Goal: Task Accomplishment & Management: Use online tool/utility

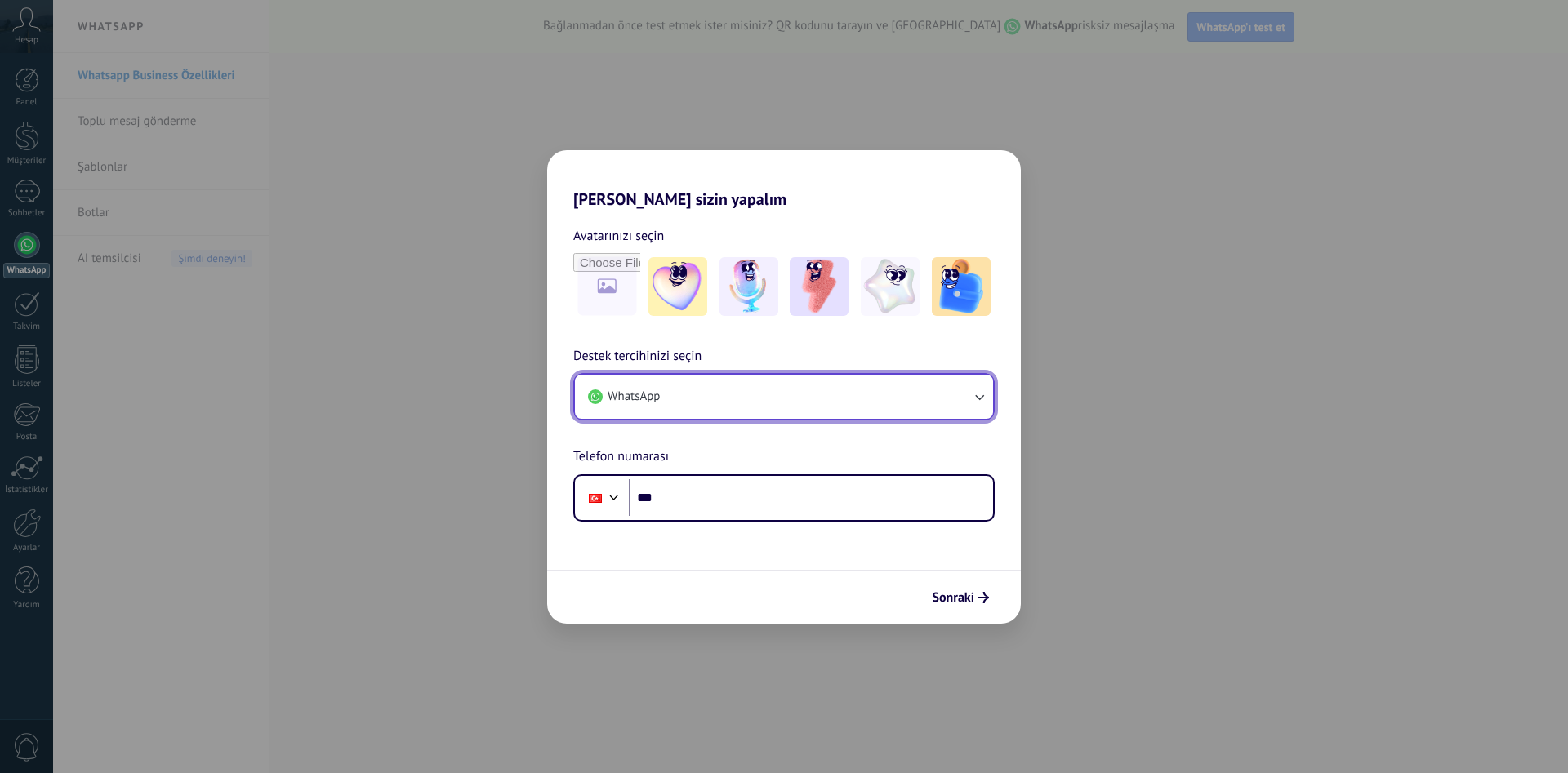
click at [983, 401] on icon "button" at bounding box center [979, 397] width 16 height 16
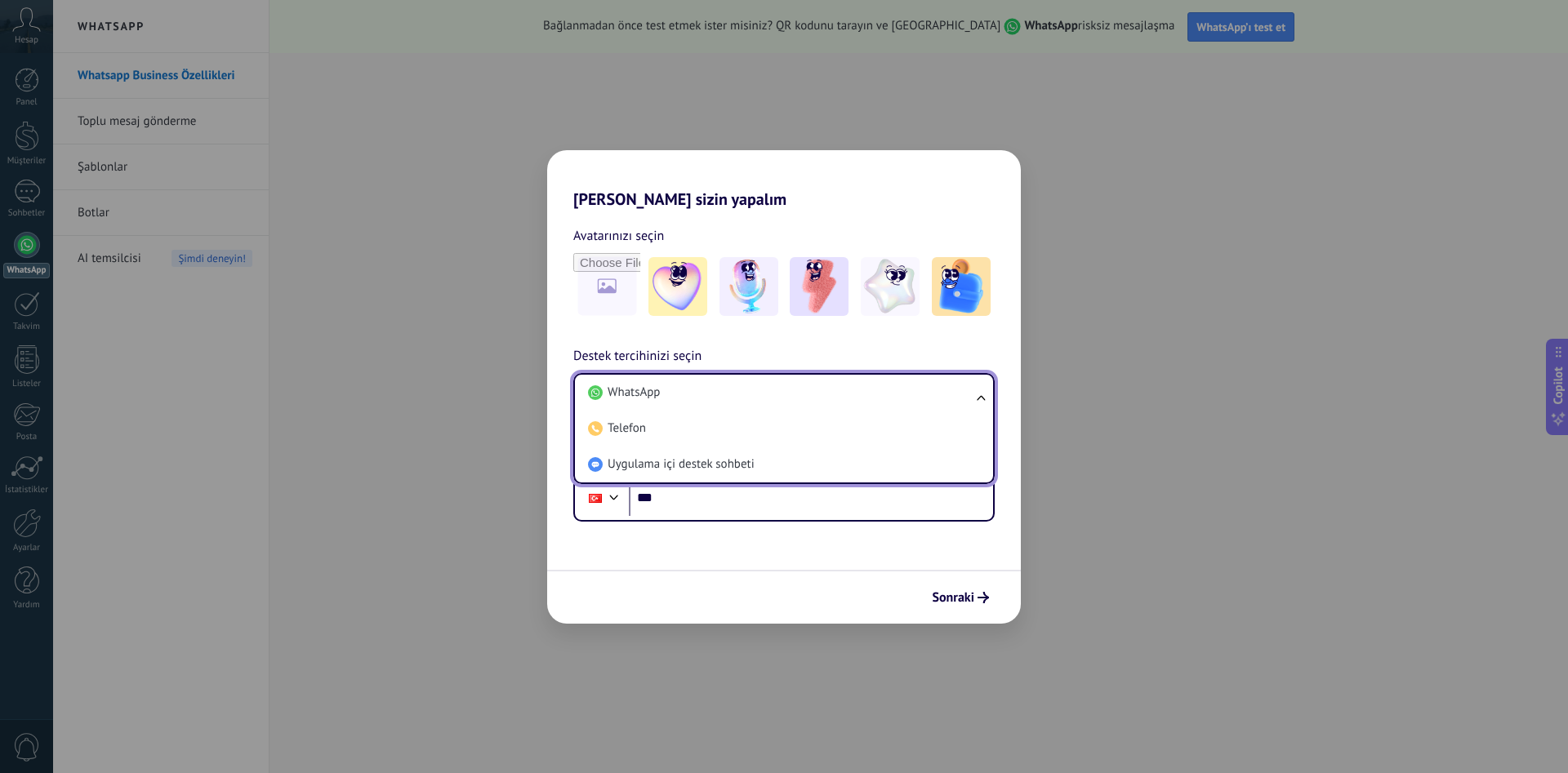
click at [983, 401] on ul "WhatsApp Telefon Uygulama içi destek sohbeti" at bounding box center [784, 428] width 422 height 111
click at [975, 399] on ul "WhatsApp Telefon Uygulama içi destek sohbeti" at bounding box center [784, 428] width 422 height 111
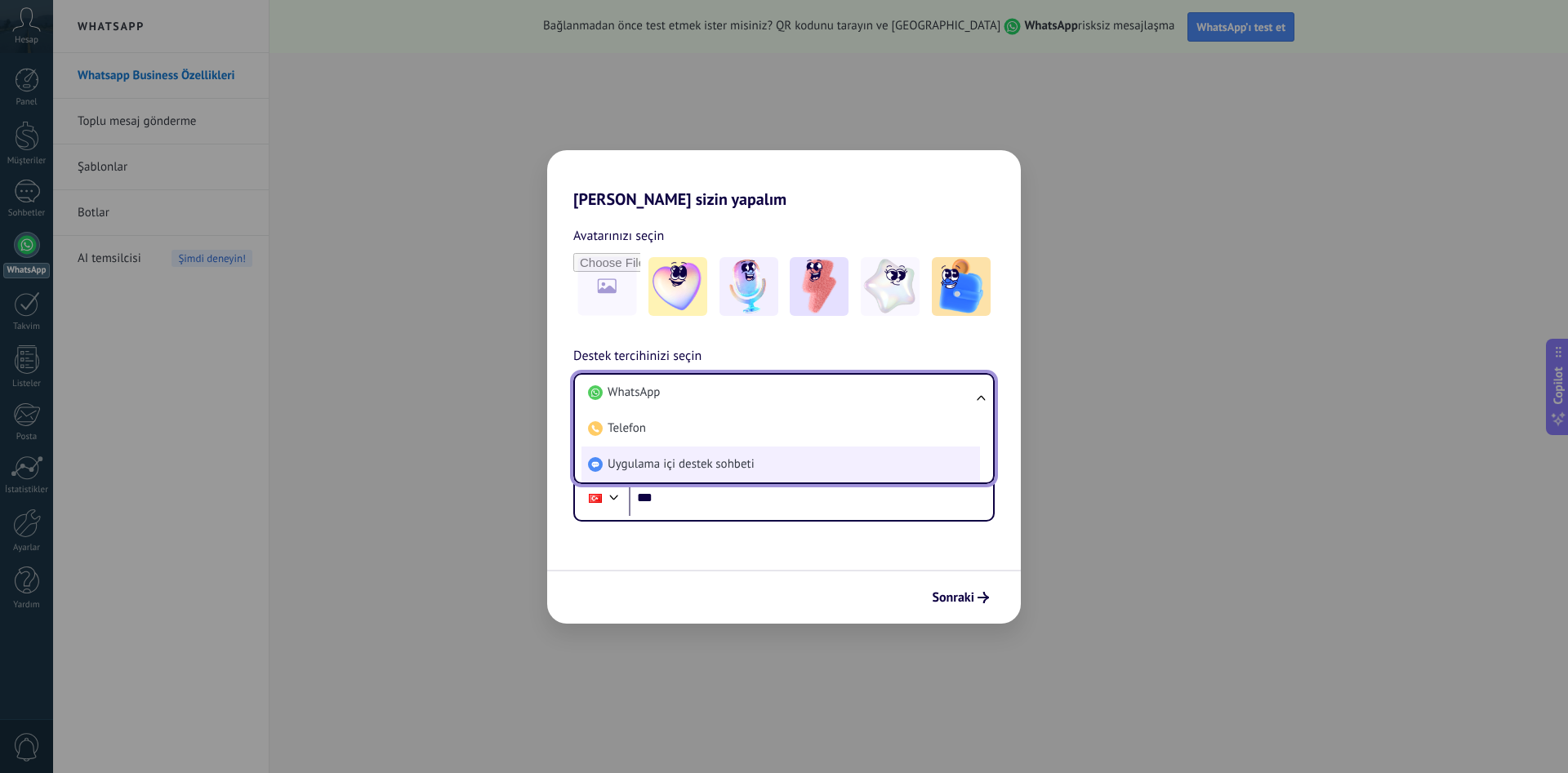
click at [706, 466] on span "Uygulama içi destek sohbeti" at bounding box center [681, 464] width 147 height 16
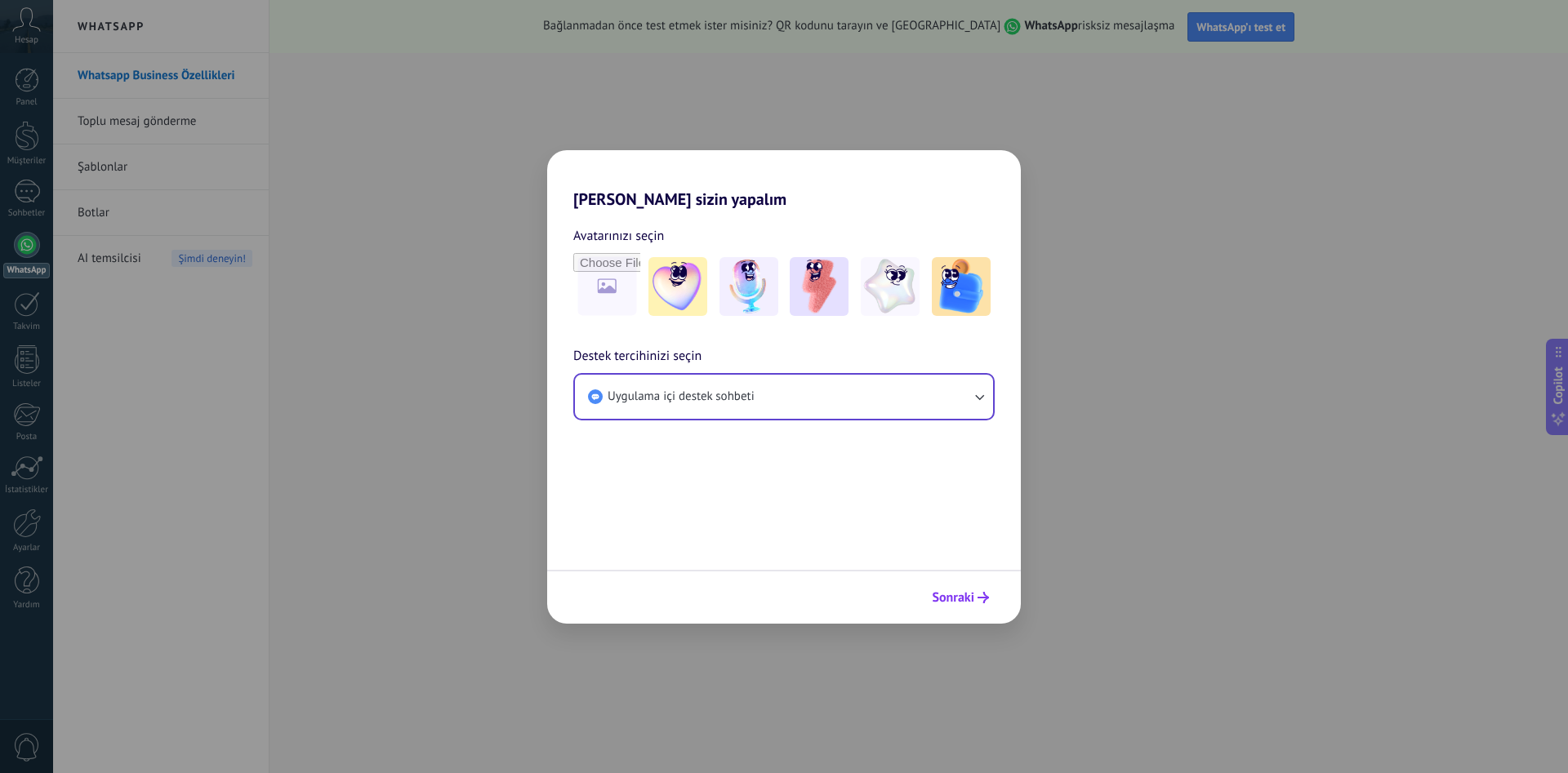
click at [968, 595] on span "Sonraki" at bounding box center [953, 598] width 42 height 12
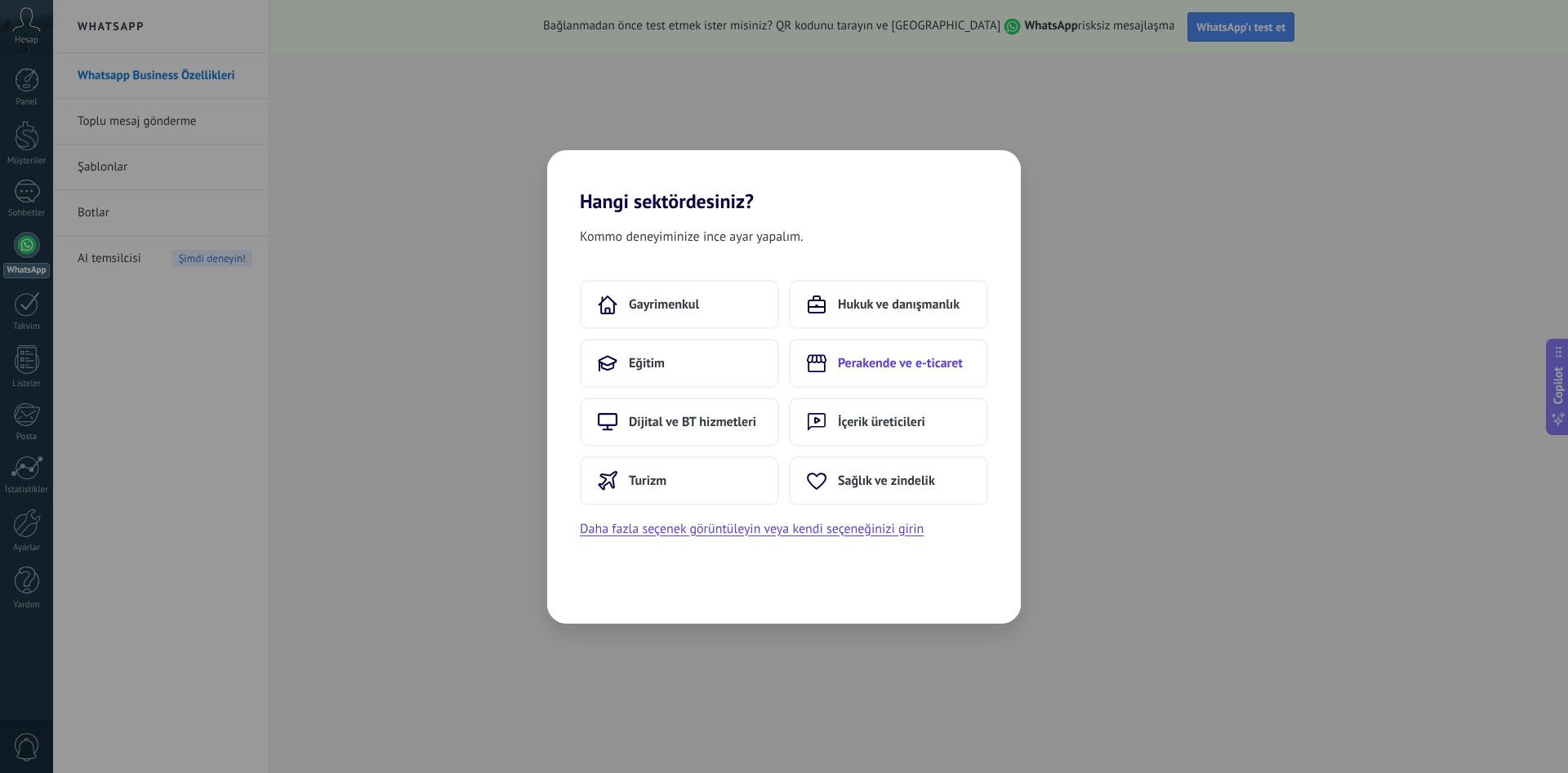
click at [848, 362] on span "Perakende ve e-ticaret" at bounding box center [900, 363] width 125 height 16
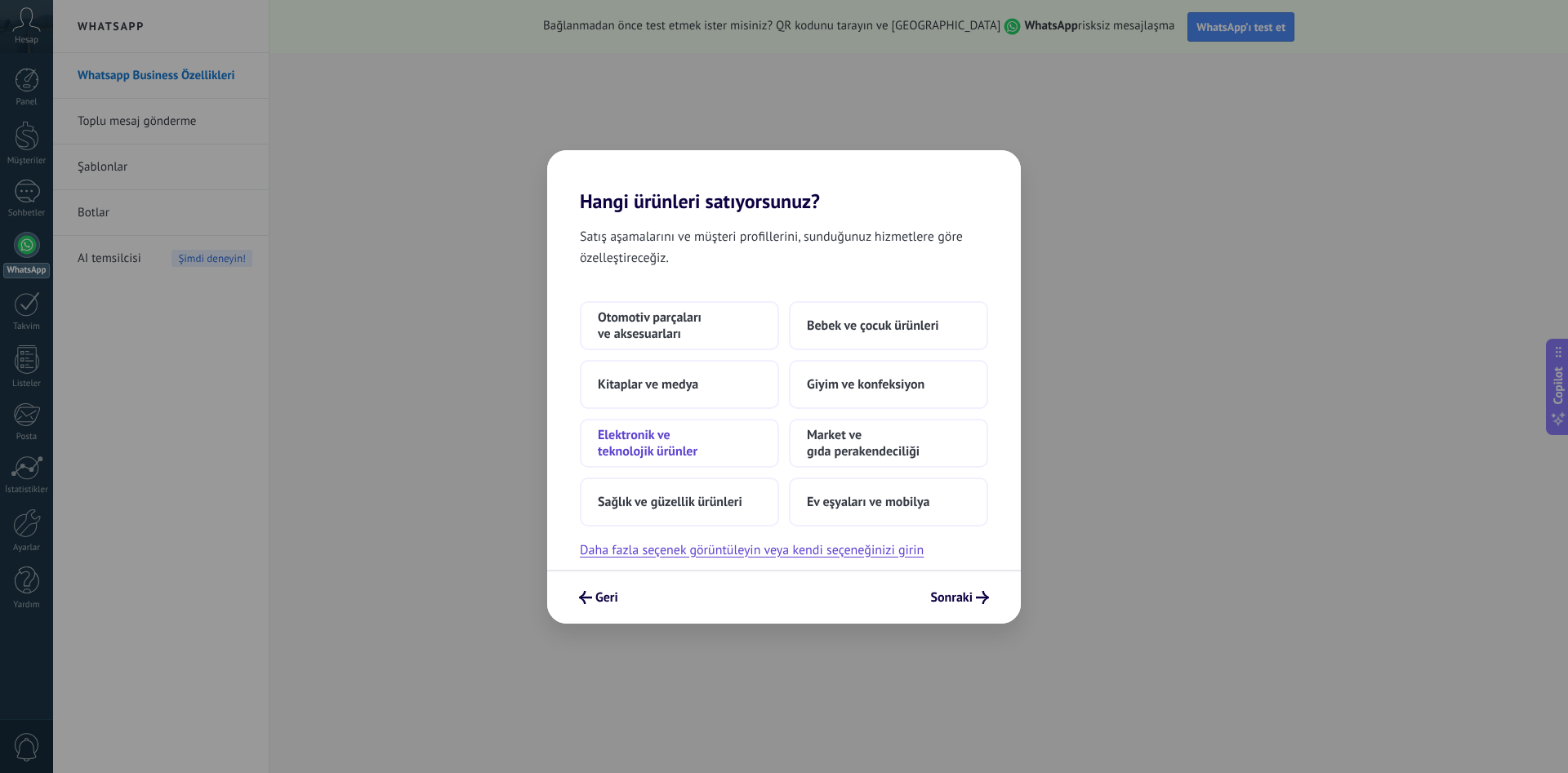
click at [647, 431] on span "Elektronik ve teknolojik ürünler" at bounding box center [680, 444] width 164 height 33
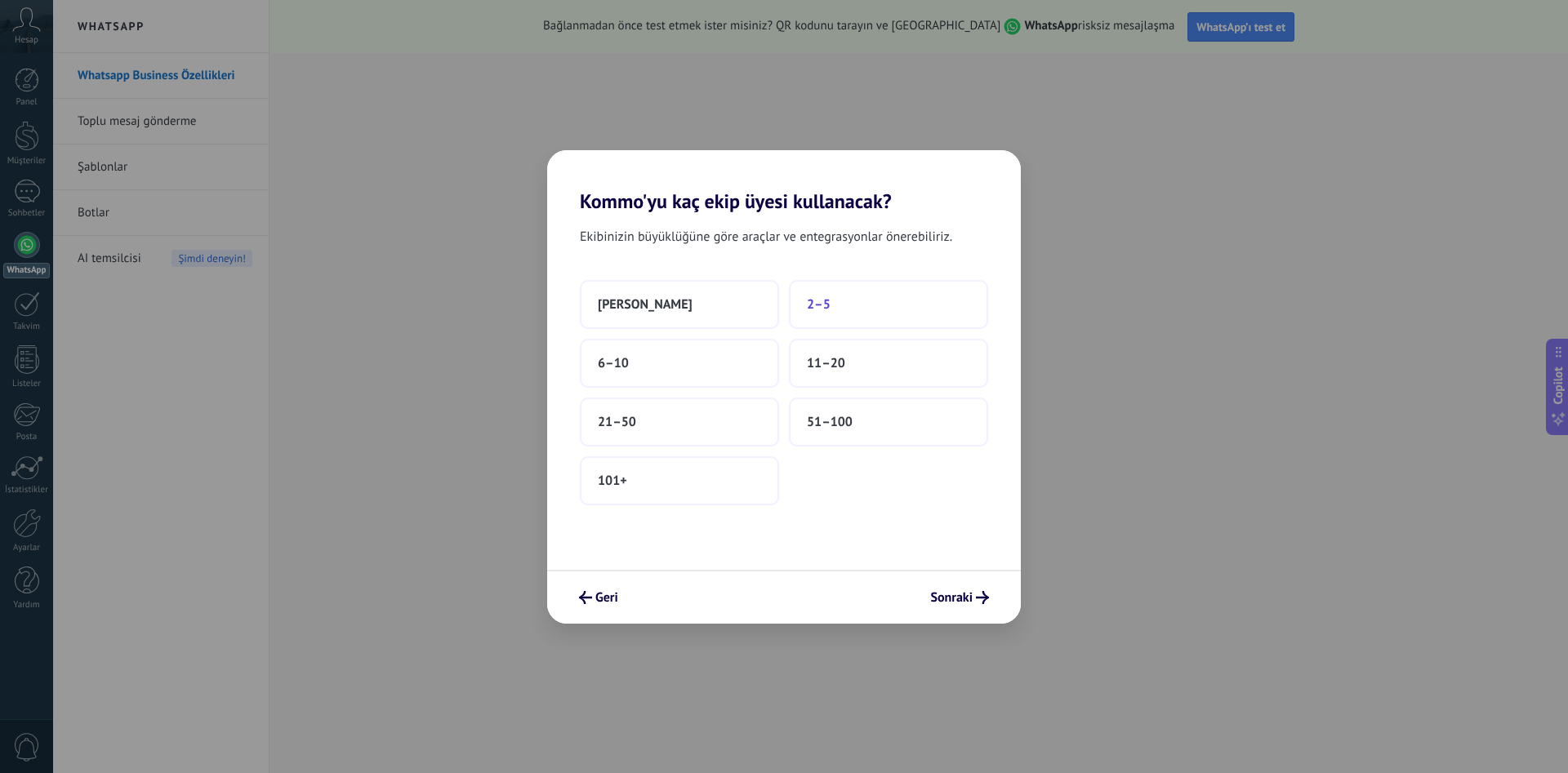
click at [800, 283] on button "2–5" at bounding box center [888, 304] width 199 height 49
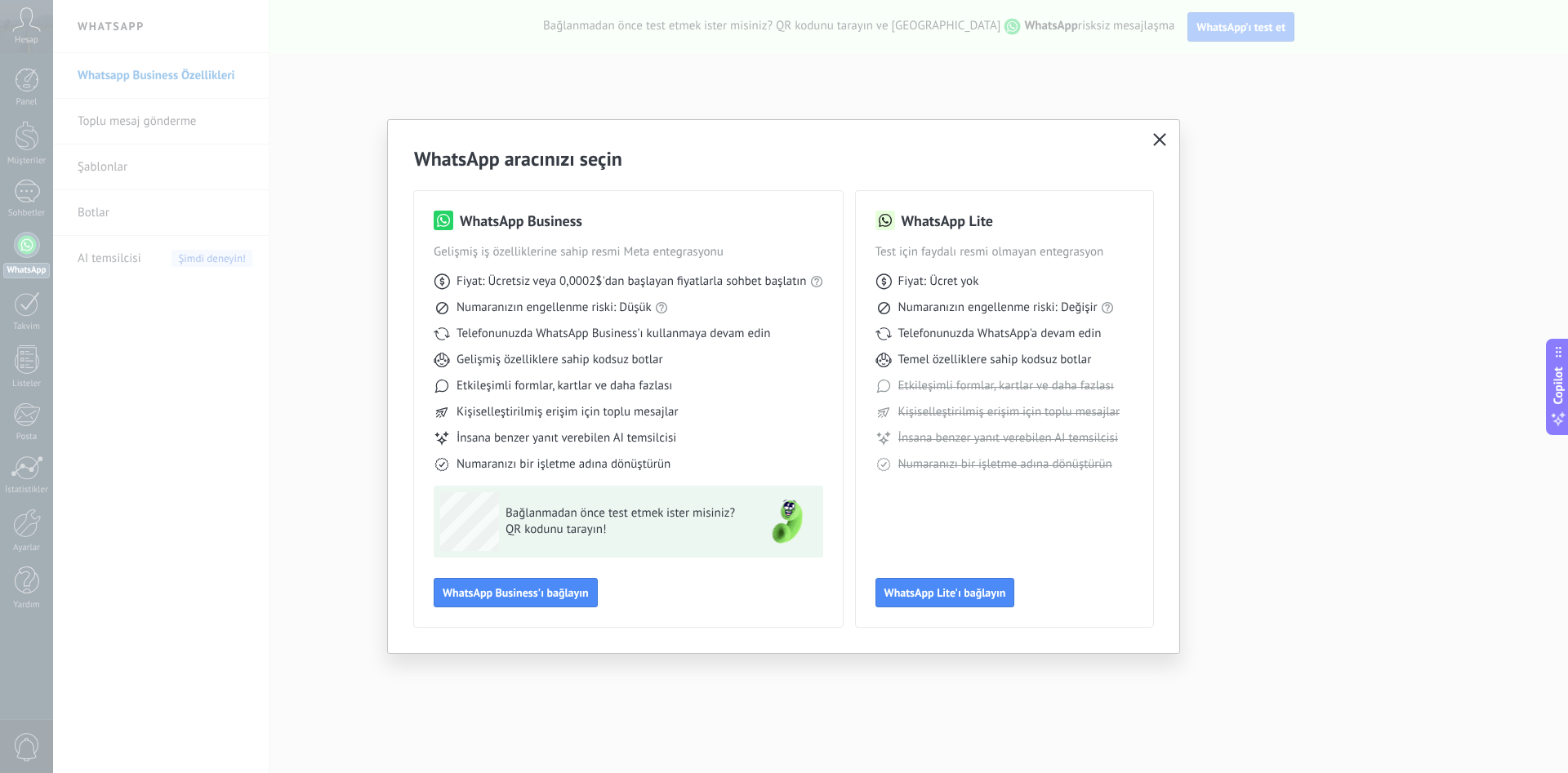
click at [1165, 136] on use "button" at bounding box center [1159, 139] width 13 height 13
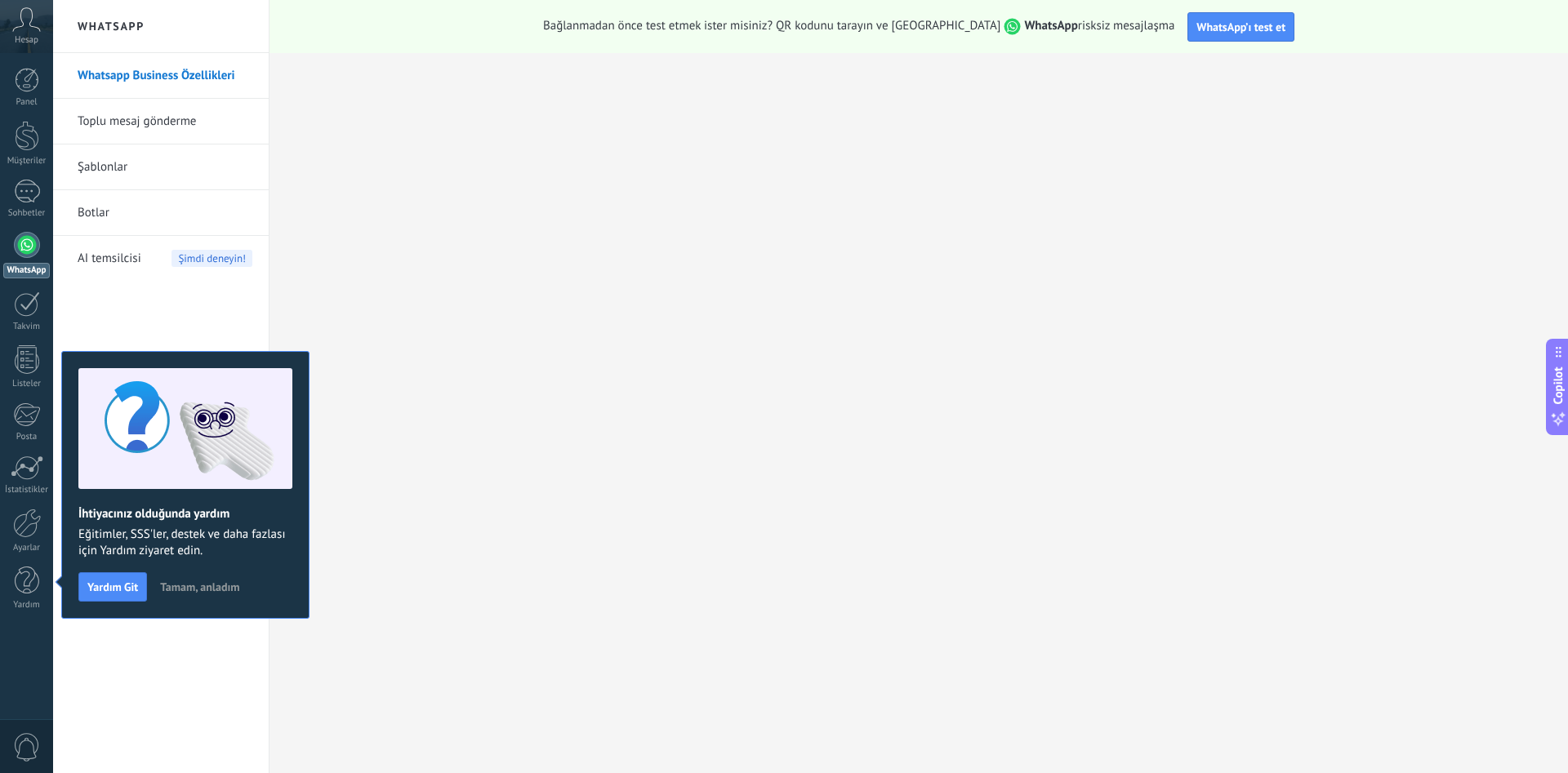
click at [201, 581] on span "Tamam, anladım" at bounding box center [199, 587] width 79 height 12
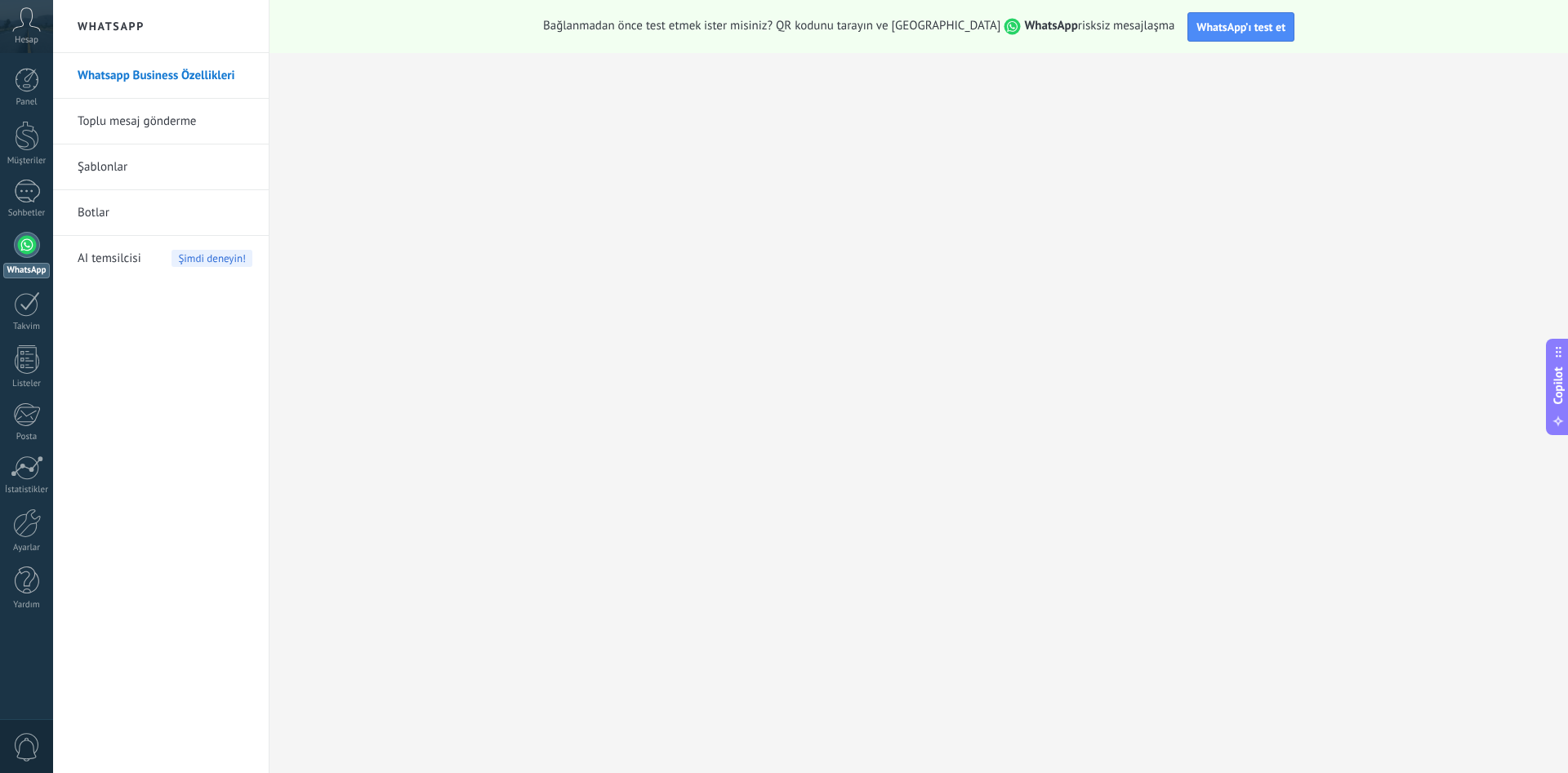
click at [169, 119] on link "Toplu mesaj gönderme" at bounding box center [166, 122] width 175 height 46
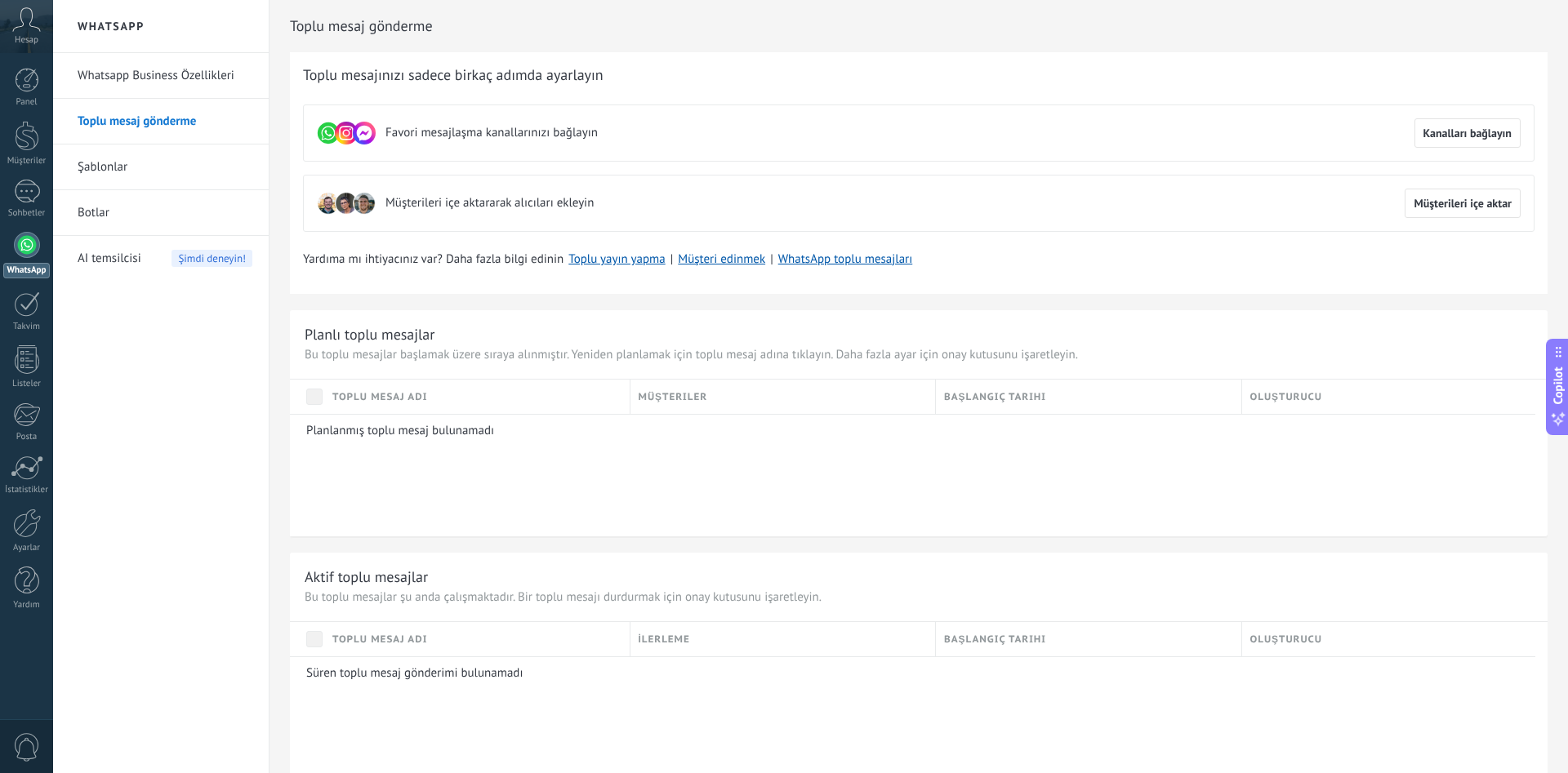
click at [340, 131] on use at bounding box center [347, 133] width 23 height 23
click at [412, 92] on div "Toplu mesajınızı sadece birkaç adımda ayarlayın Favori mesajlaşma kanallarınızı…" at bounding box center [918, 172] width 1258 height 242
click at [439, 207] on span "Müşterileri içe aktararak alıcıları ekleyin" at bounding box center [489, 203] width 208 height 16
click at [1477, 137] on span "Kanalları bağlayın" at bounding box center [1468, 133] width 89 height 12
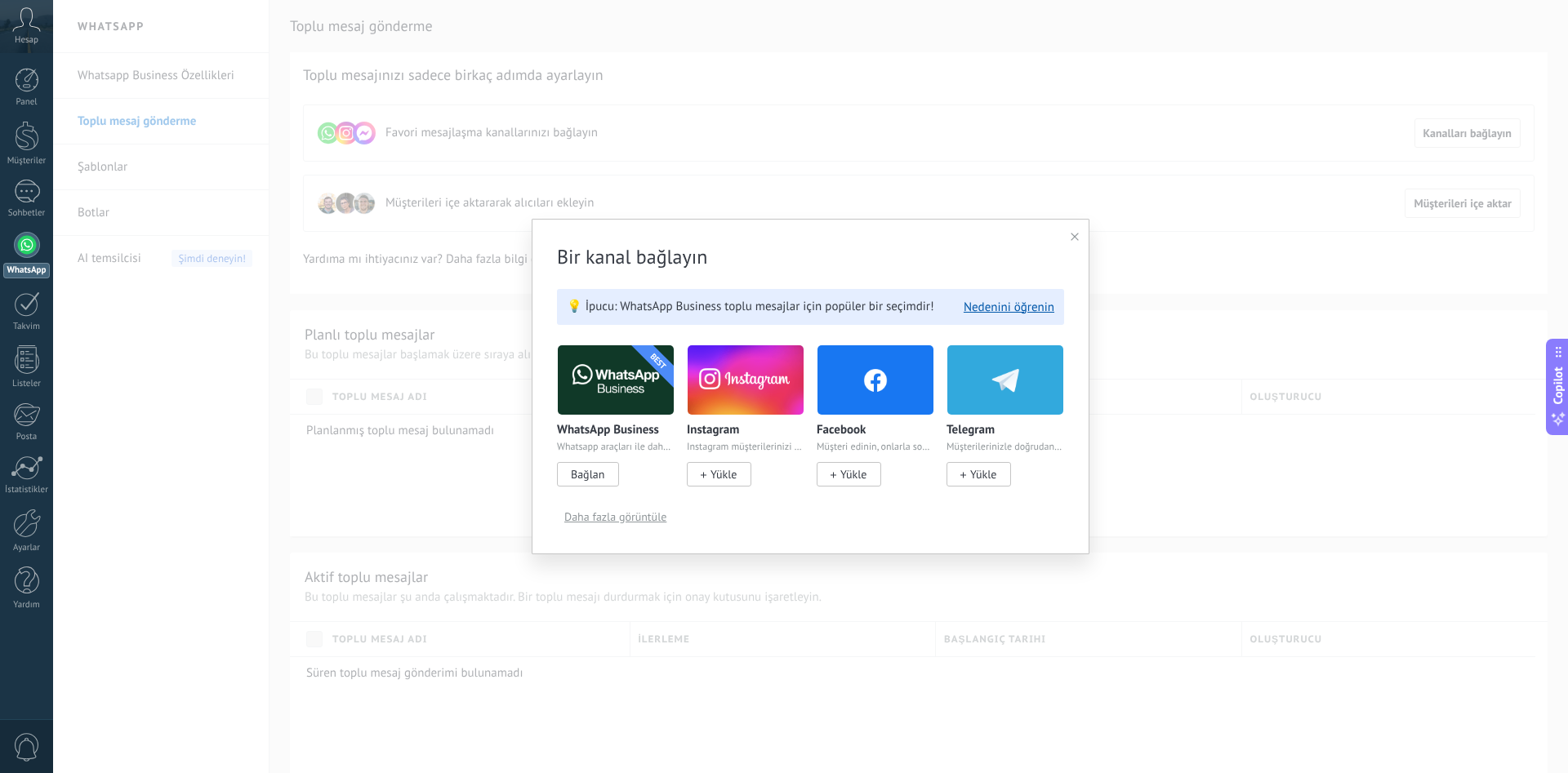
click at [978, 479] on span "Yükle" at bounding box center [983, 474] width 26 height 14
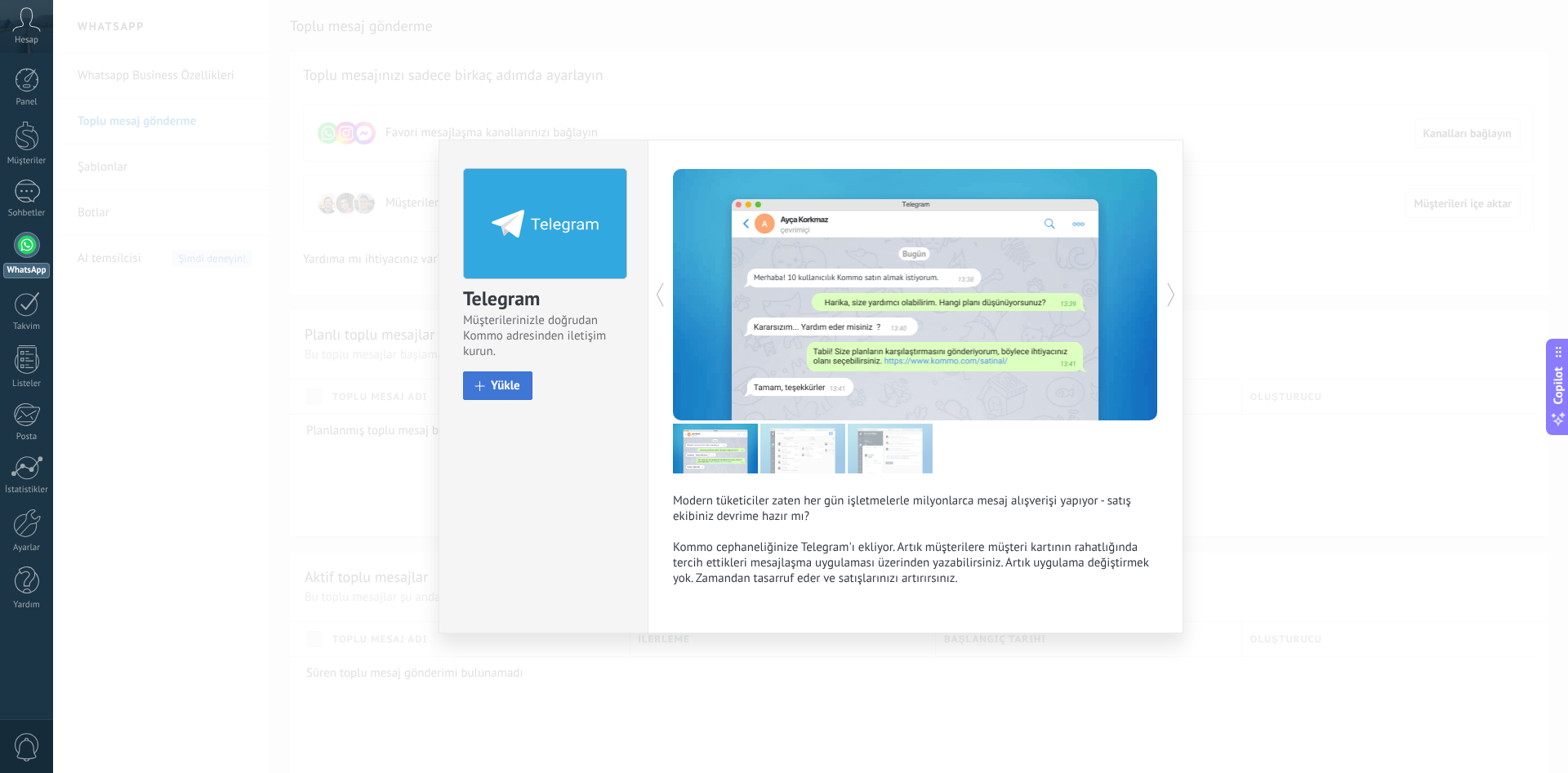
click at [502, 385] on span "Yükle" at bounding box center [505, 386] width 30 height 13
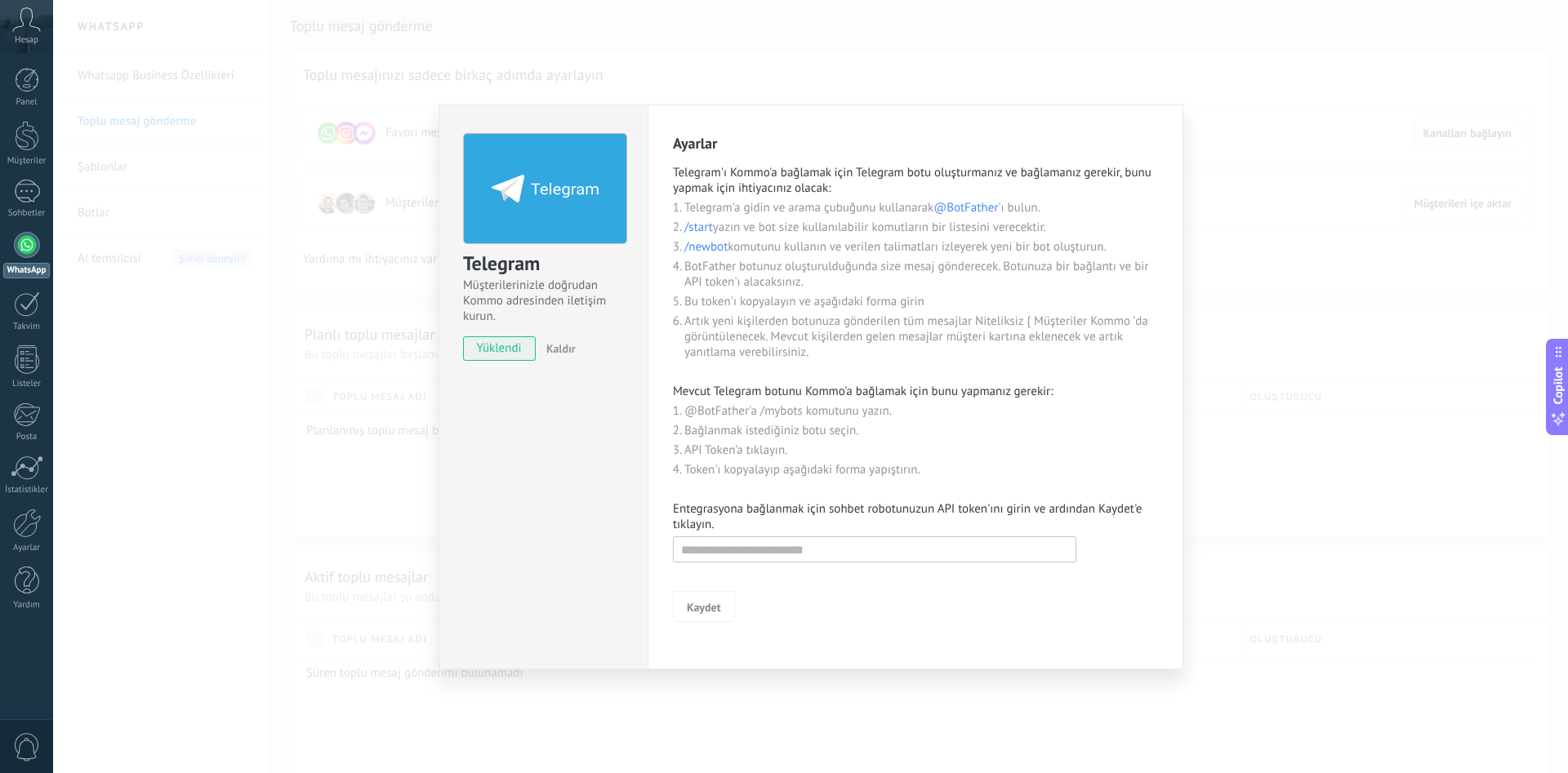
click at [763, 360] on ol "Telegram'a gidin ve arama çubuğunu kullanarak @BotFather 'ı bulun. /start yazın…" at bounding box center [921, 282] width 474 height 165
click at [771, 334] on li "Artık yeni kişilerden botunuza gönderilen tüm mesajlar Niteliksiz { Müşteriler …" at bounding box center [921, 337] width 474 height 46
click at [767, 274] on li "BotFather botunuz oluşturulduğunda size mesaj gönderecek. Botunuza bir bağlantı…" at bounding box center [921, 274] width 474 height 31
click at [768, 322] on li "Artık yeni kişilerden botunuza gönderilen tüm mesajlar Niteliksiz { Müşteriler …" at bounding box center [921, 337] width 474 height 46
click at [740, 271] on li "BotFather botunuz oluşturulduğunda size mesaj gönderecek. Botunuza bir bağlantı…" at bounding box center [921, 274] width 474 height 31
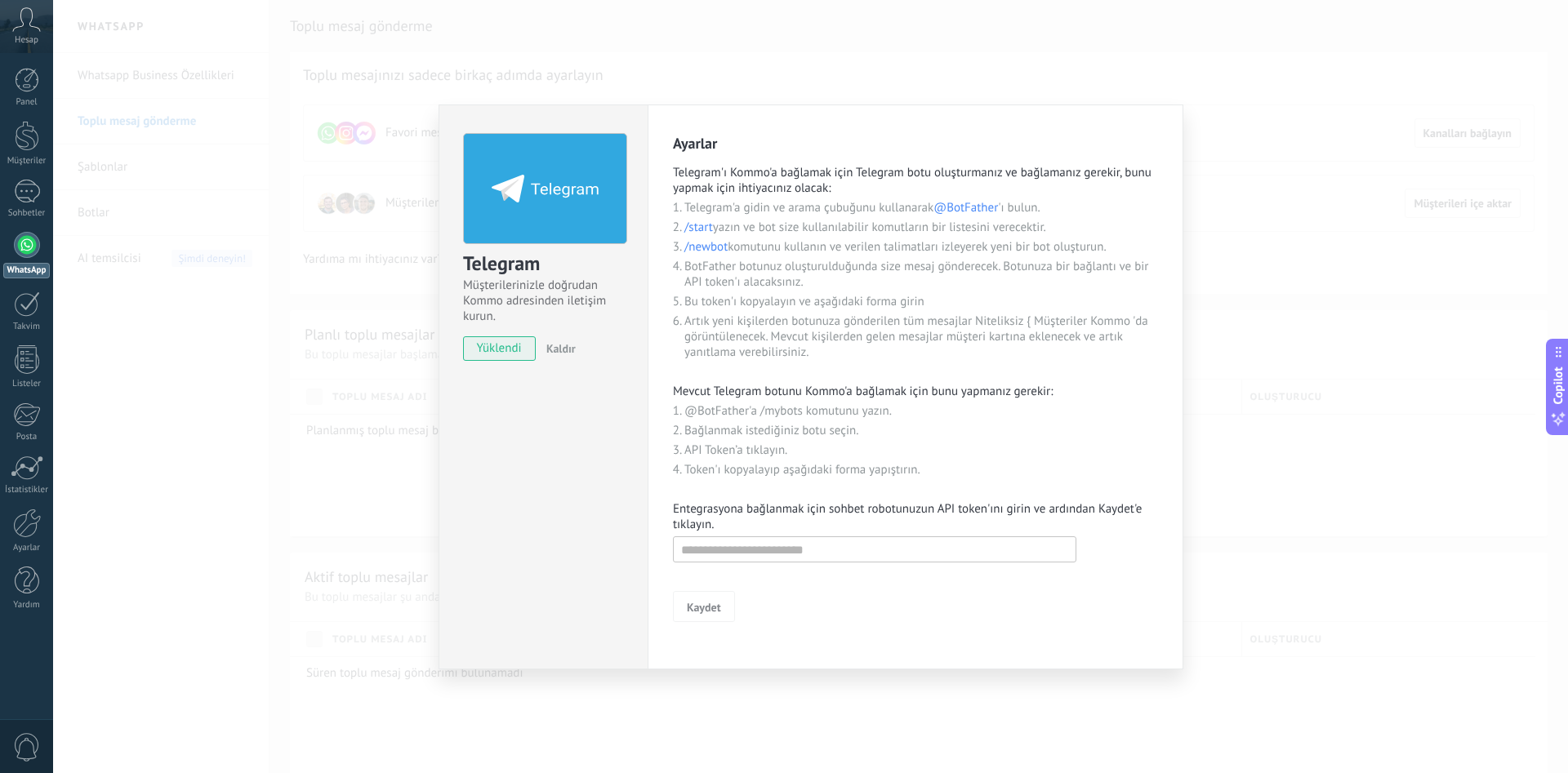
click at [746, 312] on ol "Telegram'a gidin ve arama çubuğunu kullanarak @BotFather 'ı bulun. /start yazın…" at bounding box center [921, 282] width 474 height 165
click at [740, 283] on li "BotFather botunuz oluşturulduğunda size mesaj gönderecek. Botunuza bir bağlantı…" at bounding box center [921, 274] width 474 height 31
click at [745, 547] on input "text" at bounding box center [874, 549] width 403 height 26
type input "**********"
click at [692, 609] on span "Kaydet" at bounding box center [705, 607] width 35 height 12
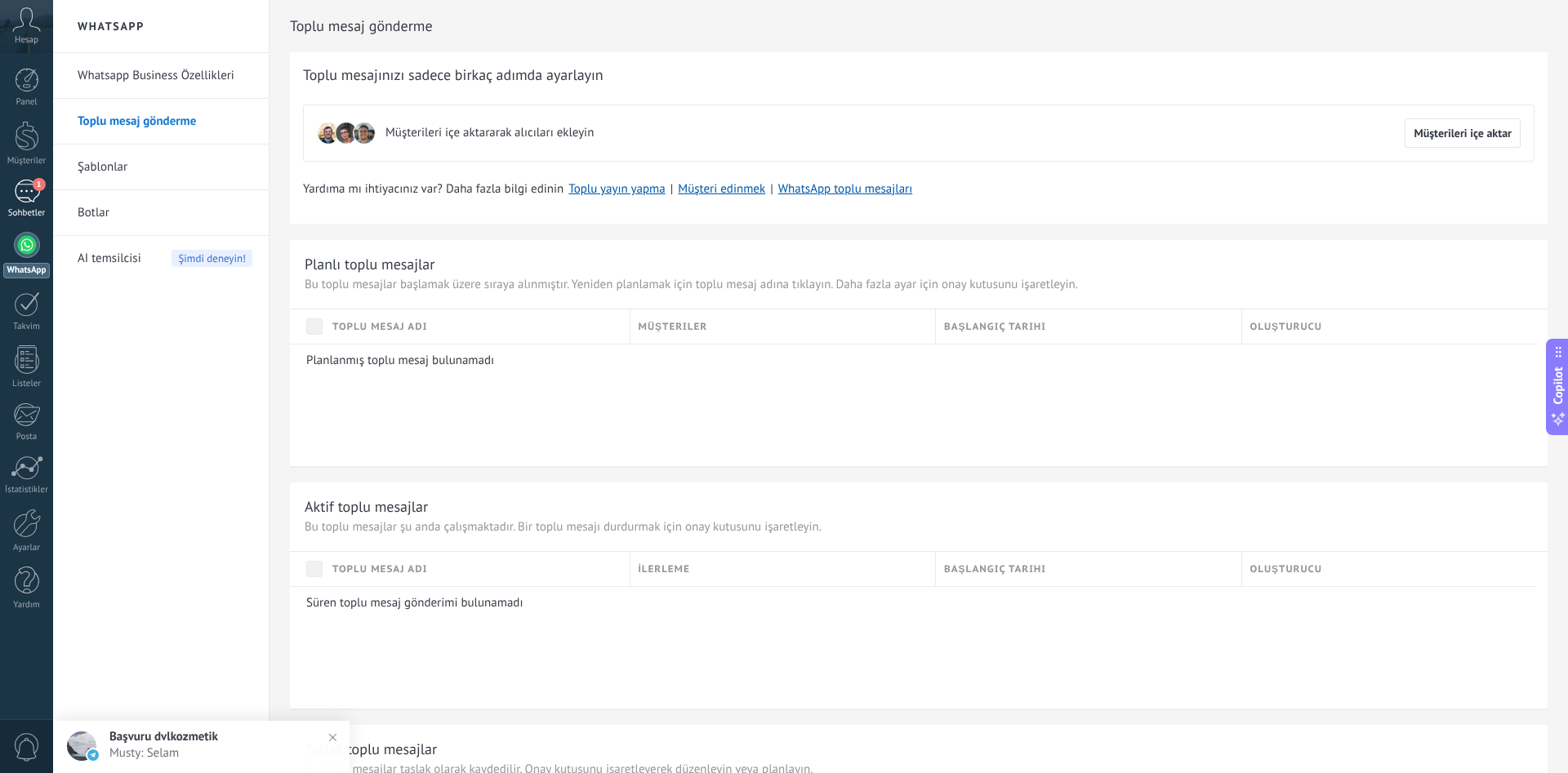
click at [33, 202] on div "1" at bounding box center [26, 192] width 26 height 24
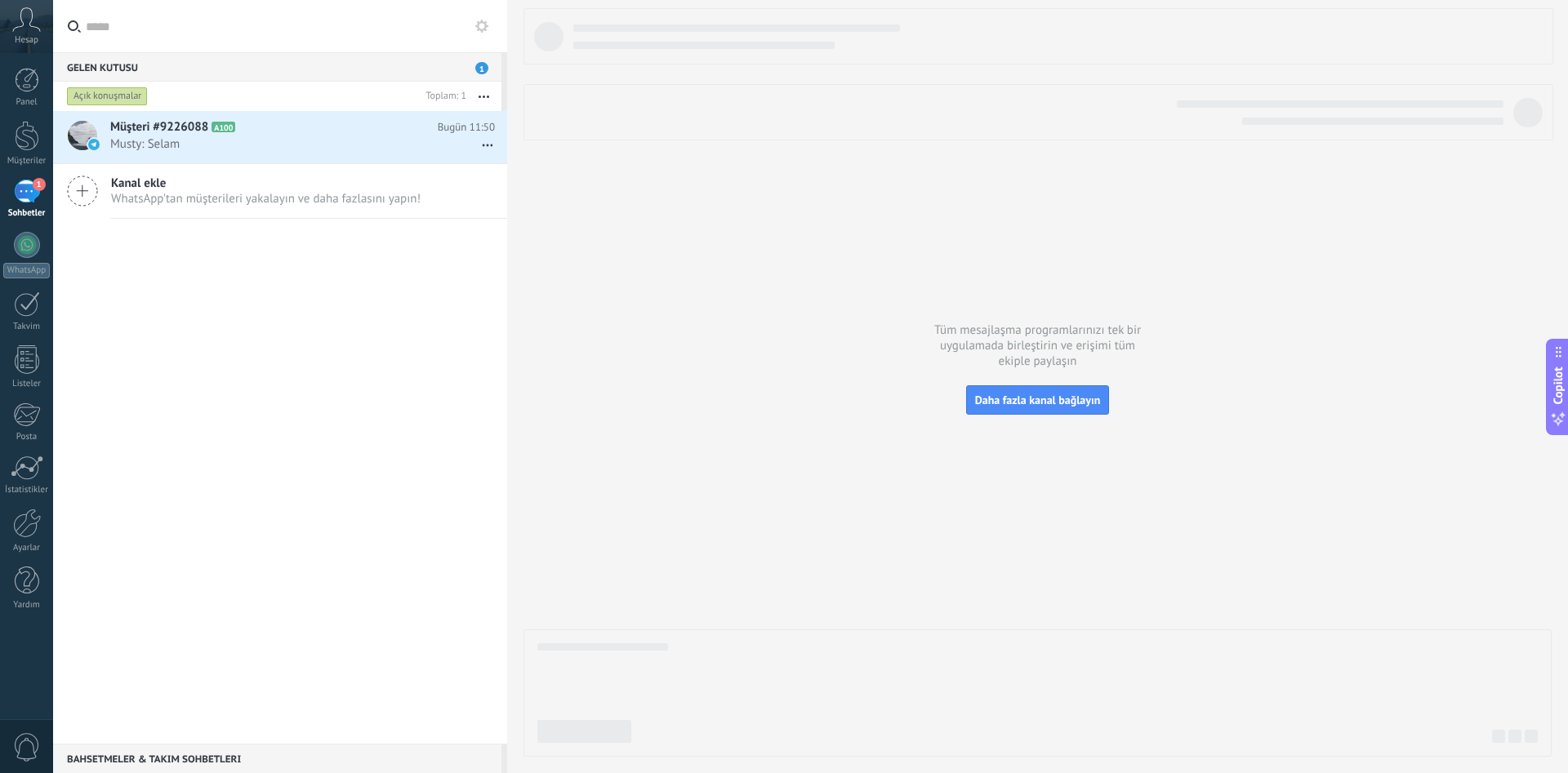
click at [344, 266] on div "Müşteri #9226088 A100 Bugün 11:50 Musty: Selam Kanal ekle WhatsApp'tan müşteril…" at bounding box center [280, 427] width 454 height 633
click at [243, 144] on span "Musty: Selam" at bounding box center [287, 144] width 353 height 15
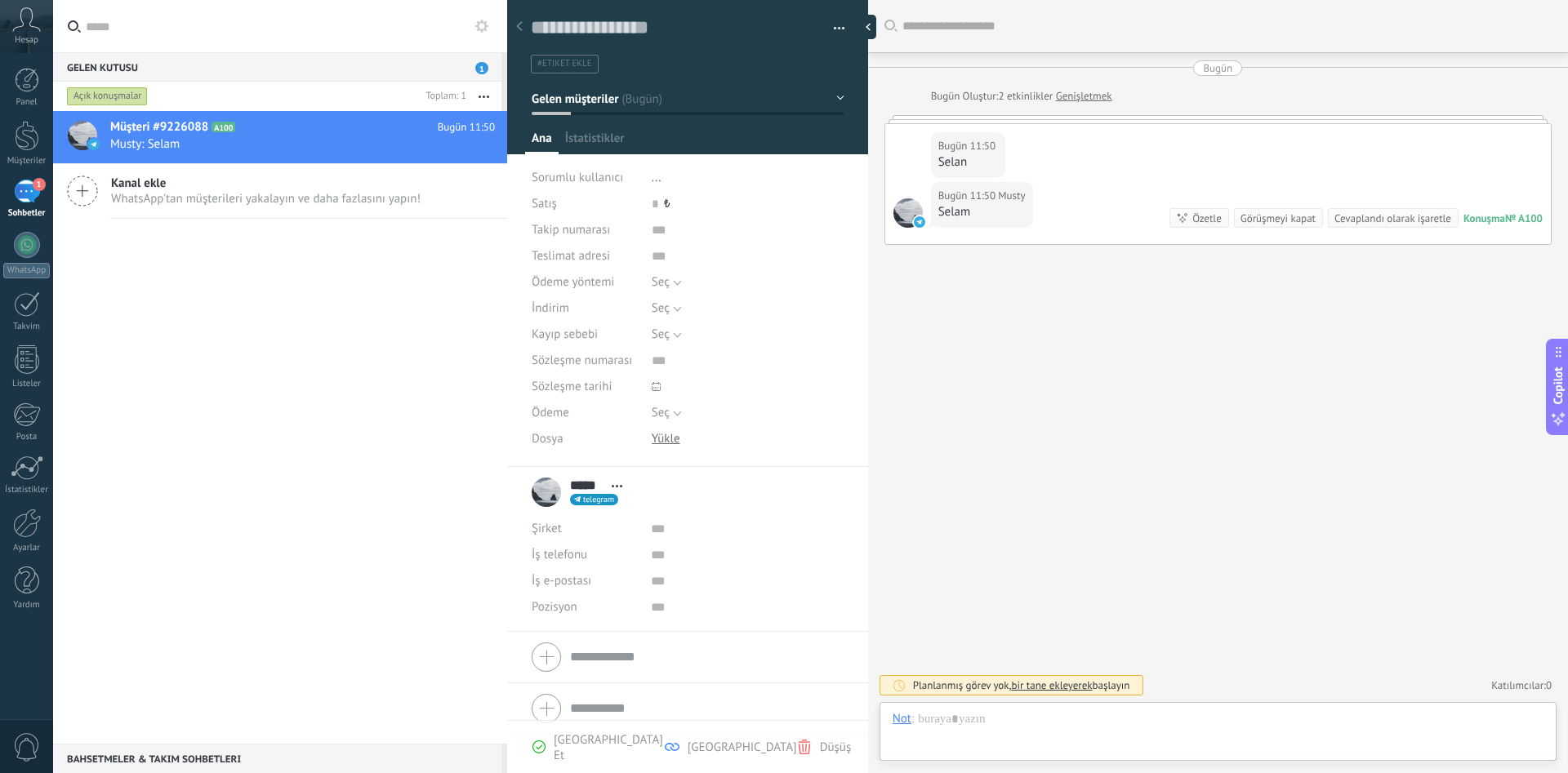
scroll to position [24, 0]
click at [940, 728] on div at bounding box center [1218, 735] width 651 height 49
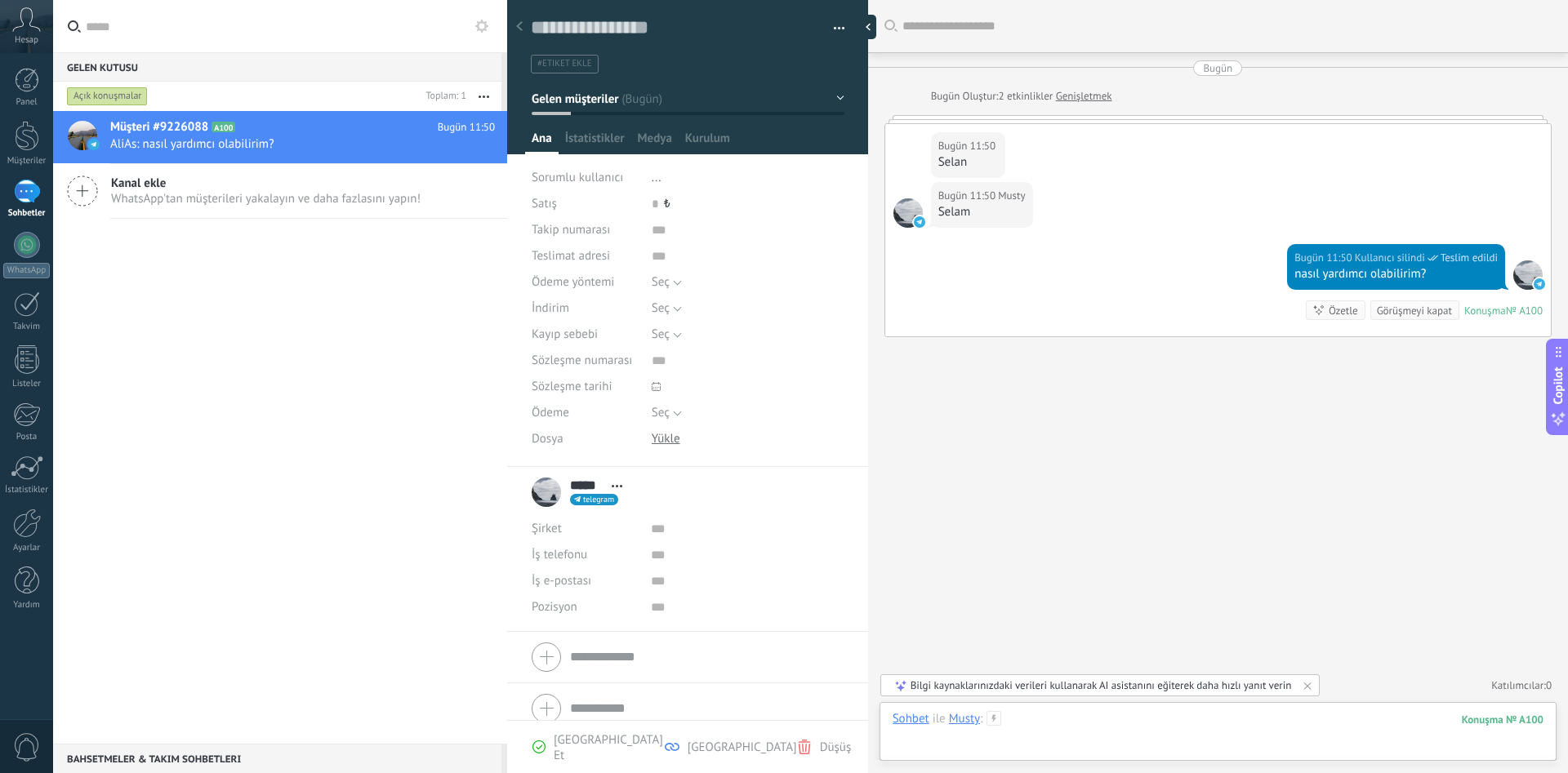
click at [1073, 732] on div at bounding box center [1218, 735] width 651 height 49
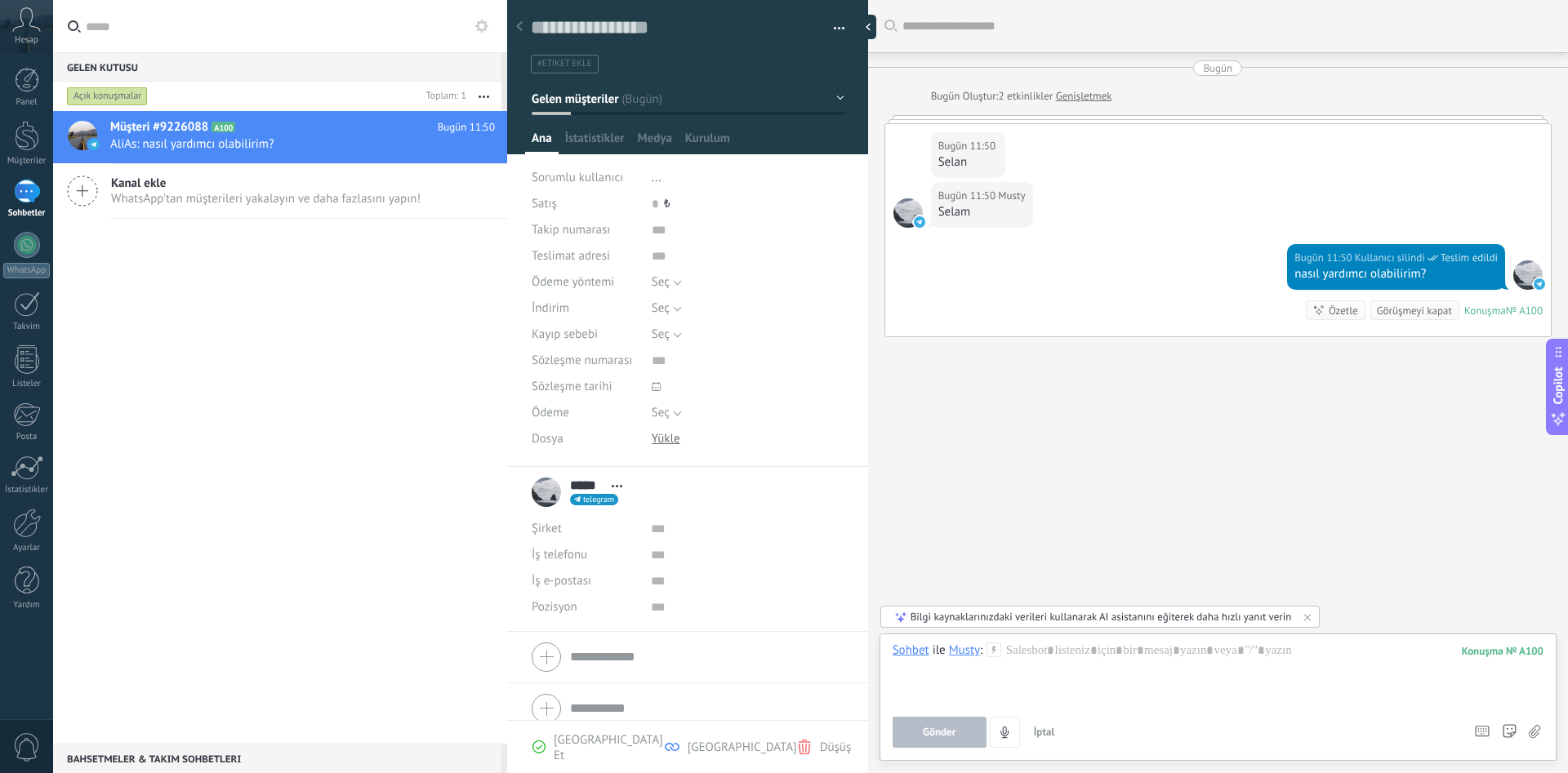
click at [1159, 432] on div "Arama Daha fazla yükle Bugün Bugün Oluştur: 2 etkinlikler Genişletmek Bugün 11:…" at bounding box center [1218, 386] width 700 height 773
click at [583, 139] on span "İstatistikler" at bounding box center [595, 142] width 60 height 24
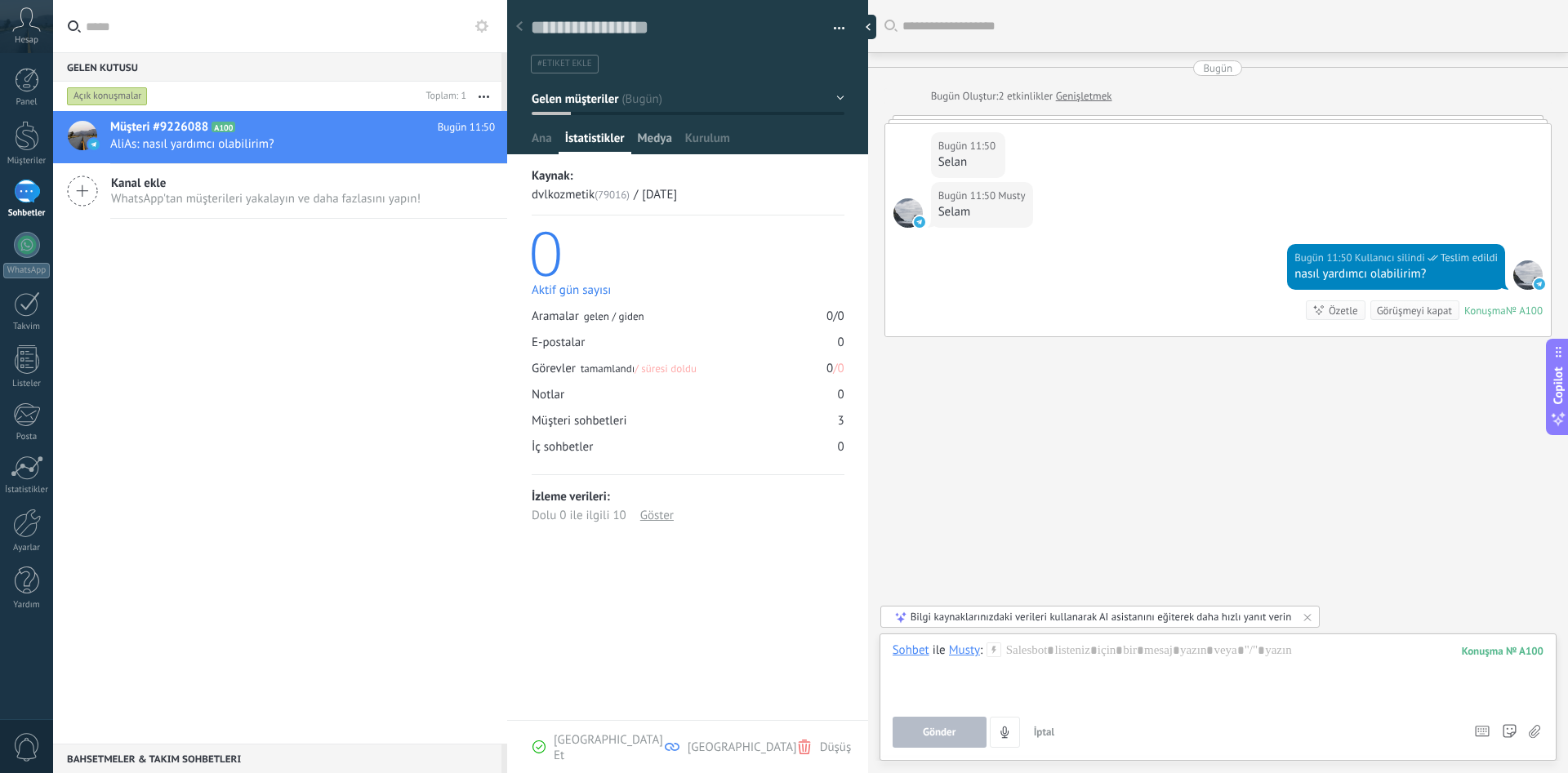
click at [643, 139] on span "Medya" at bounding box center [655, 142] width 35 height 24
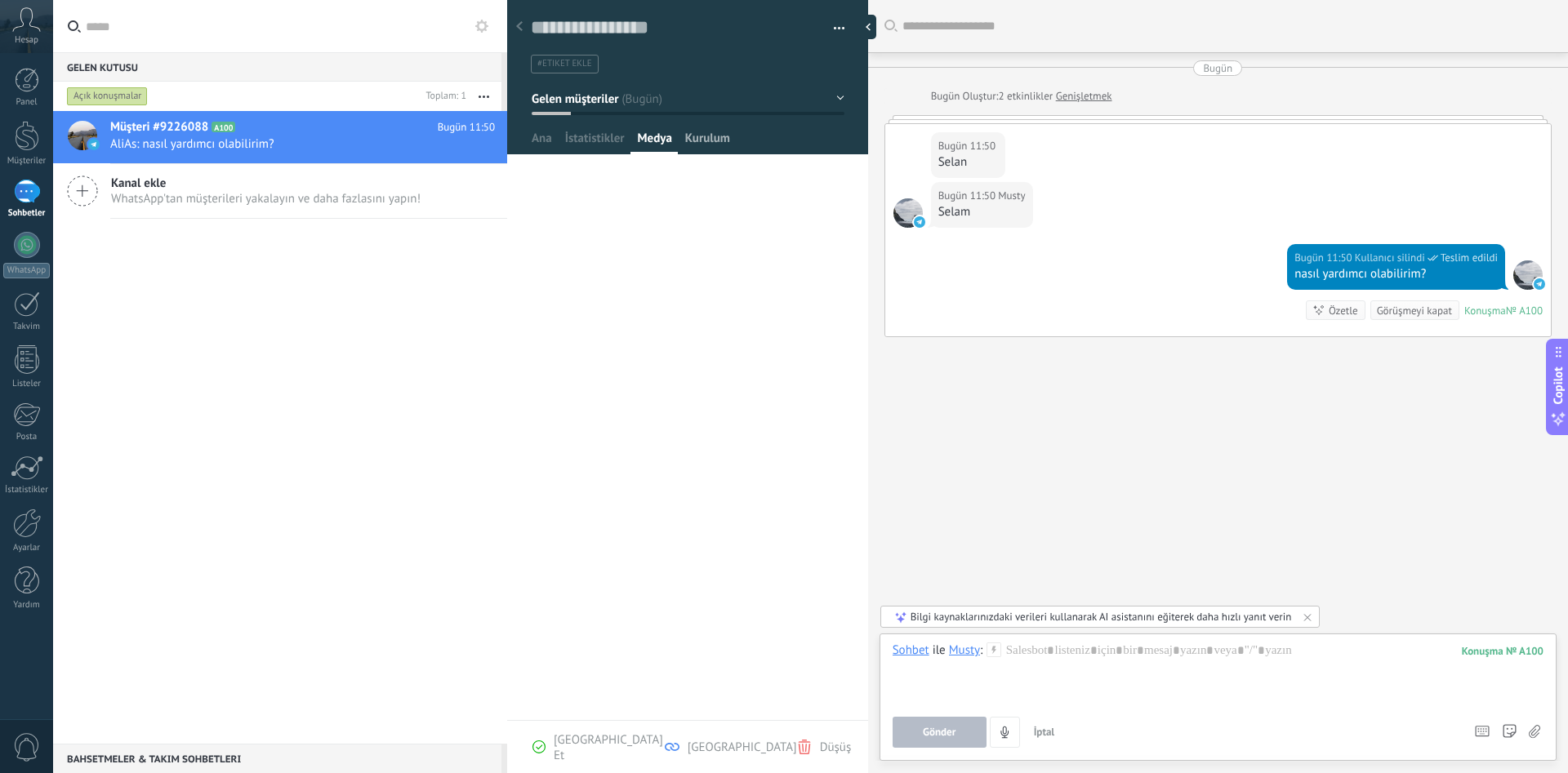
click at [701, 132] on span "Kurulum" at bounding box center [707, 142] width 45 height 24
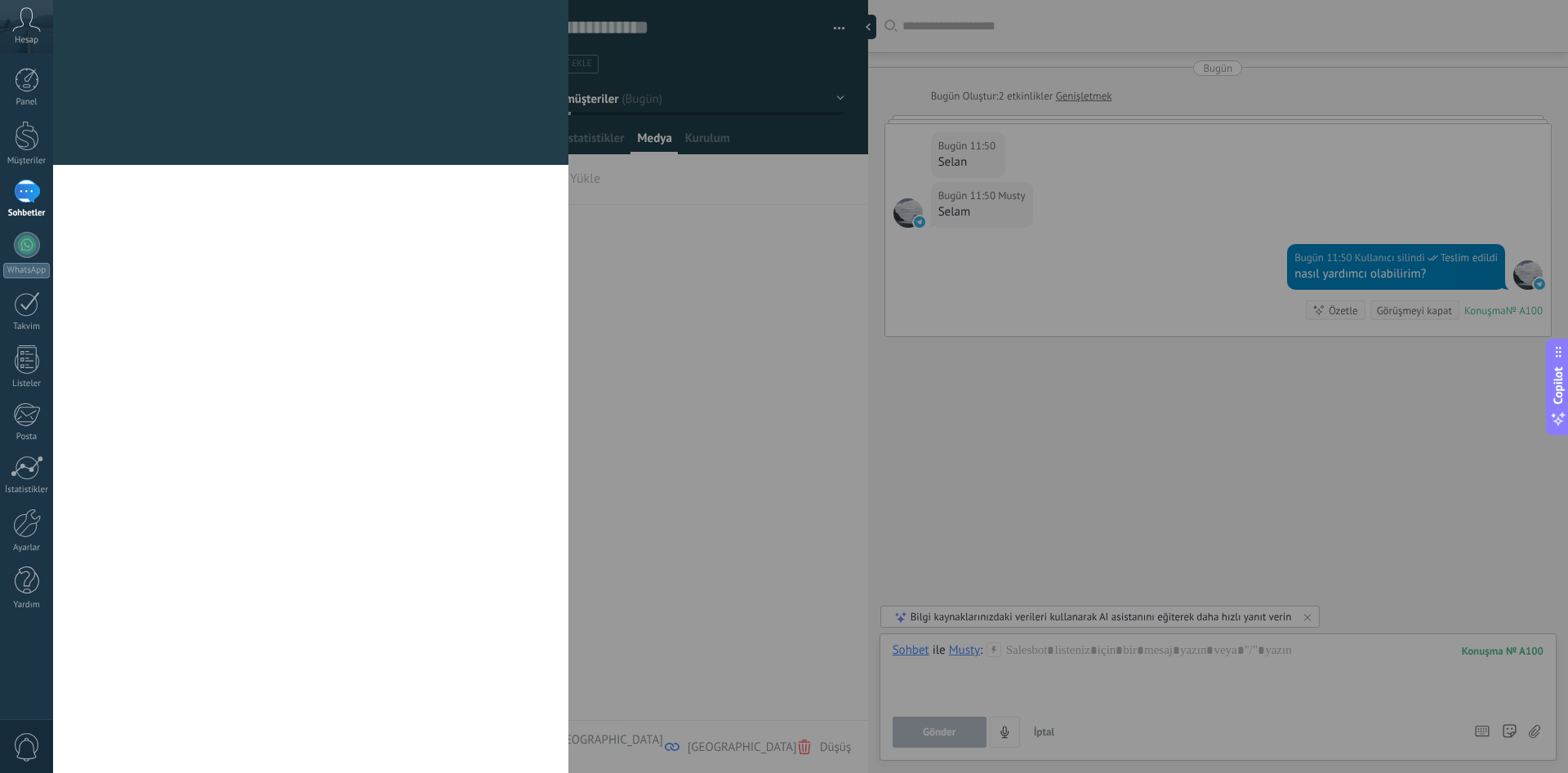
click at [648, 135] on div "[DEMOGRAPHIC_DATA] ve gruplar Kommo size kendi özel alanlarınızı ekleme seçeneğ…" at bounding box center [810, 386] width 1515 height 773
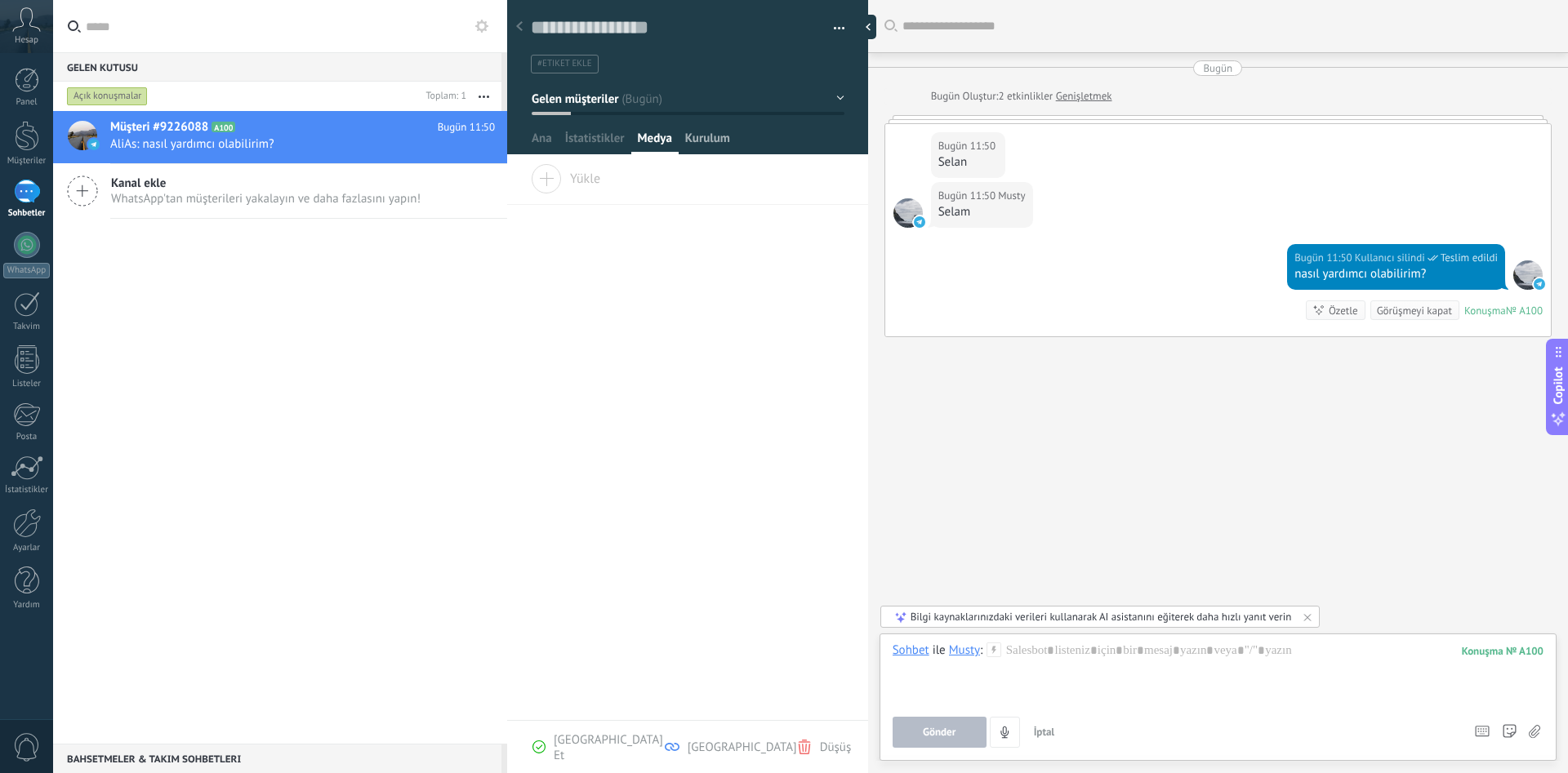
click at [695, 135] on span "Kurulum" at bounding box center [707, 142] width 45 height 24
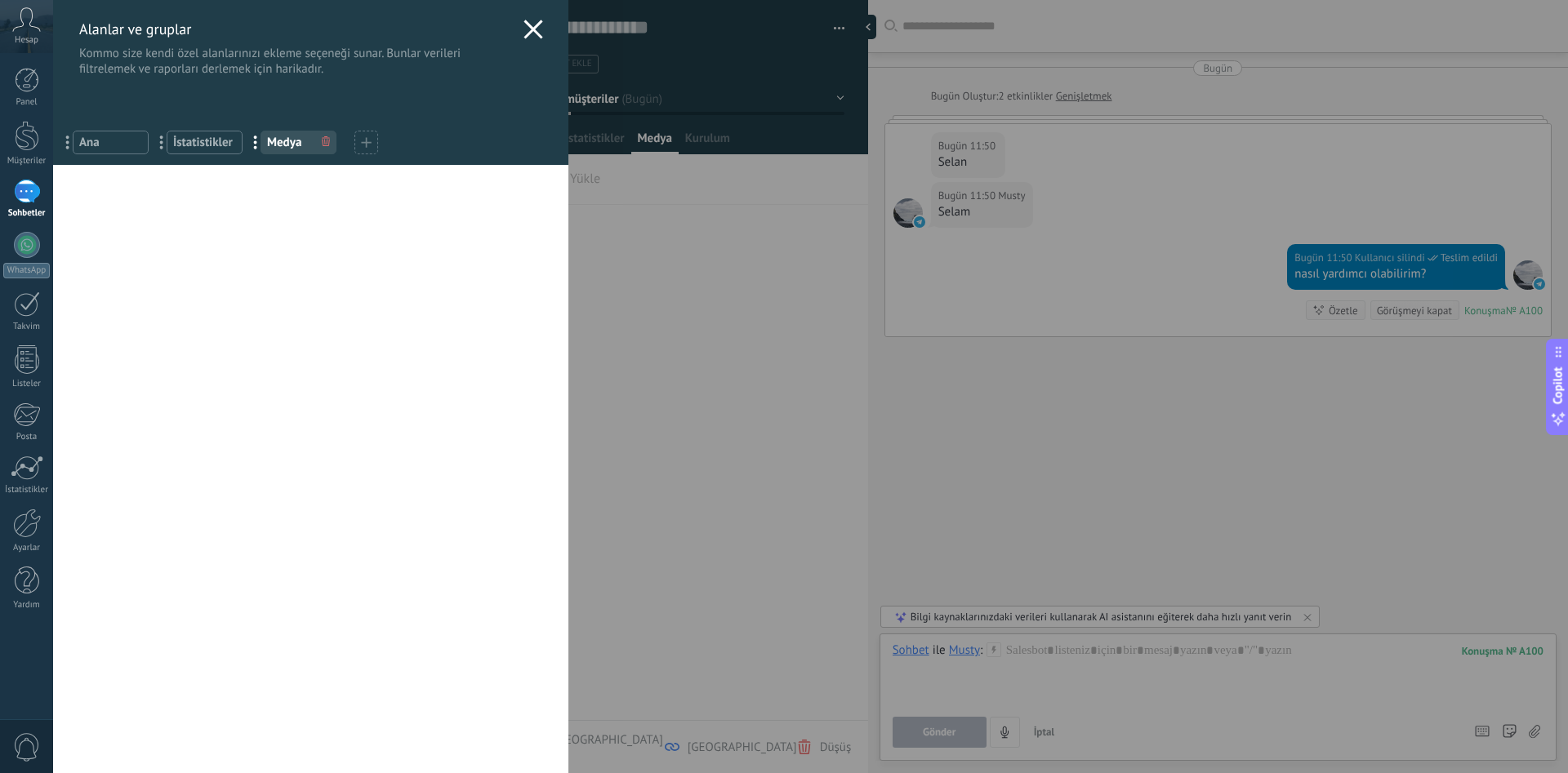
click at [651, 138] on div "[DEMOGRAPHIC_DATA] ve gruplar Kommo size kendi özel alanlarınızı ekleme seçeneğ…" at bounding box center [810, 386] width 1515 height 773
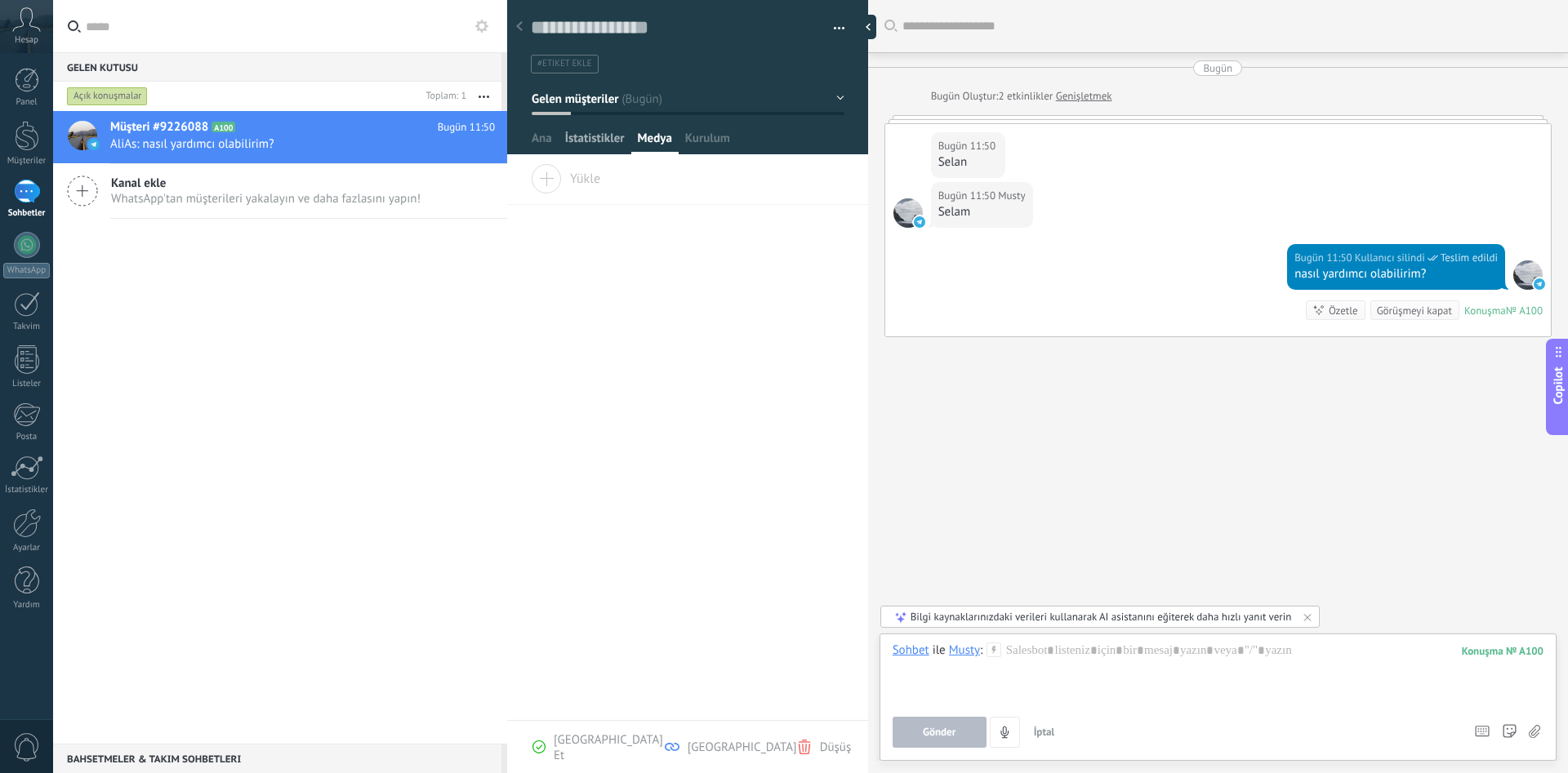
click at [604, 139] on span "İstatistikler" at bounding box center [595, 142] width 60 height 24
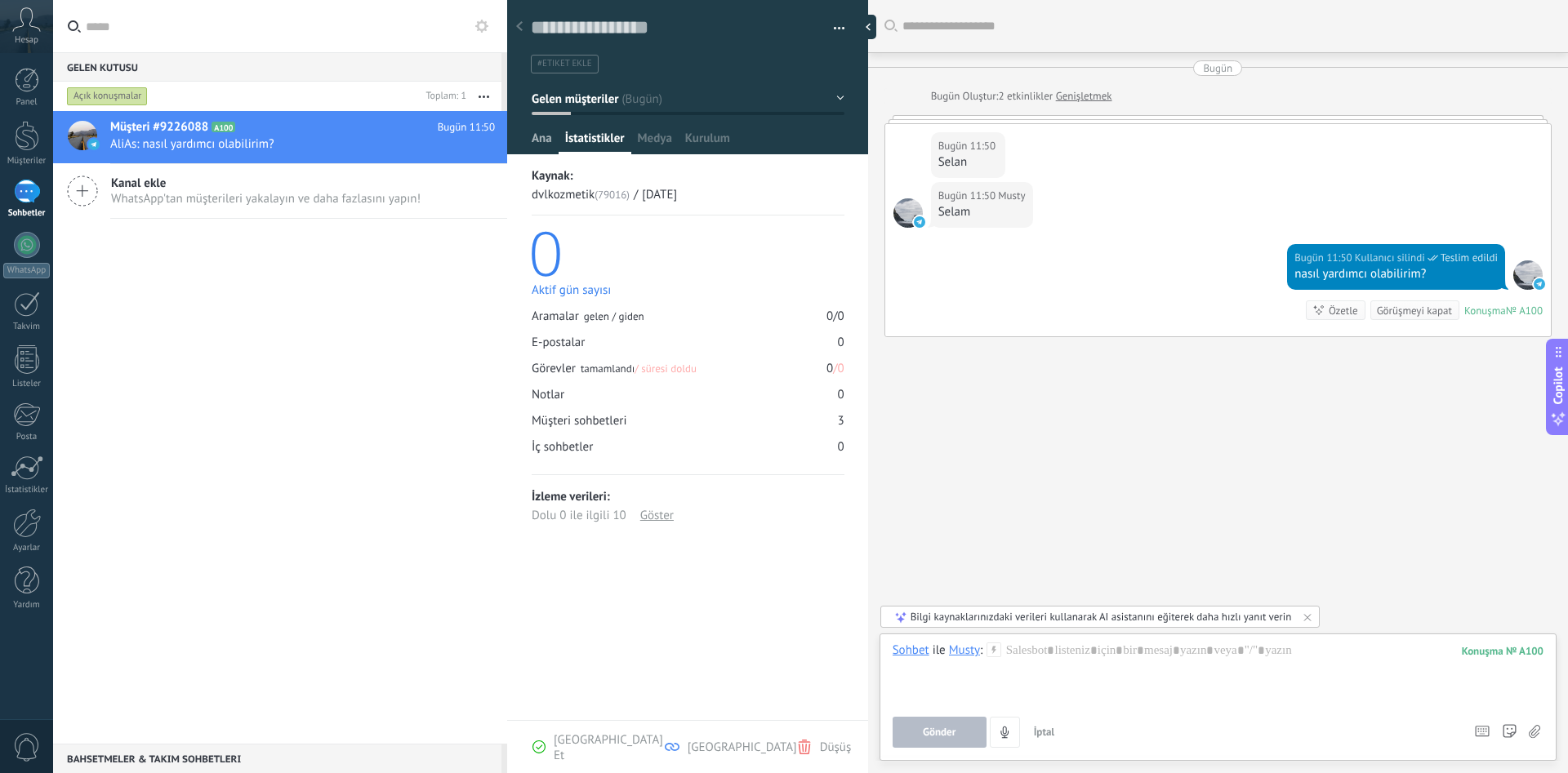
click at [552, 139] on span "Ana" at bounding box center [541, 142] width 20 height 24
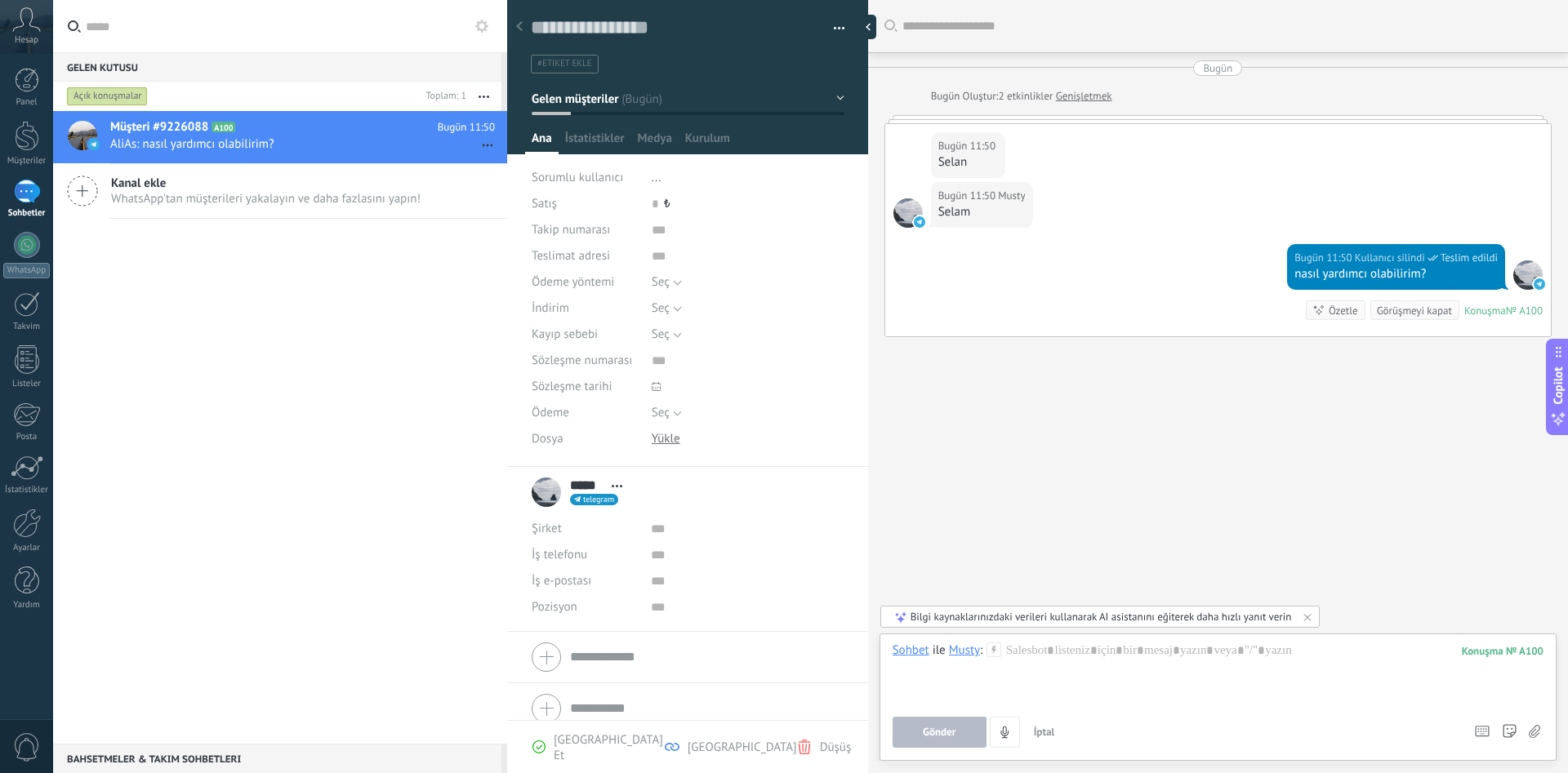
click at [271, 230] on div "Müşteri #9226088 A100 Bugün 11:50 AliAs: nasıl yardımcı olabilirim? Kanal ekle …" at bounding box center [280, 427] width 454 height 633
click at [520, 26] on use at bounding box center [519, 26] width 7 height 10
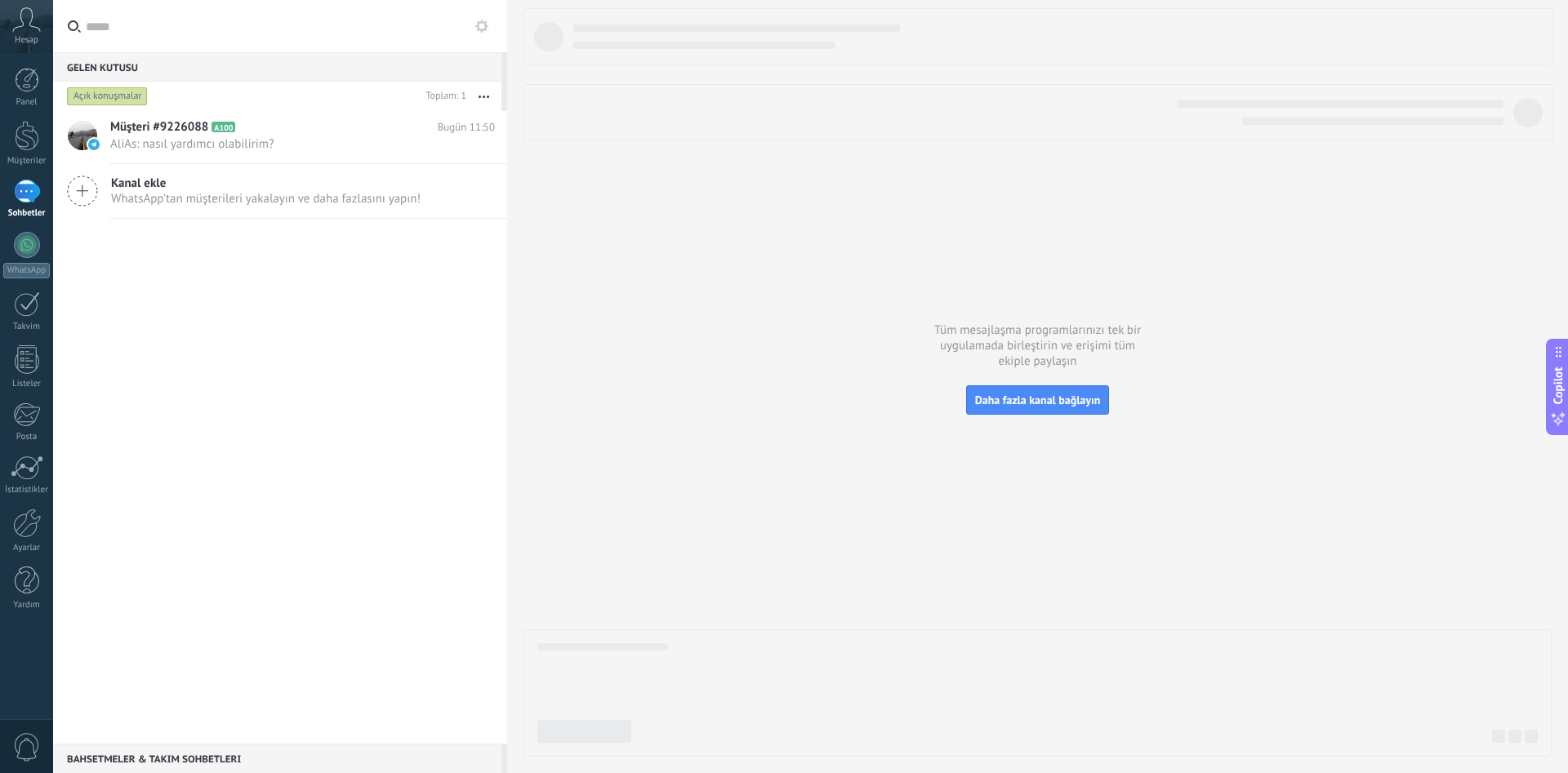
click at [638, 676] on div at bounding box center [1038, 693] width 1028 height 127
click at [235, 121] on h2 "Müşteri #9226088 A100" at bounding box center [274, 127] width 327 height 16
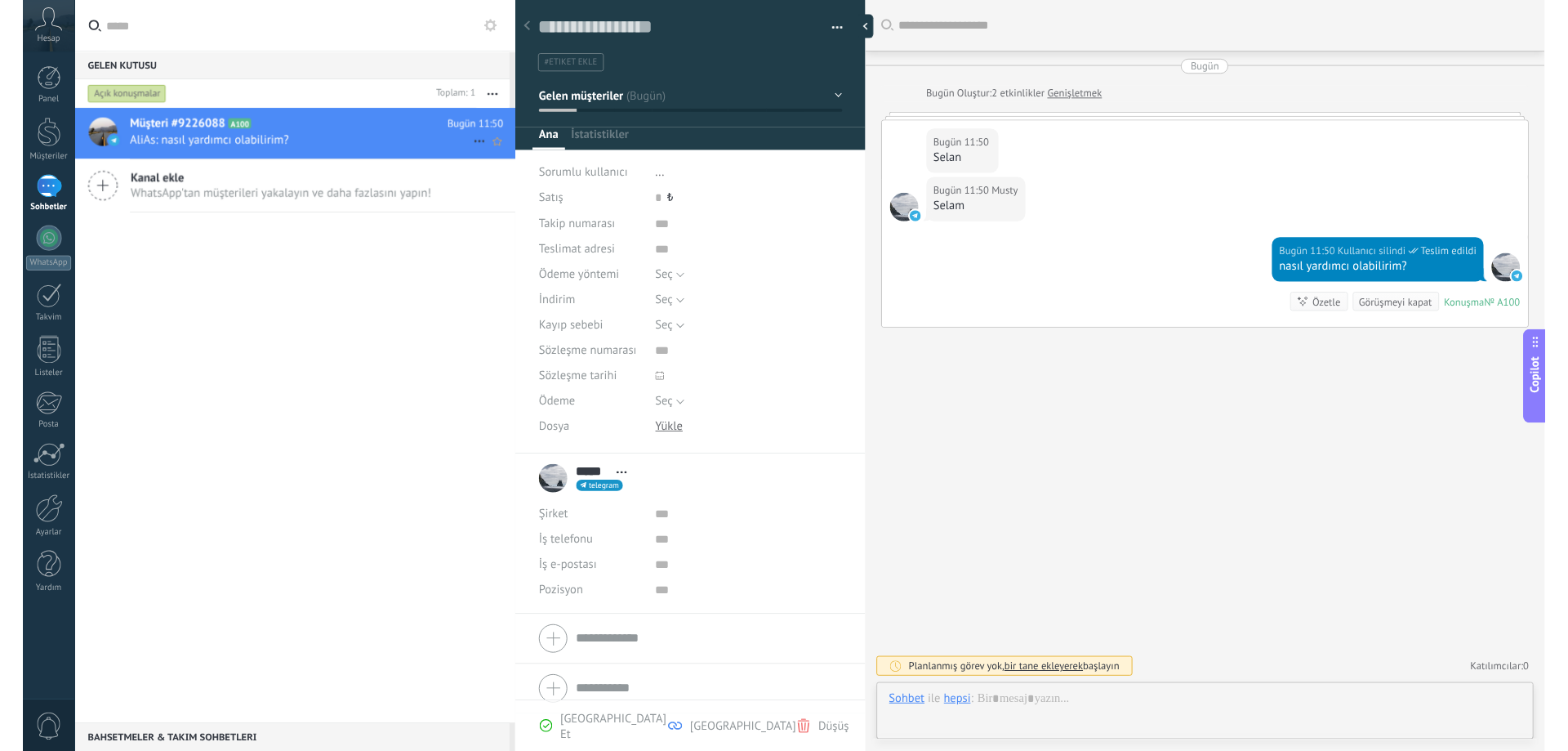
scroll to position [24, 0]
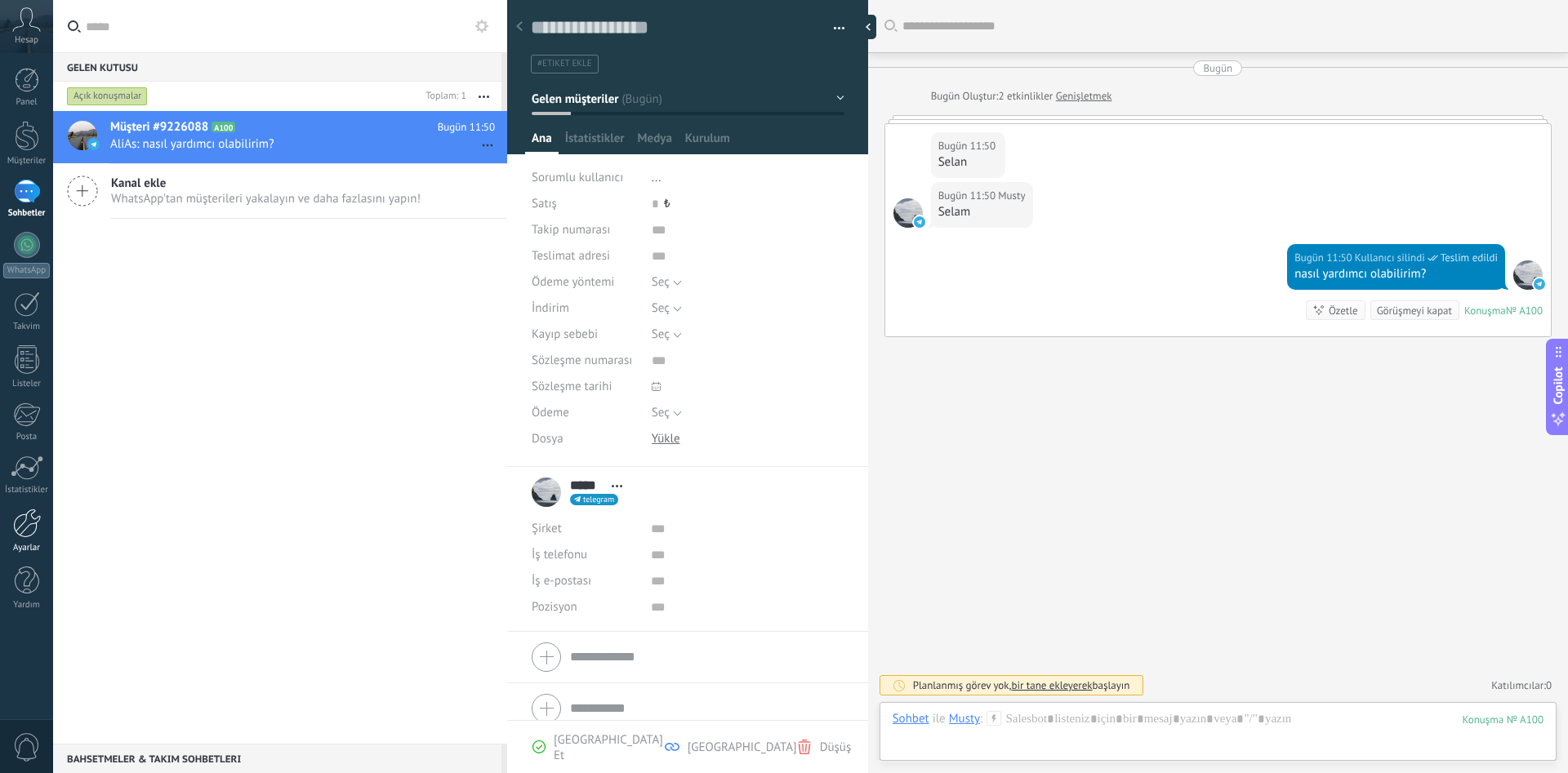
click at [24, 524] on div at bounding box center [27, 524] width 28 height 30
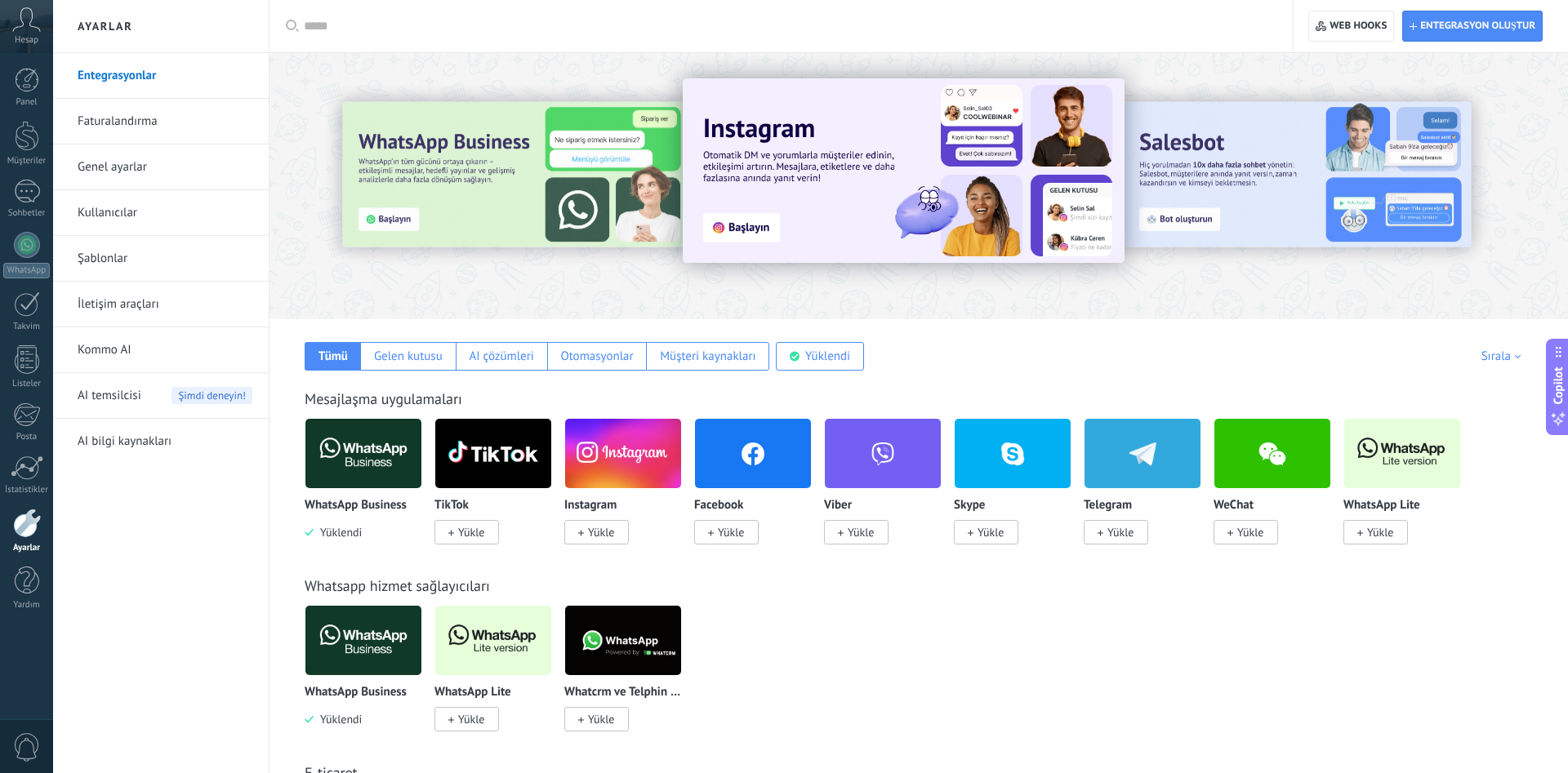
click at [120, 349] on link "Kommo AI" at bounding box center [166, 350] width 175 height 46
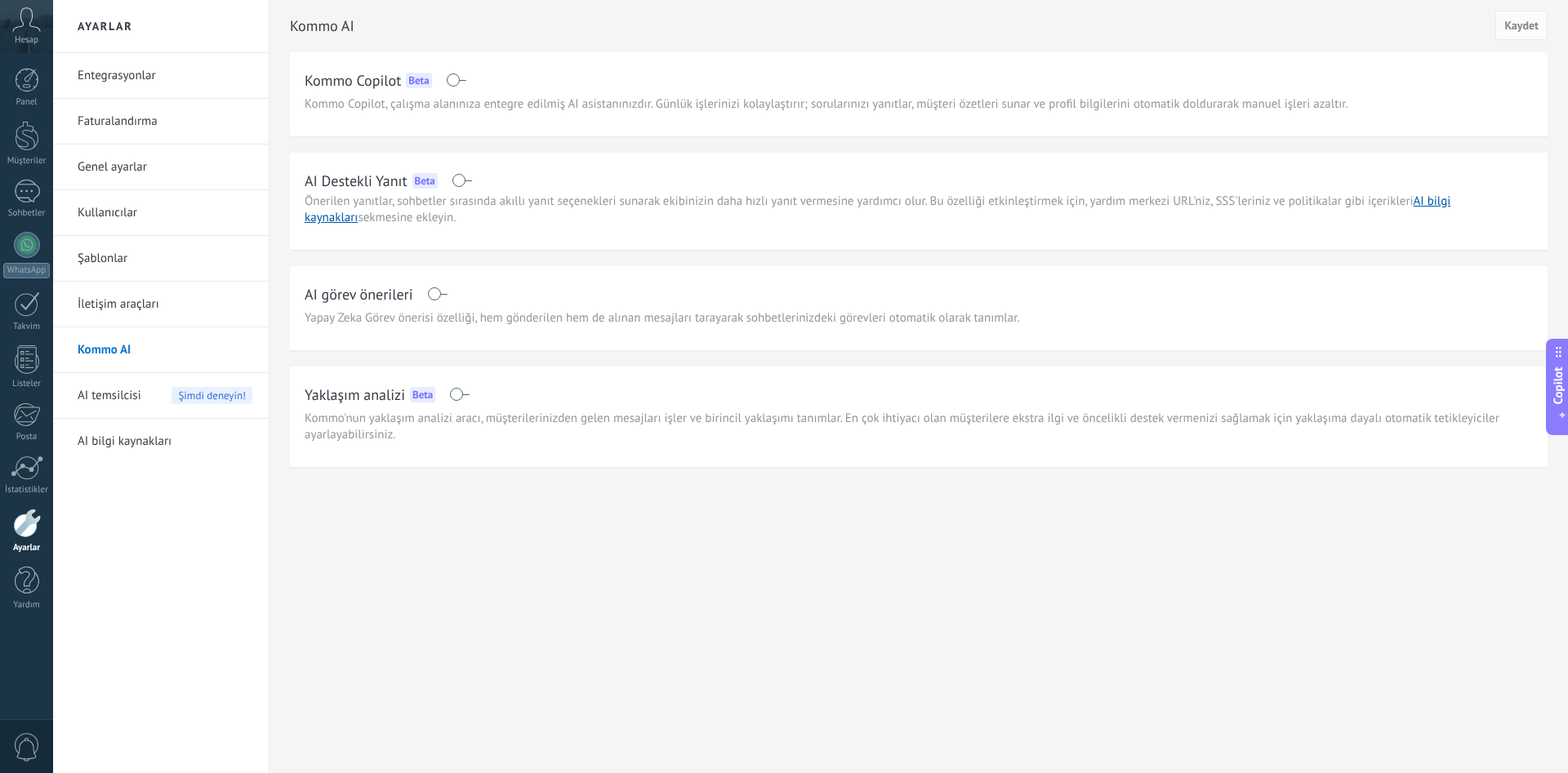
click at [463, 185] on span at bounding box center [461, 181] width 20 height 13
click at [334, 204] on span "Önerilen yanıtlar, sohbetler sırasında akıllı yanıt seçenekleri sunarak ekibini…" at bounding box center [877, 209] width 1145 height 32
drag, startPoint x: 562, startPoint y: 209, endPoint x: 595, endPoint y: 211, distance: 33.1
click at [563, 209] on div "AI Destekli Yanıt Beta Önerilen yanıtlar, sohbetler sırasında akıllı yanıt seçe…" at bounding box center [918, 196] width 1228 height 59
click at [676, 208] on span "Önerilen yanıtlar, sohbetler sırasında akıllı yanıt seçenekleri sunarak ekibini…" at bounding box center [877, 209] width 1145 height 32
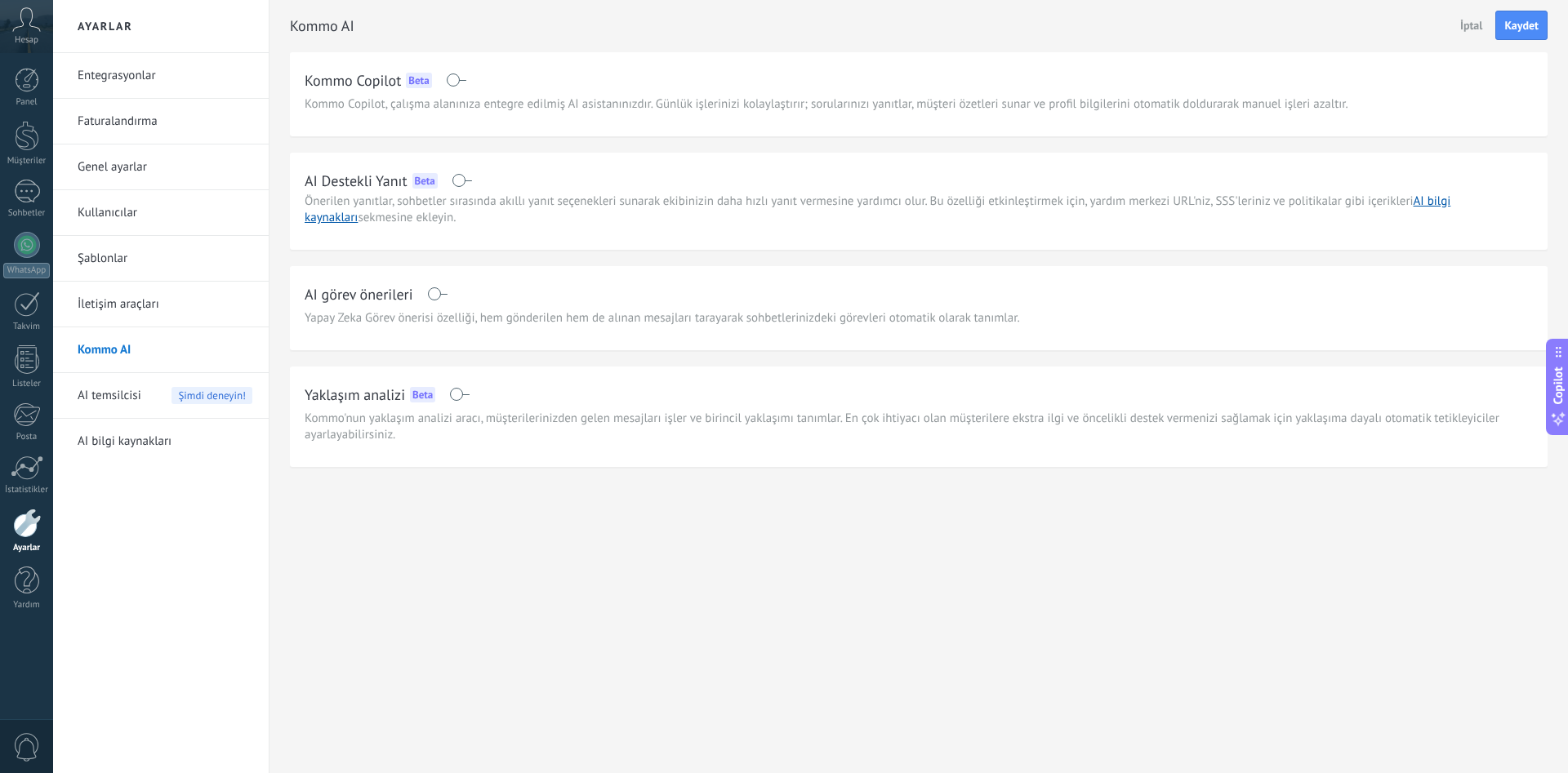
click at [138, 432] on link "AI bilgi kaynakları" at bounding box center [166, 442] width 175 height 46
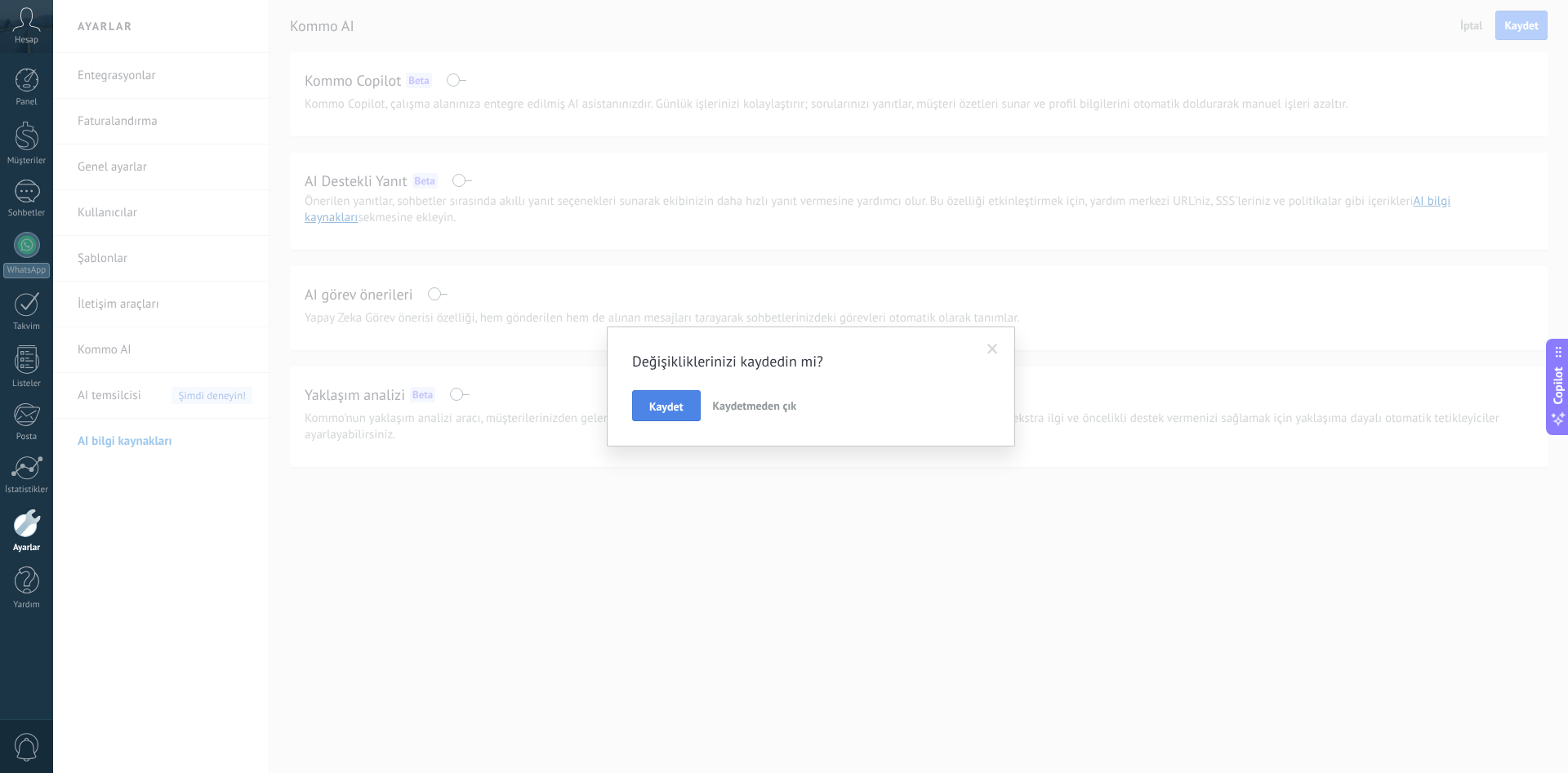
click at [663, 414] on button "Kaydet" at bounding box center [666, 406] width 68 height 31
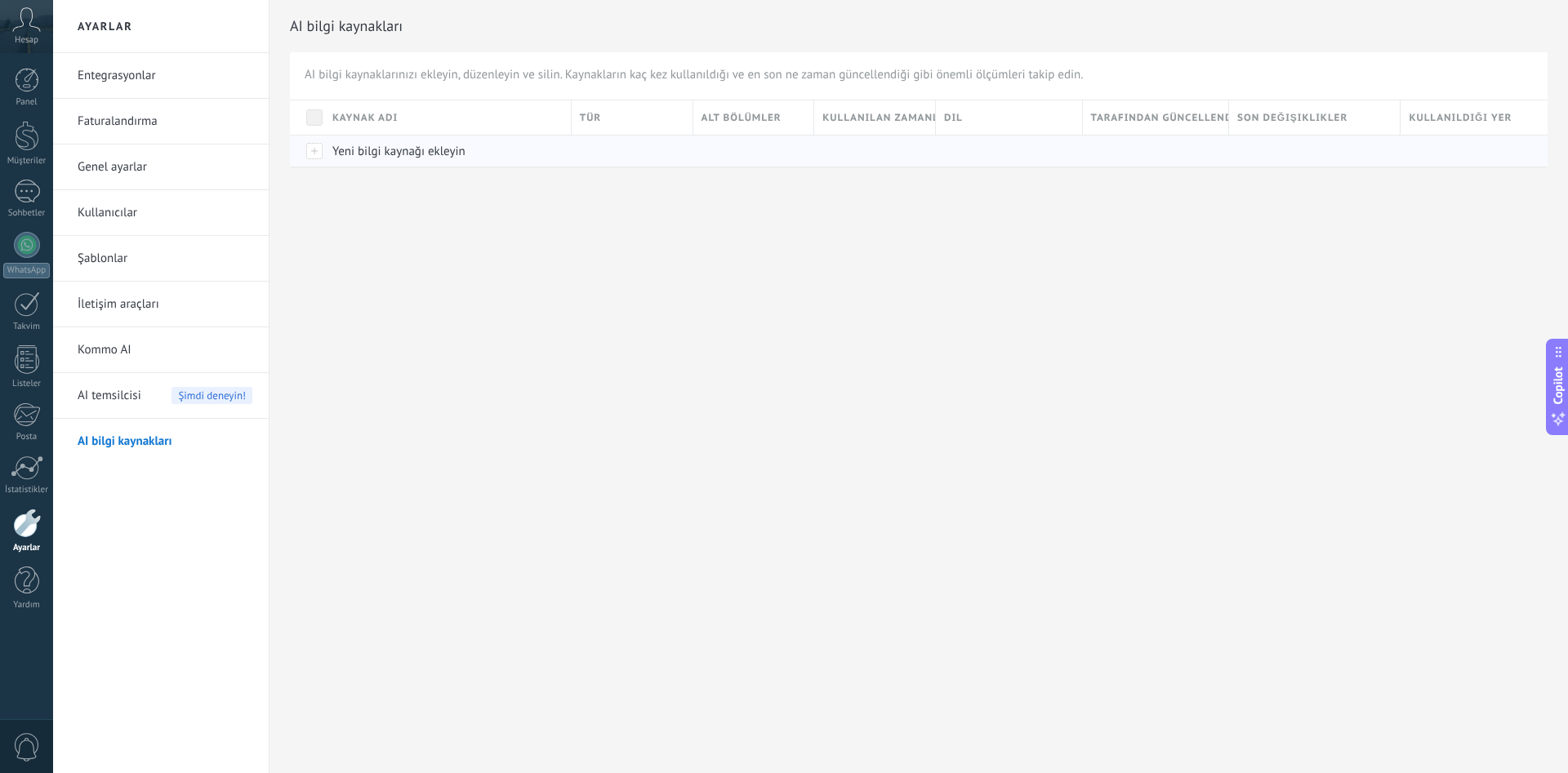
click at [406, 152] on span "Yeni bilgi kaynağı ekleyin" at bounding box center [398, 151] width 133 height 15
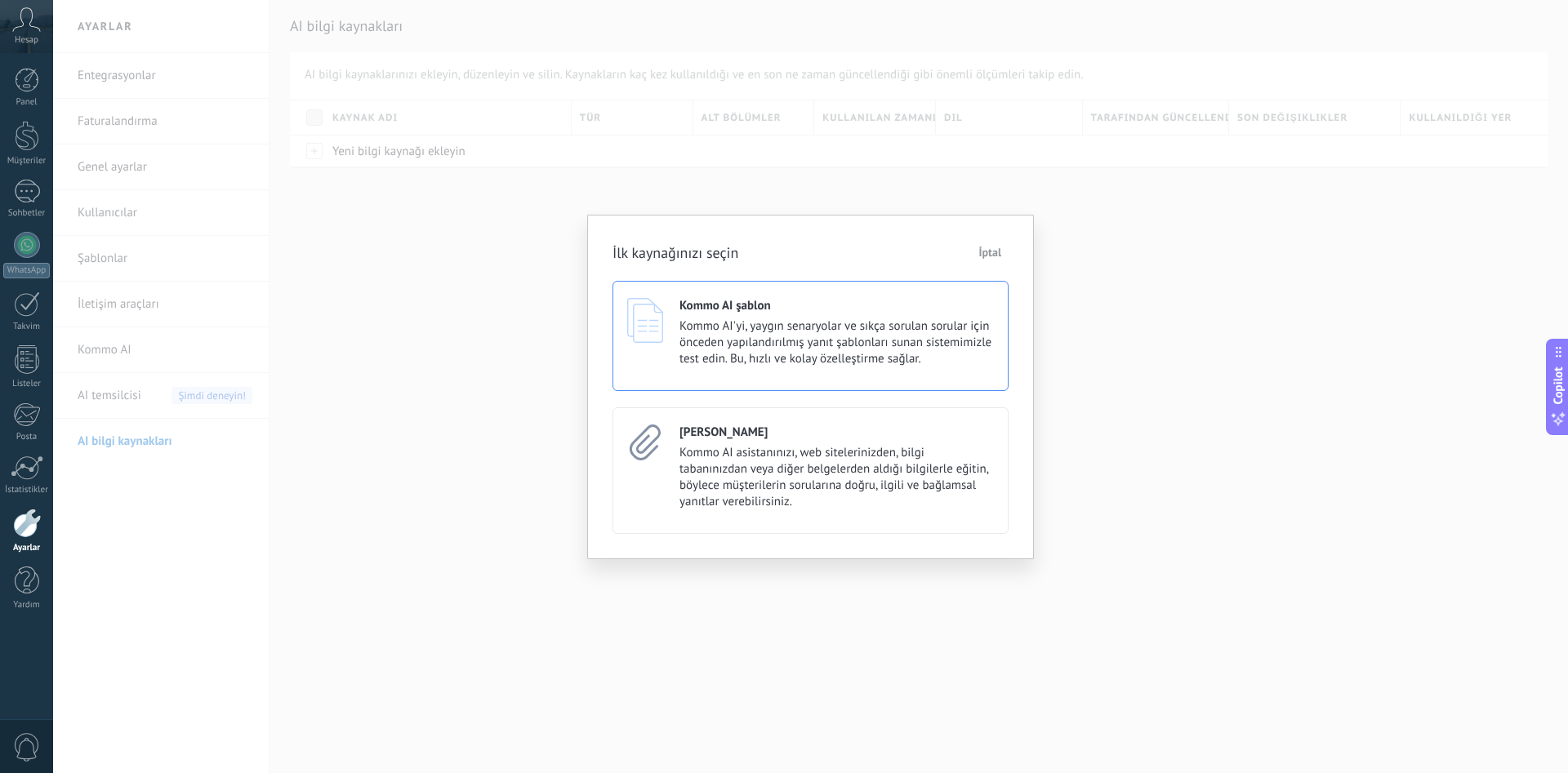
click at [739, 350] on span "Kommo AI'yi, yaygın senaryolar ve sıkça sorulan sorular için önceden yapılandır…" at bounding box center [836, 343] width 315 height 49
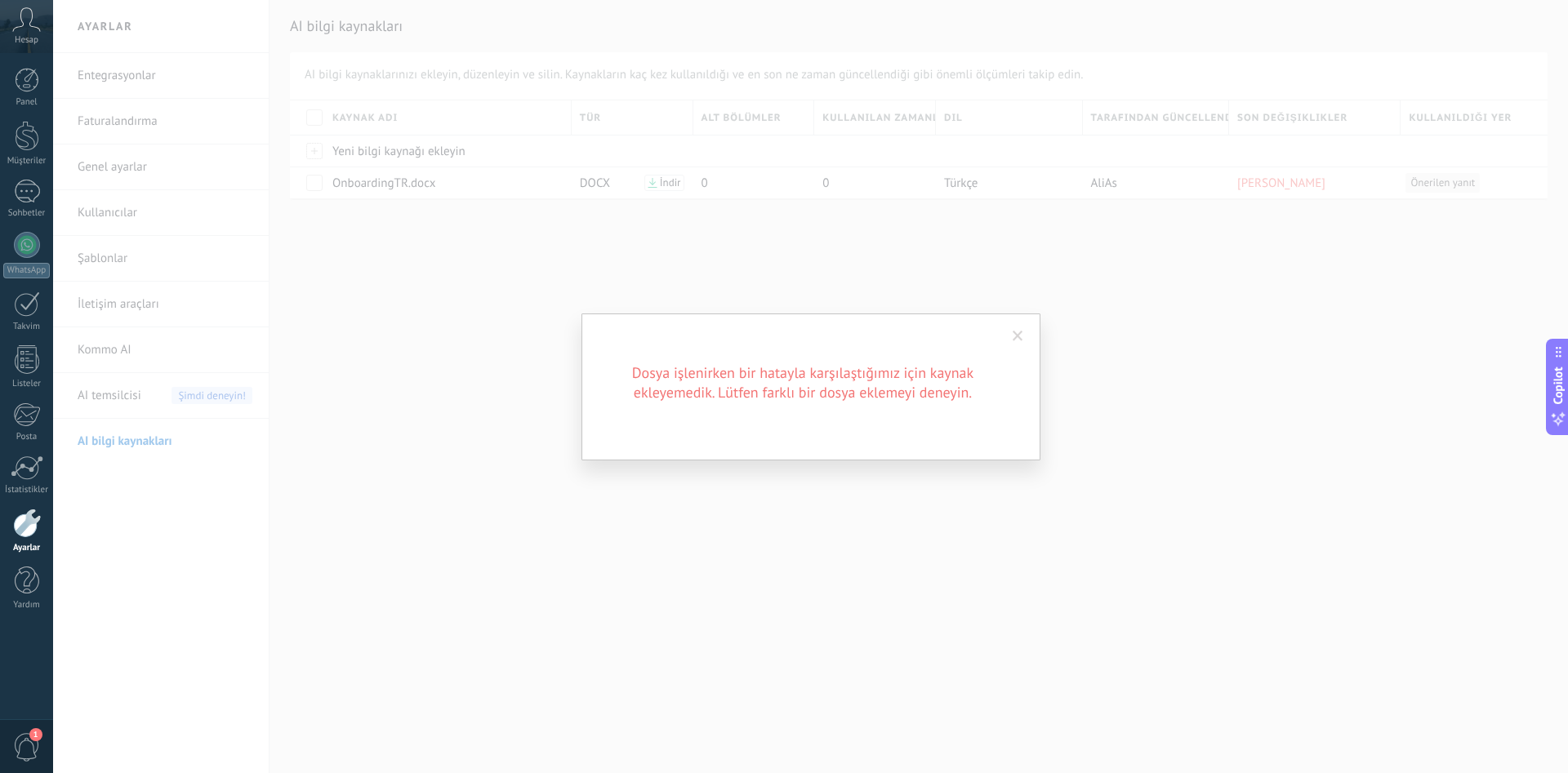
click at [1018, 337] on span at bounding box center [1017, 337] width 11 height 12
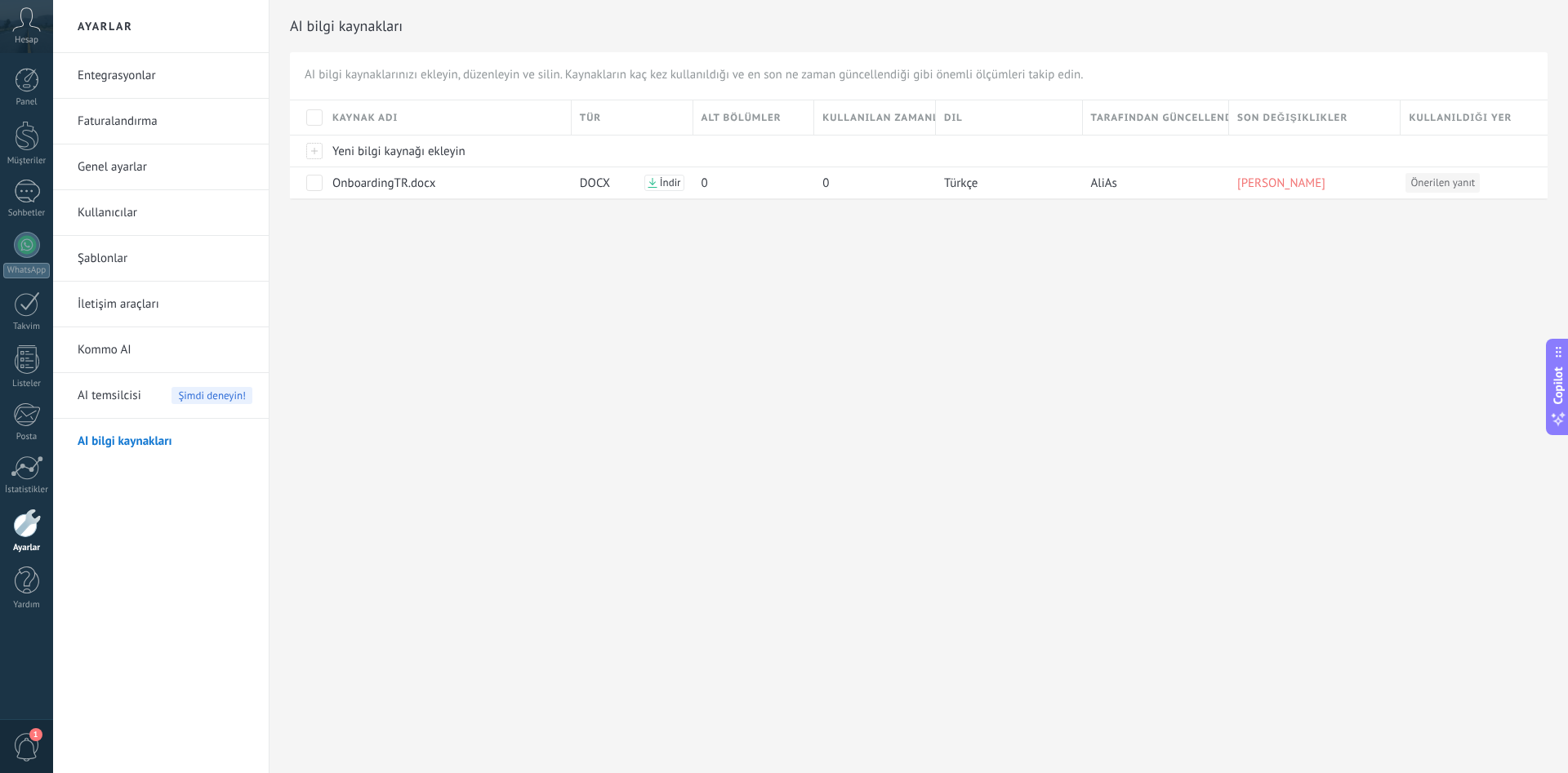
click at [109, 437] on link "AI bilgi kaynakları" at bounding box center [166, 442] width 175 height 46
click at [394, 148] on span "Yeni bilgi kaynağı ekleyin" at bounding box center [398, 151] width 133 height 15
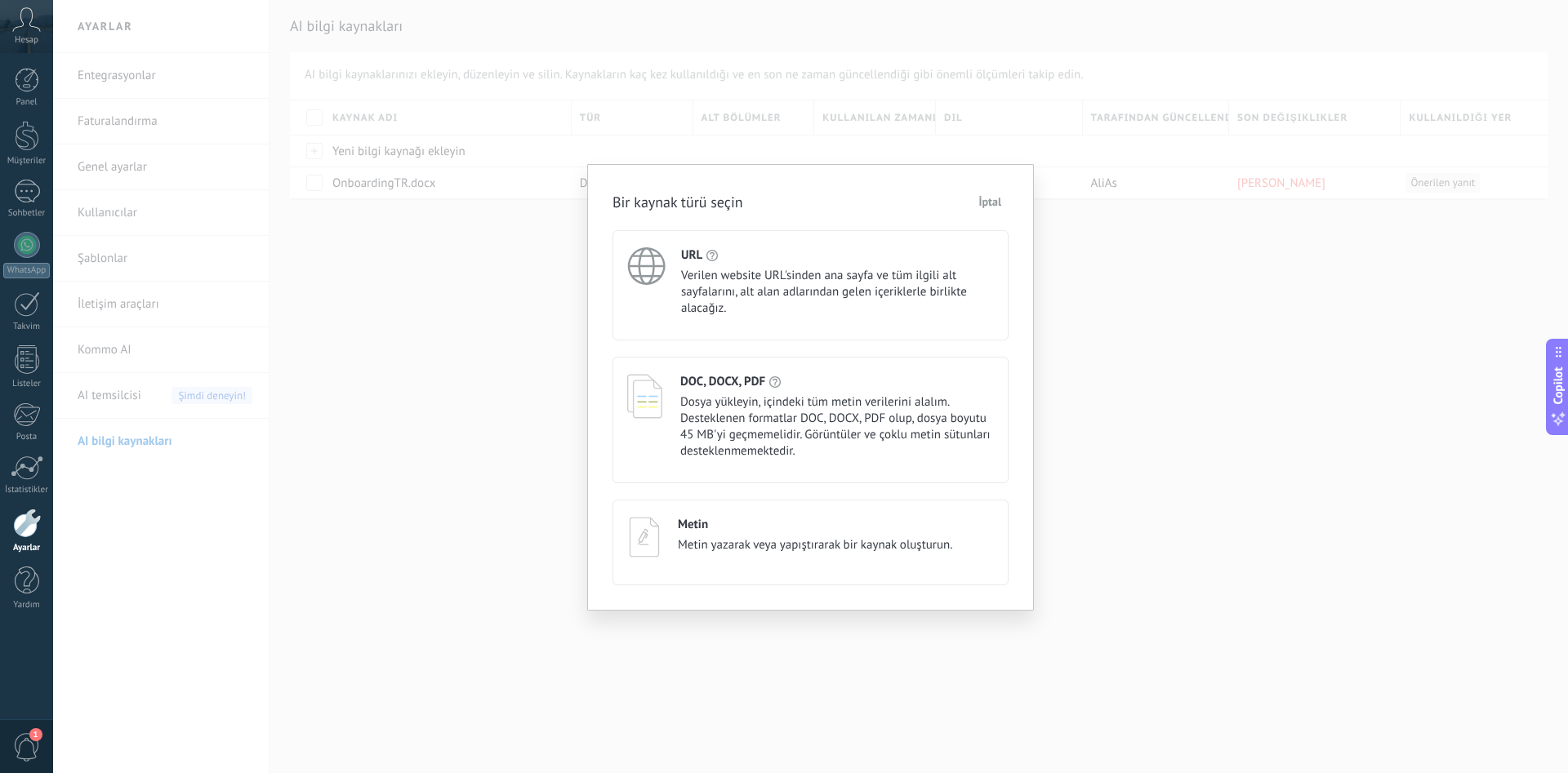
click at [827, 420] on span "Dosya yükleyin, içindeki tüm metin verilerini alalım. Desteklenen formatlar DOC…" at bounding box center [837, 427] width 314 height 65
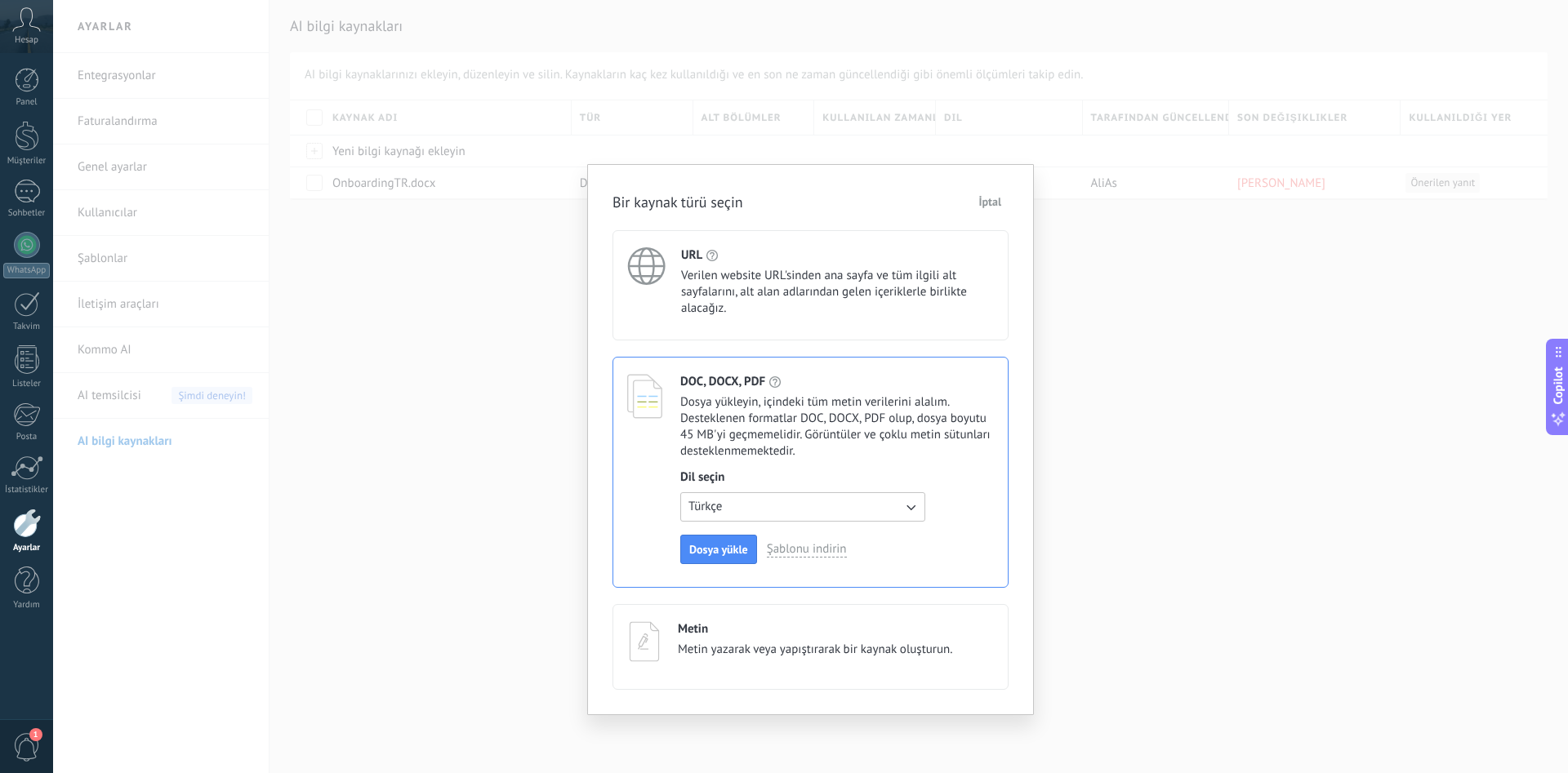
click at [906, 503] on icon "button" at bounding box center [910, 506] width 16 height 16
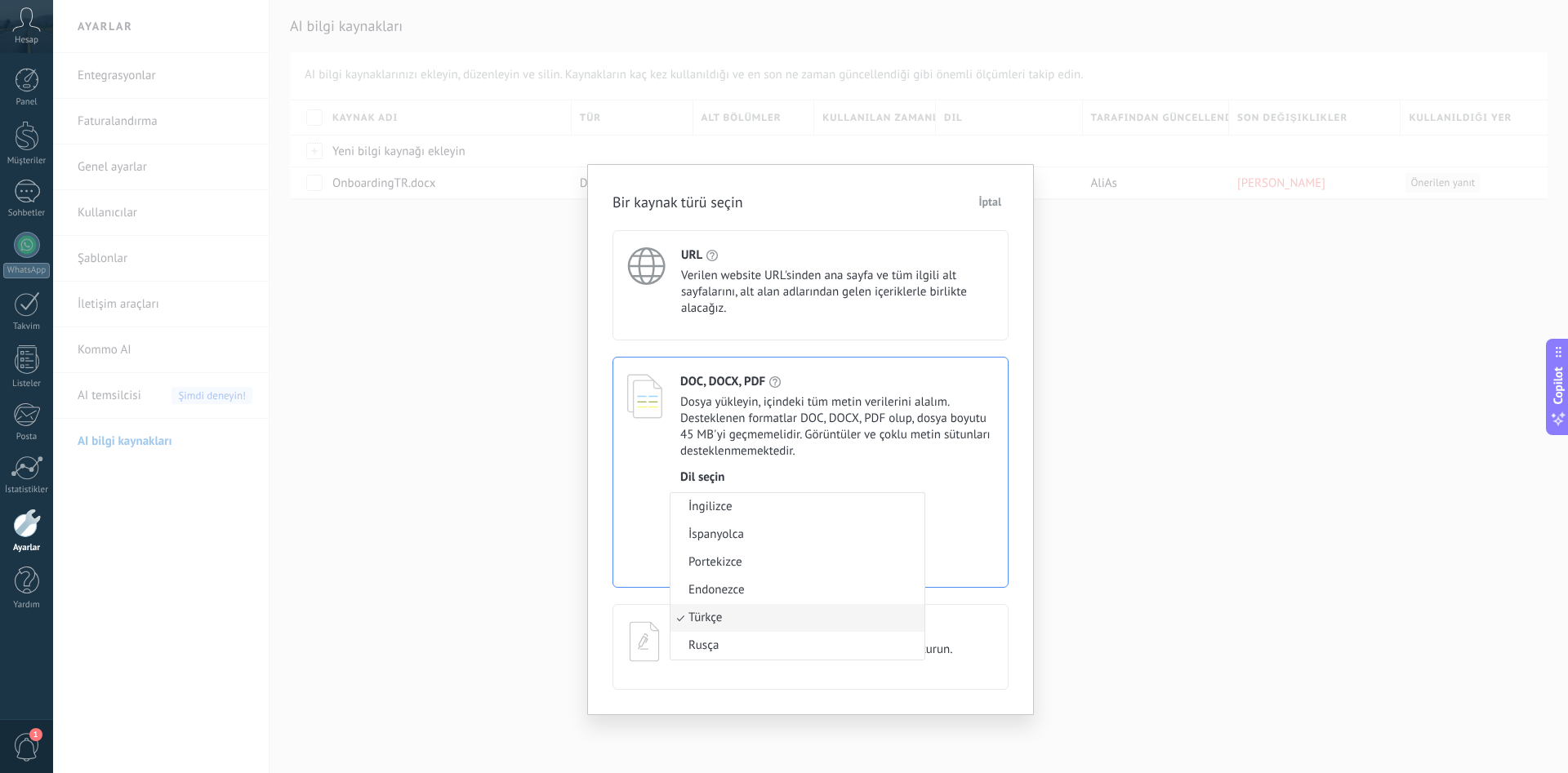
click at [972, 479] on span "Dil seçin" at bounding box center [837, 477] width 314 height 16
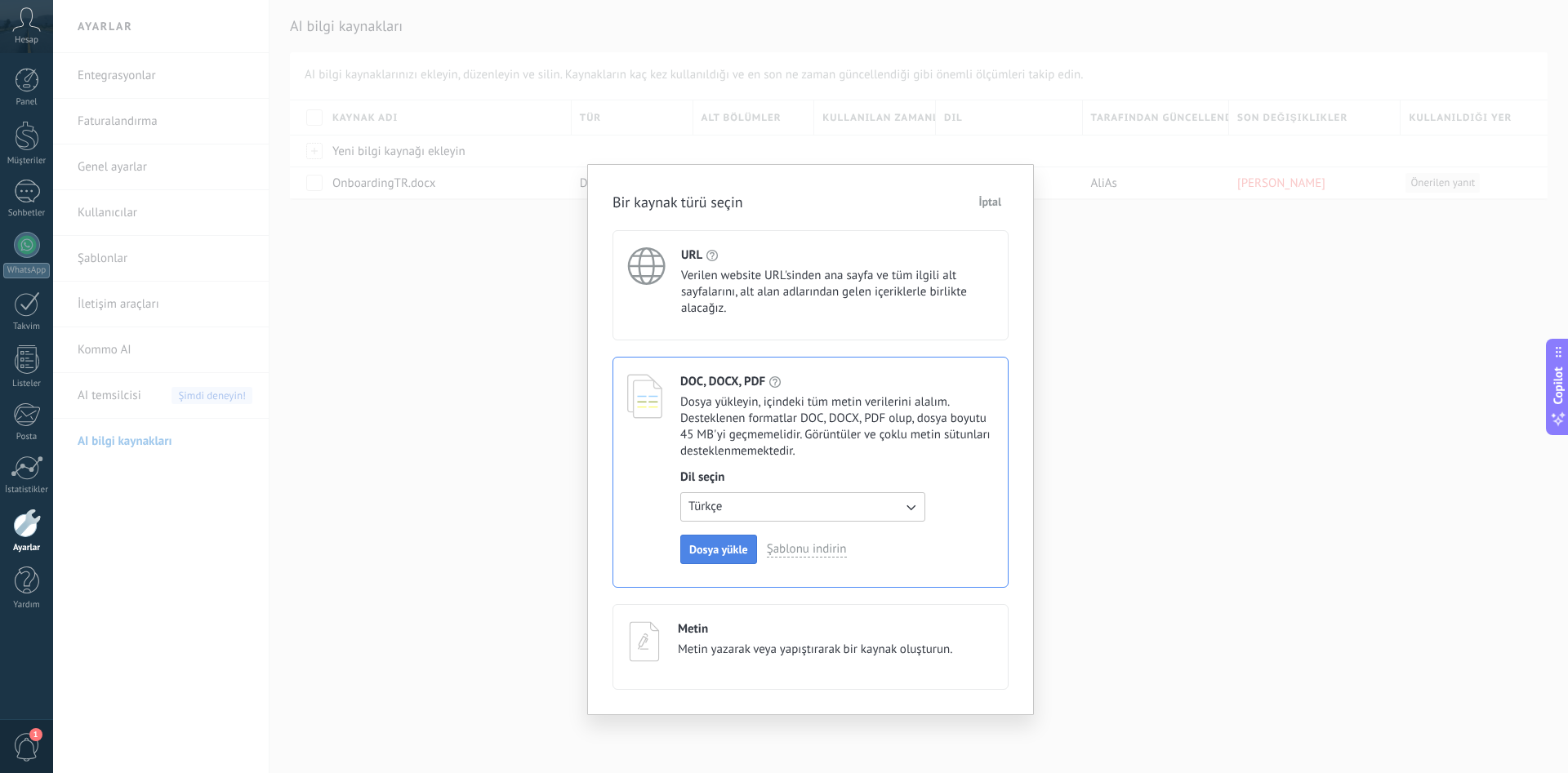
click at [723, 551] on span "Dosya yükle" at bounding box center [718, 550] width 59 height 12
type textarea "**********"
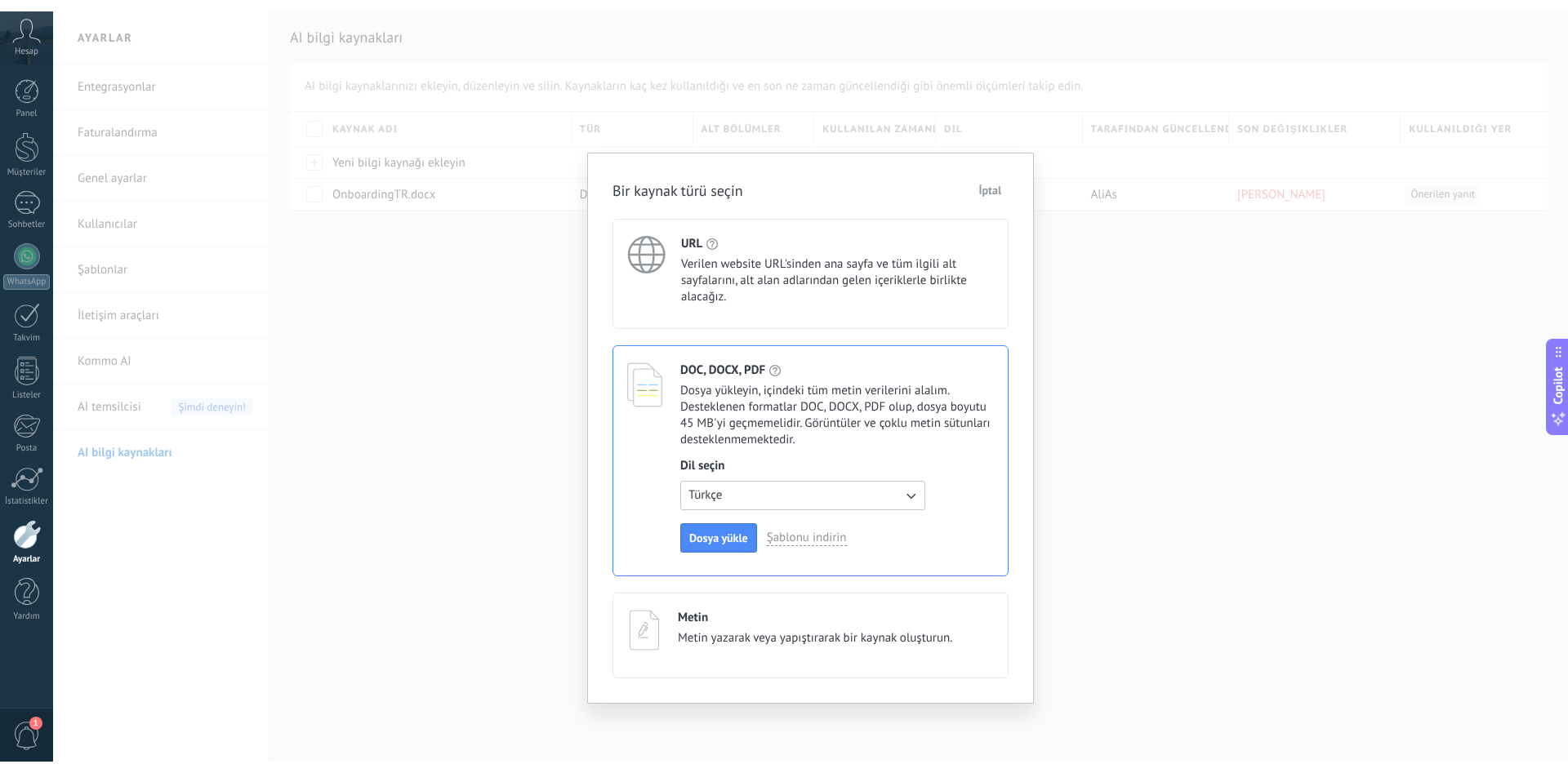
scroll to position [15, 0]
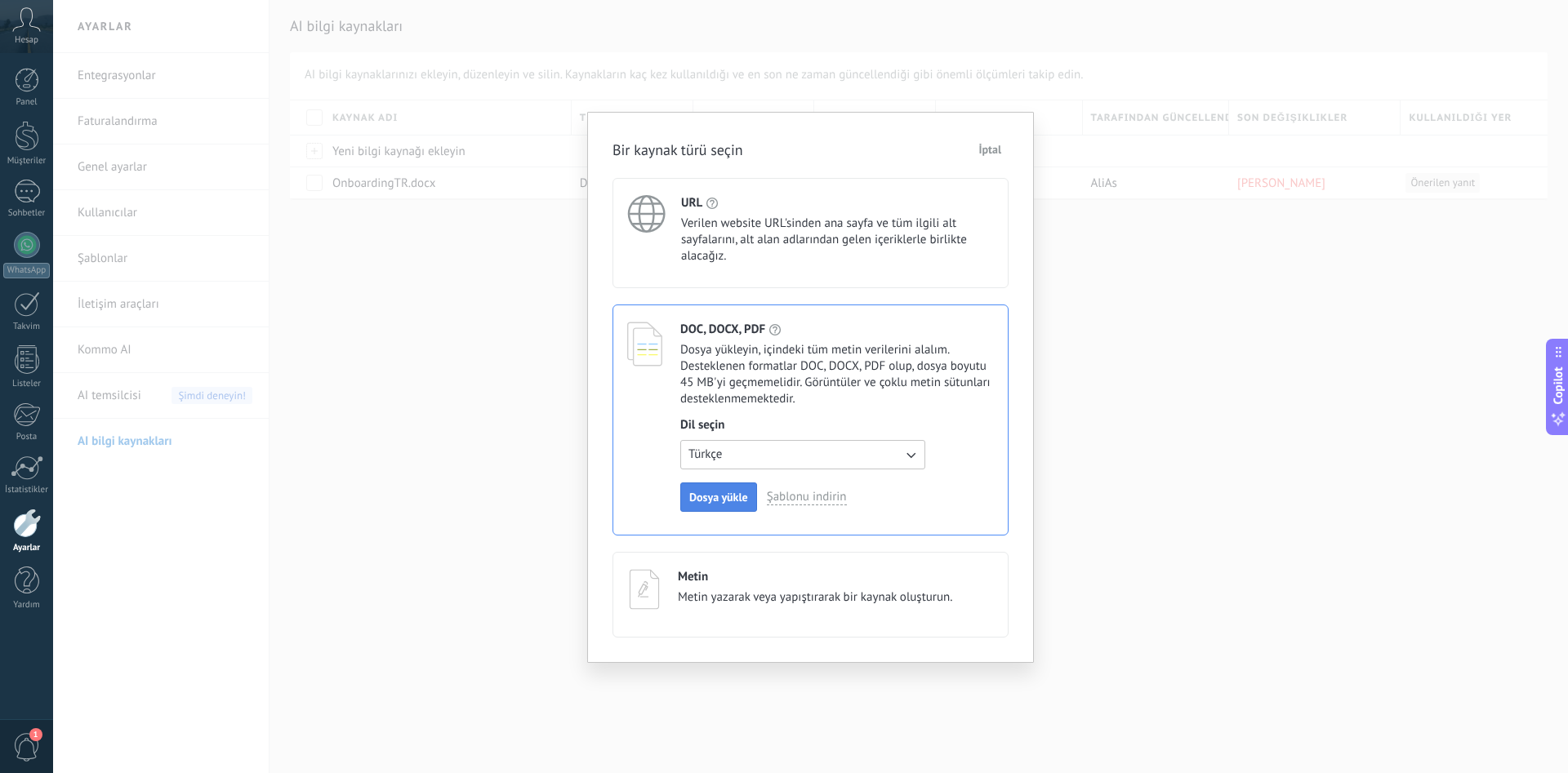
click at [719, 499] on span "Dosya yükle" at bounding box center [718, 498] width 59 height 12
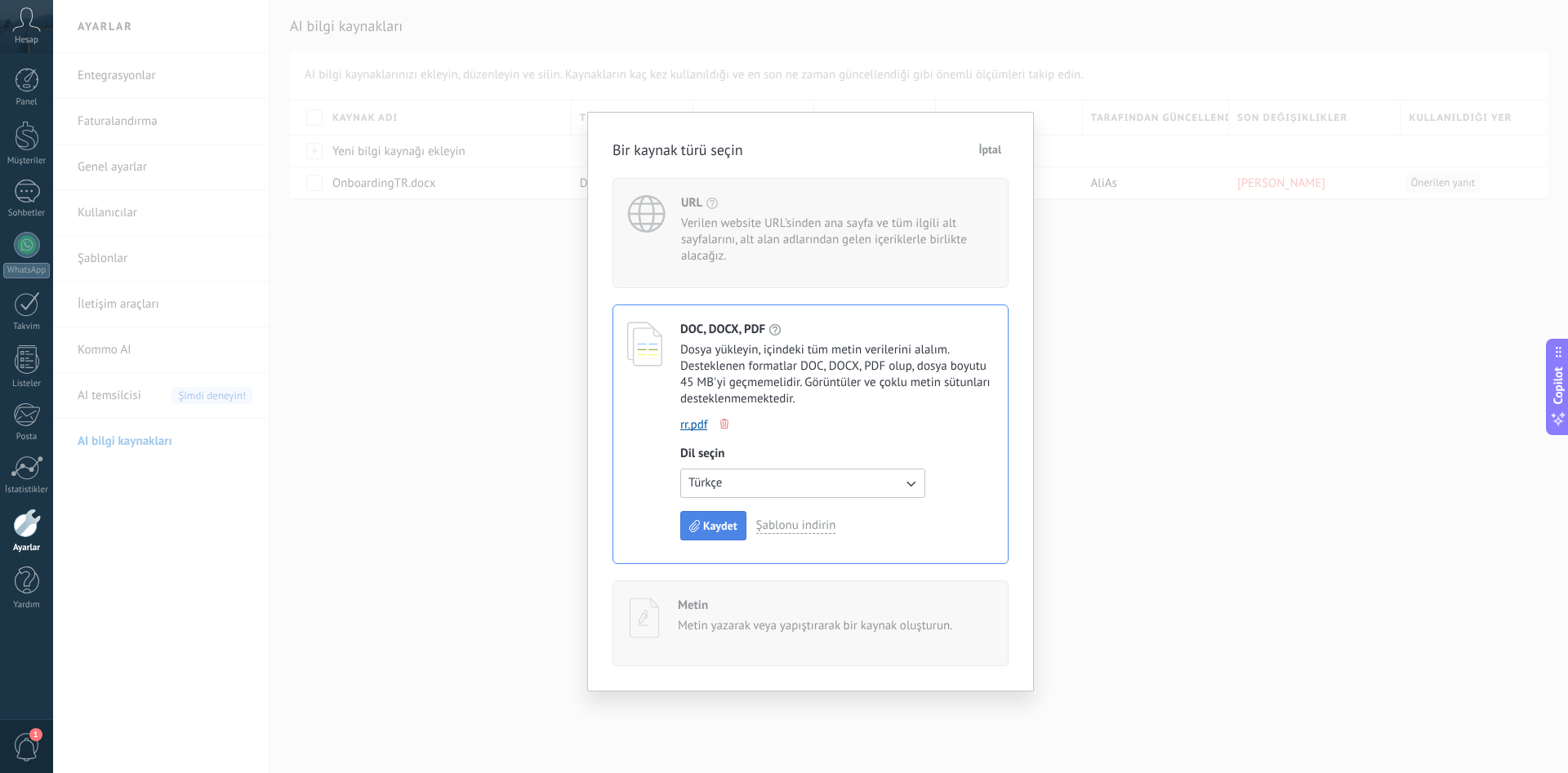
click at [715, 526] on span "Kaydet" at bounding box center [720, 526] width 35 height 12
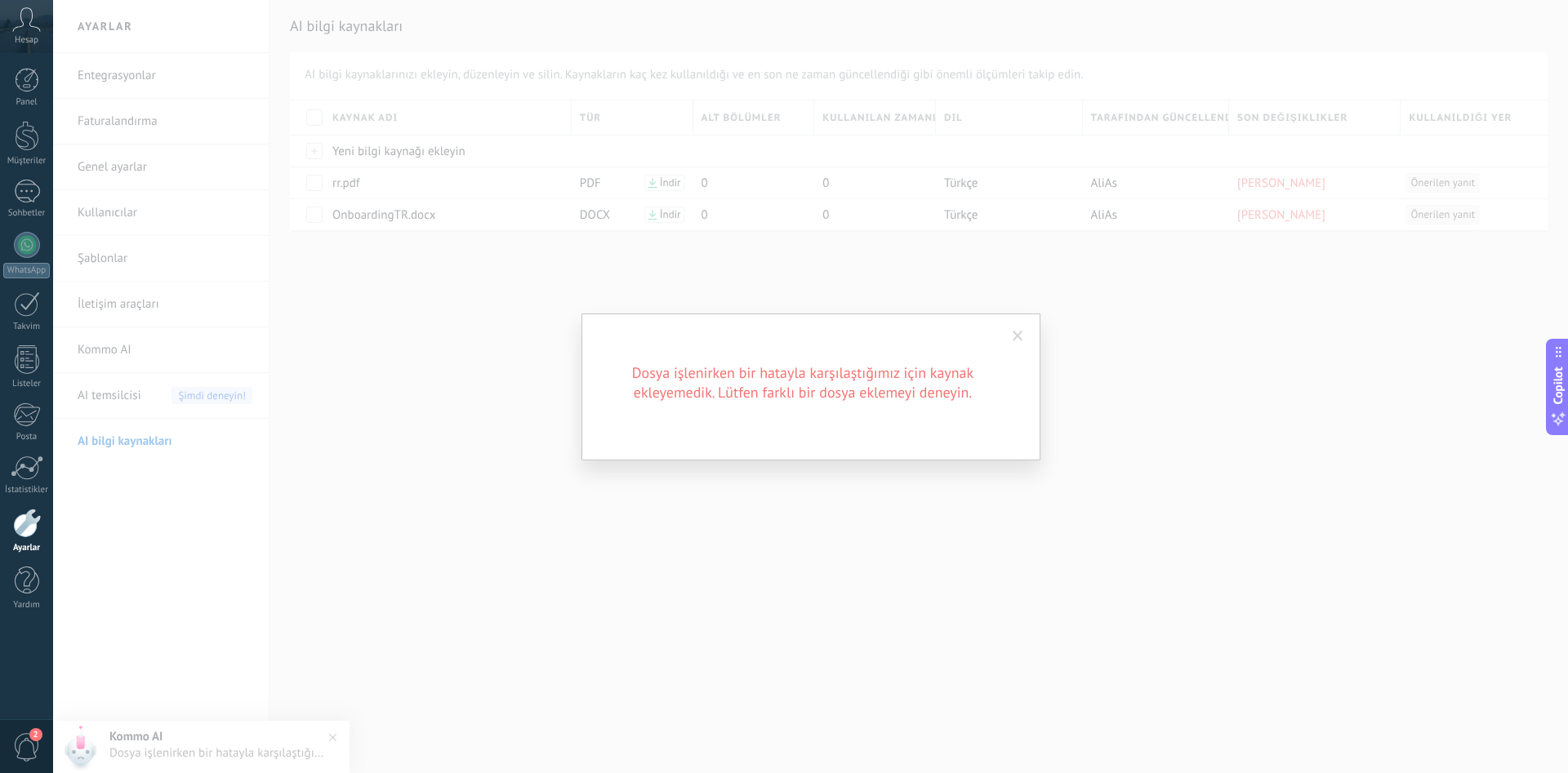
click at [731, 421] on div "Dosya işlenirken bir hatayla karşılaştığımız için kaynak ekleyemedik. Lütfen fa…" at bounding box center [810, 387] width 459 height 147
drag, startPoint x: 693, startPoint y: 391, endPoint x: 706, endPoint y: 391, distance: 13.0
click at [694, 391] on h2 "Dosya işlenirken bir hatayla karşılaştığımız için kaynak ekleyemedik. Lütfen fa…" at bounding box center [802, 383] width 392 height 39
drag, startPoint x: 689, startPoint y: 375, endPoint x: 837, endPoint y: 376, distance: 148.0
click at [835, 376] on h2 "Dosya işlenirken bir hatayla karşılaştığımız için kaynak ekleyemedik. Lütfen fa…" at bounding box center [802, 383] width 392 height 39
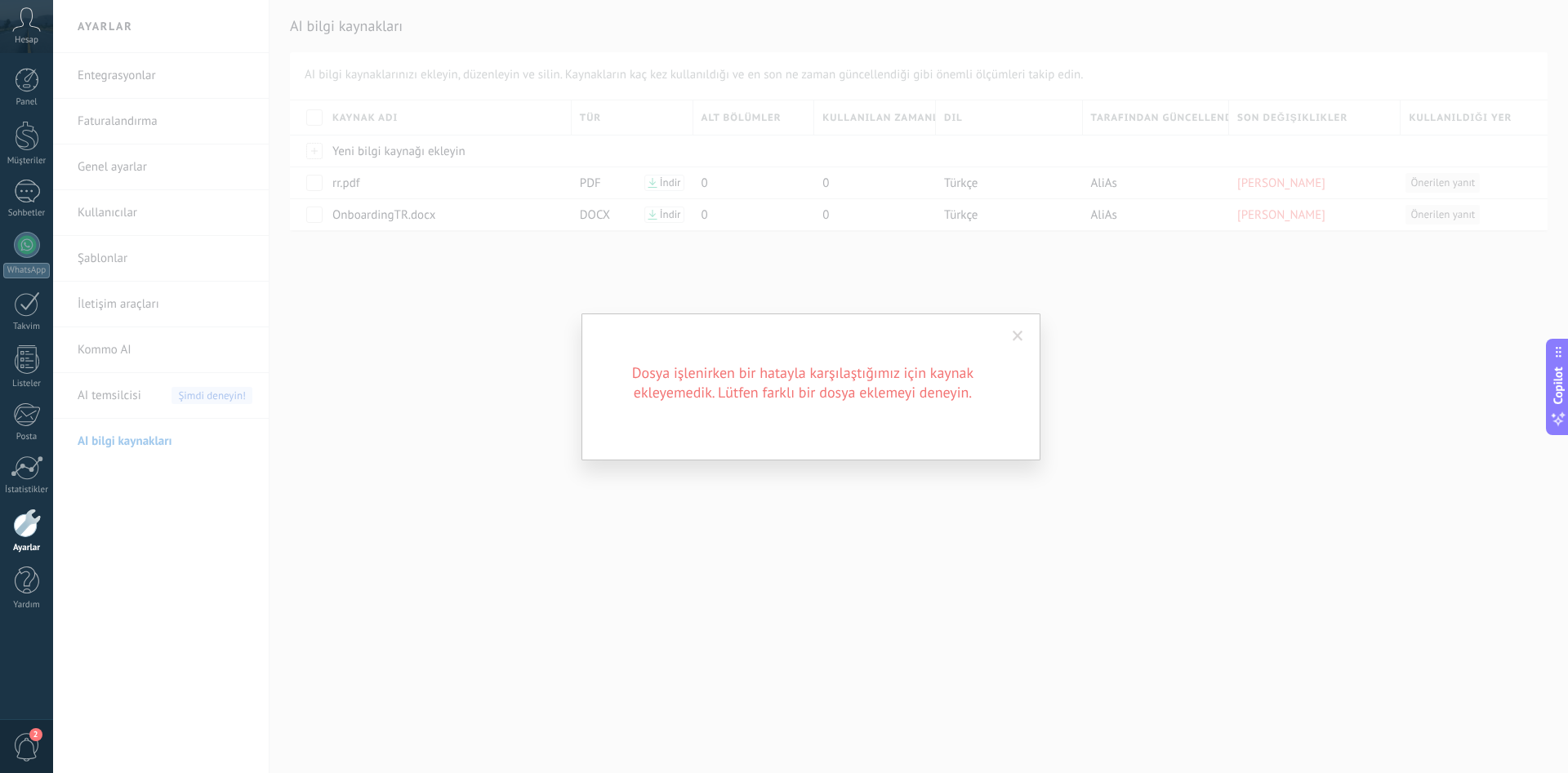
drag, startPoint x: 913, startPoint y: 380, endPoint x: 1006, endPoint y: 342, distance: 100.5
click at [913, 380] on h2 "Dosya işlenirken bir hatayla karşılaştığımız için kaynak ekleyemedik. Lütfen fa…" at bounding box center [802, 383] width 392 height 39
click at [1012, 332] on span at bounding box center [1018, 336] width 27 height 28
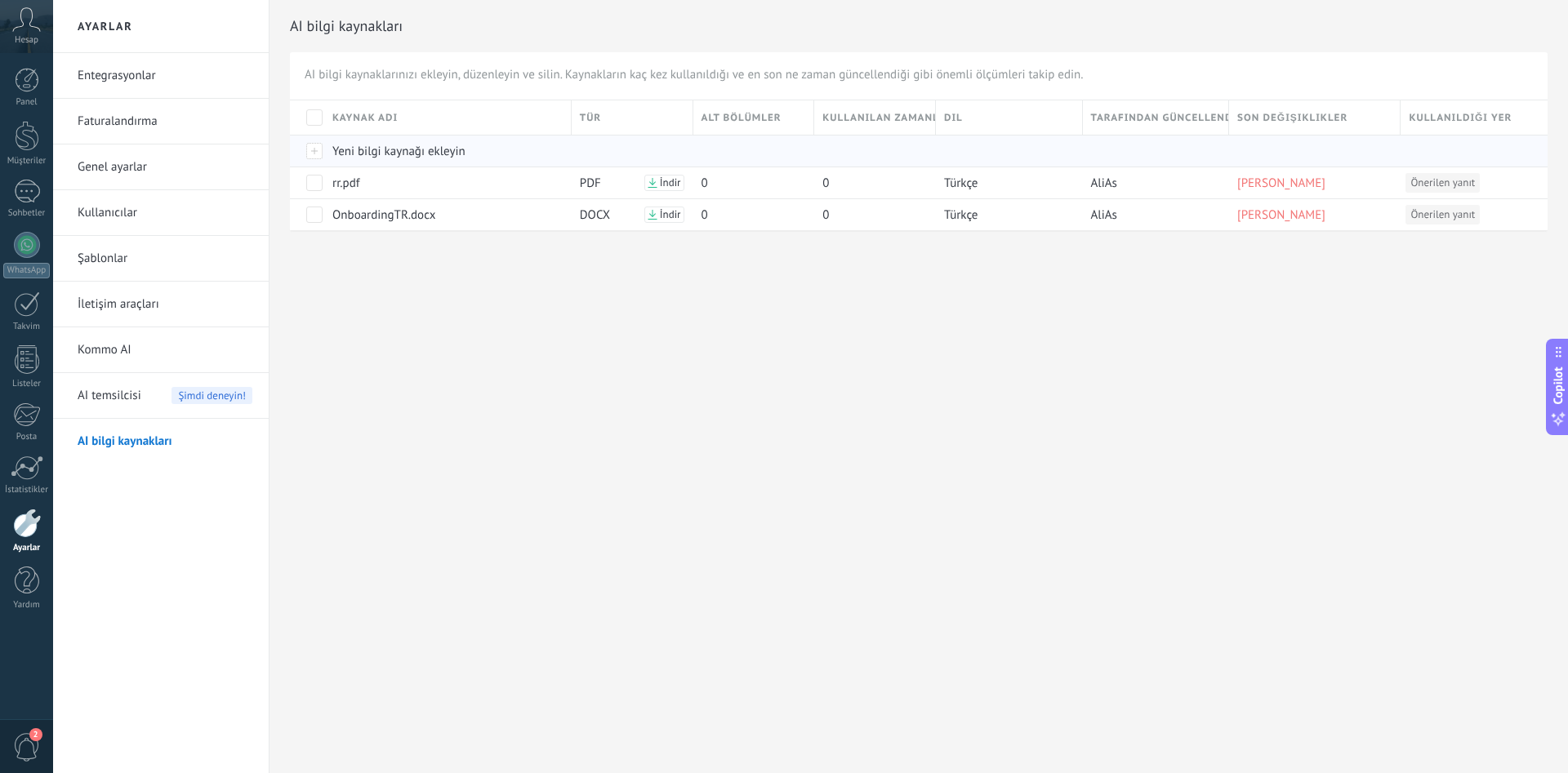
click at [380, 150] on span "Yeni bilgi kaynağı ekleyin" at bounding box center [398, 151] width 133 height 15
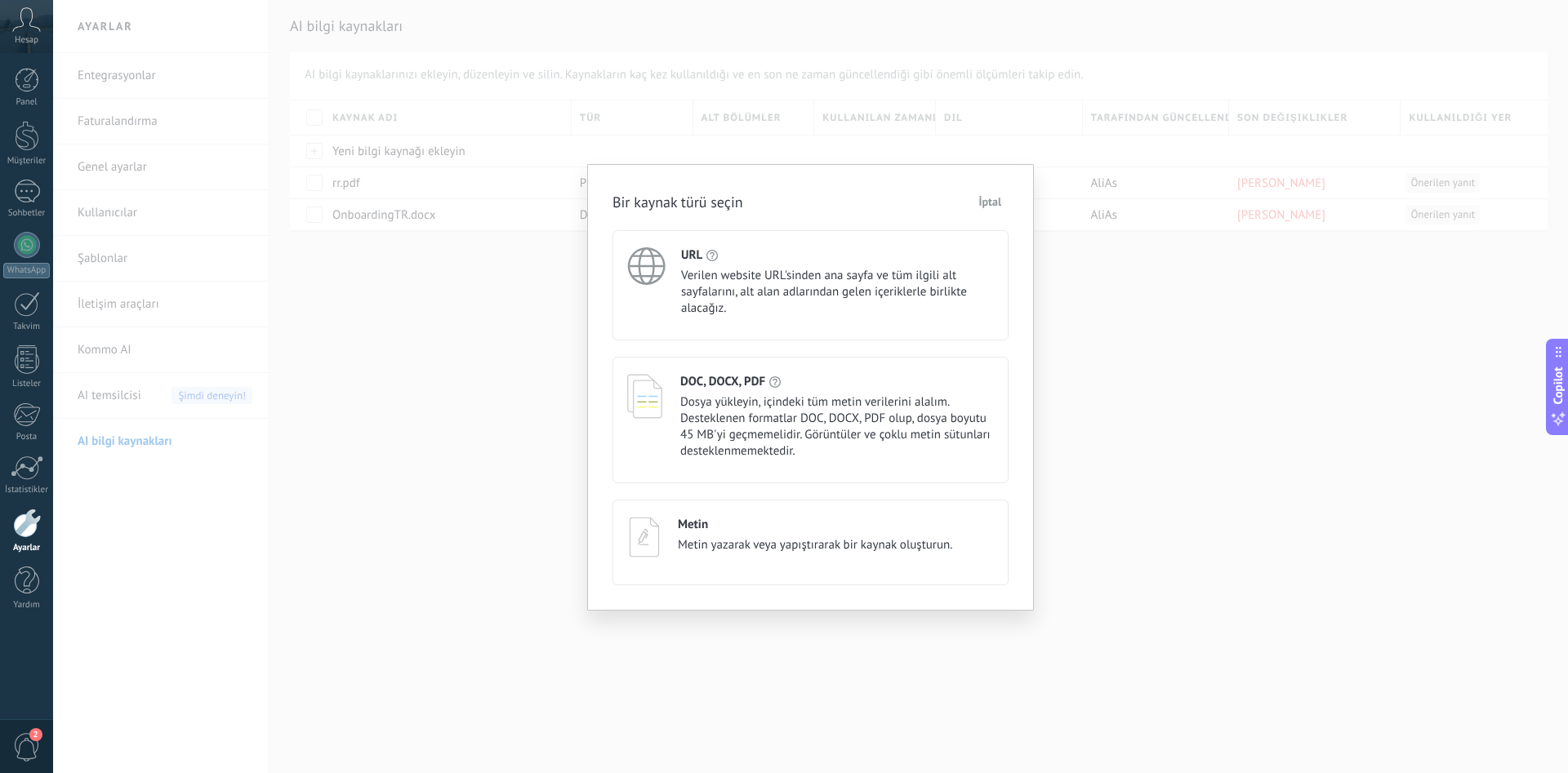
click at [692, 529] on h4 "Metin" at bounding box center [692, 525] width 30 height 15
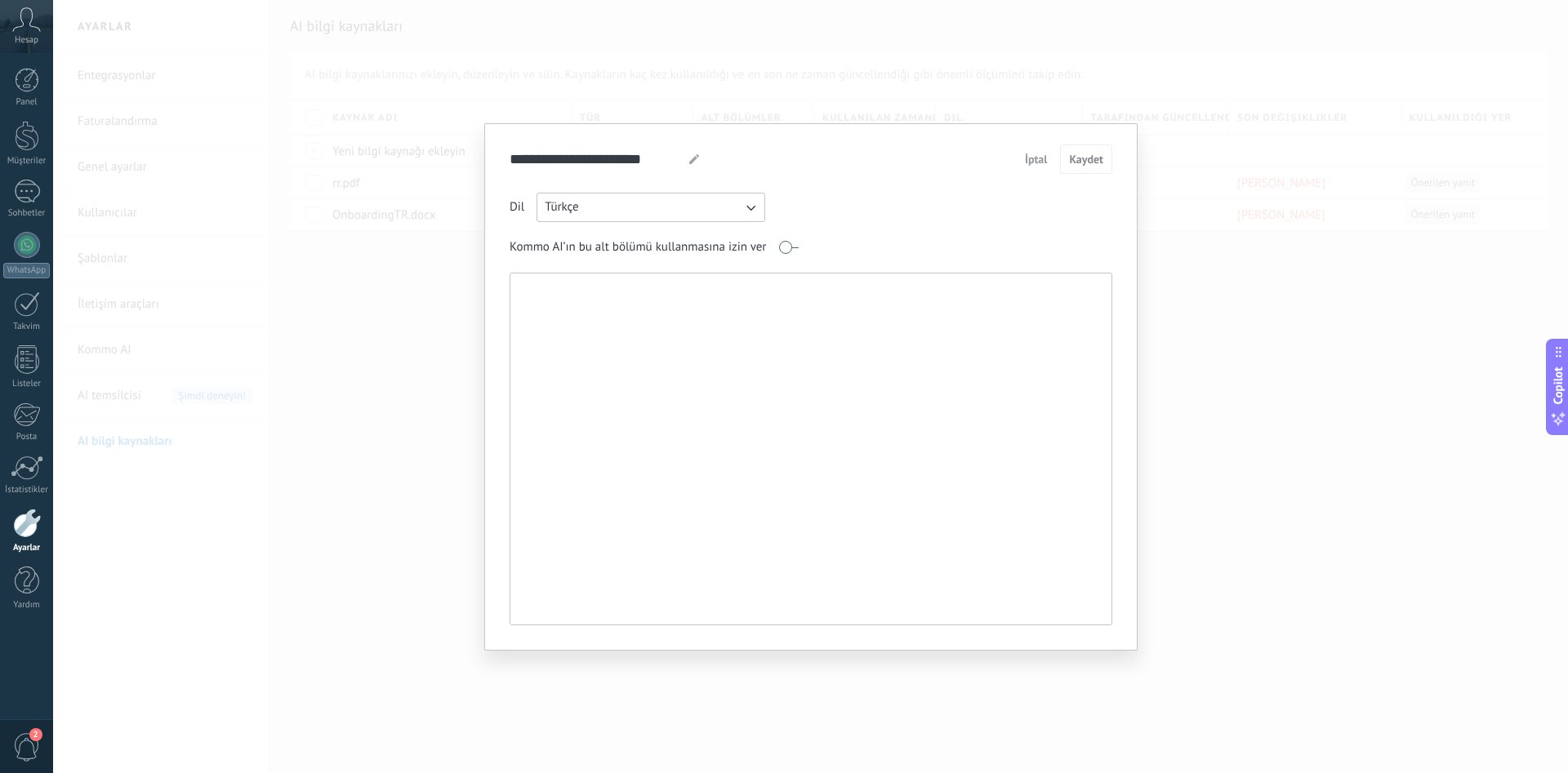
click at [672, 414] on textarea at bounding box center [809, 449] width 598 height 351
paste textarea "**********"
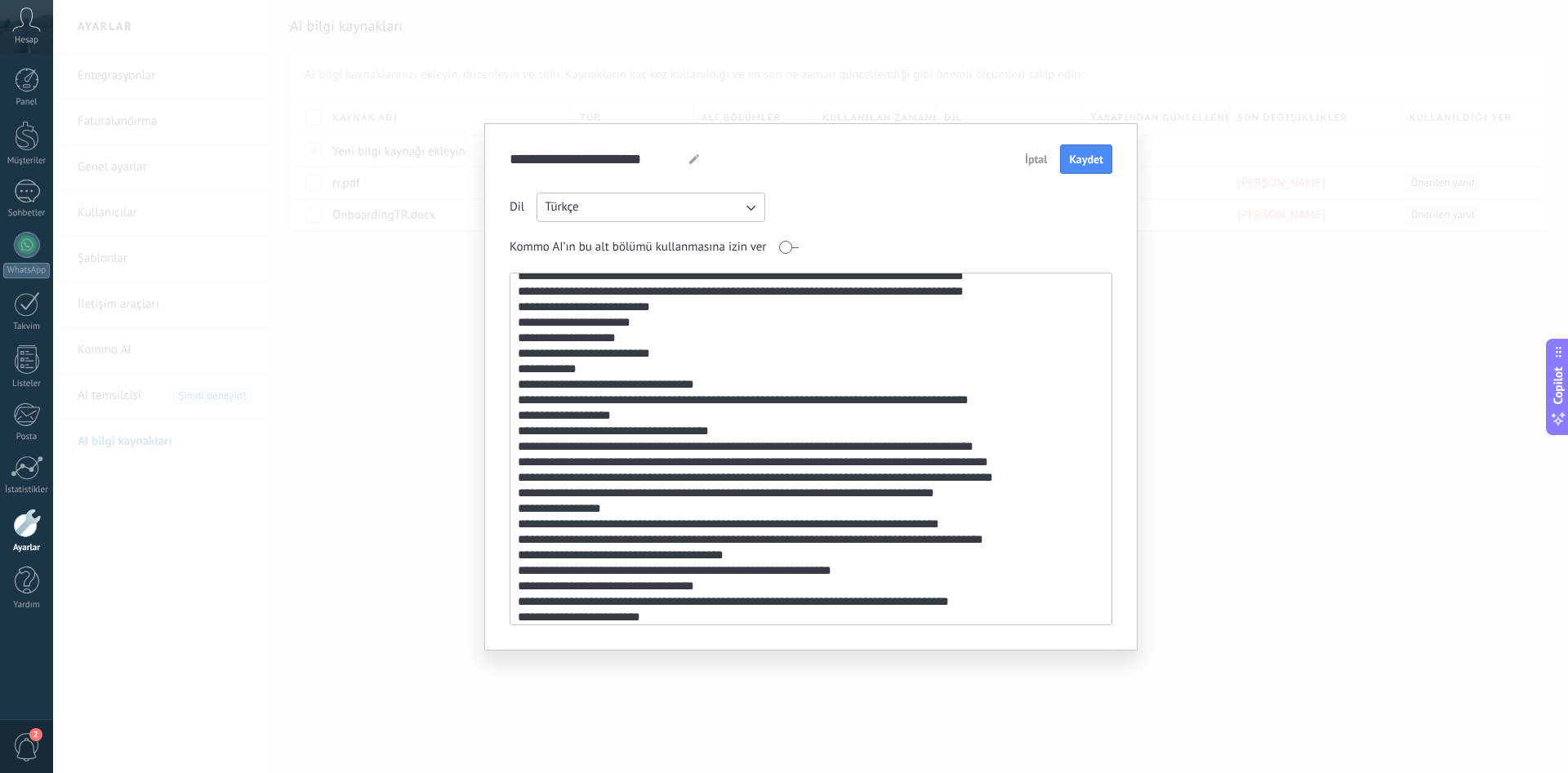
scroll to position [235, 0]
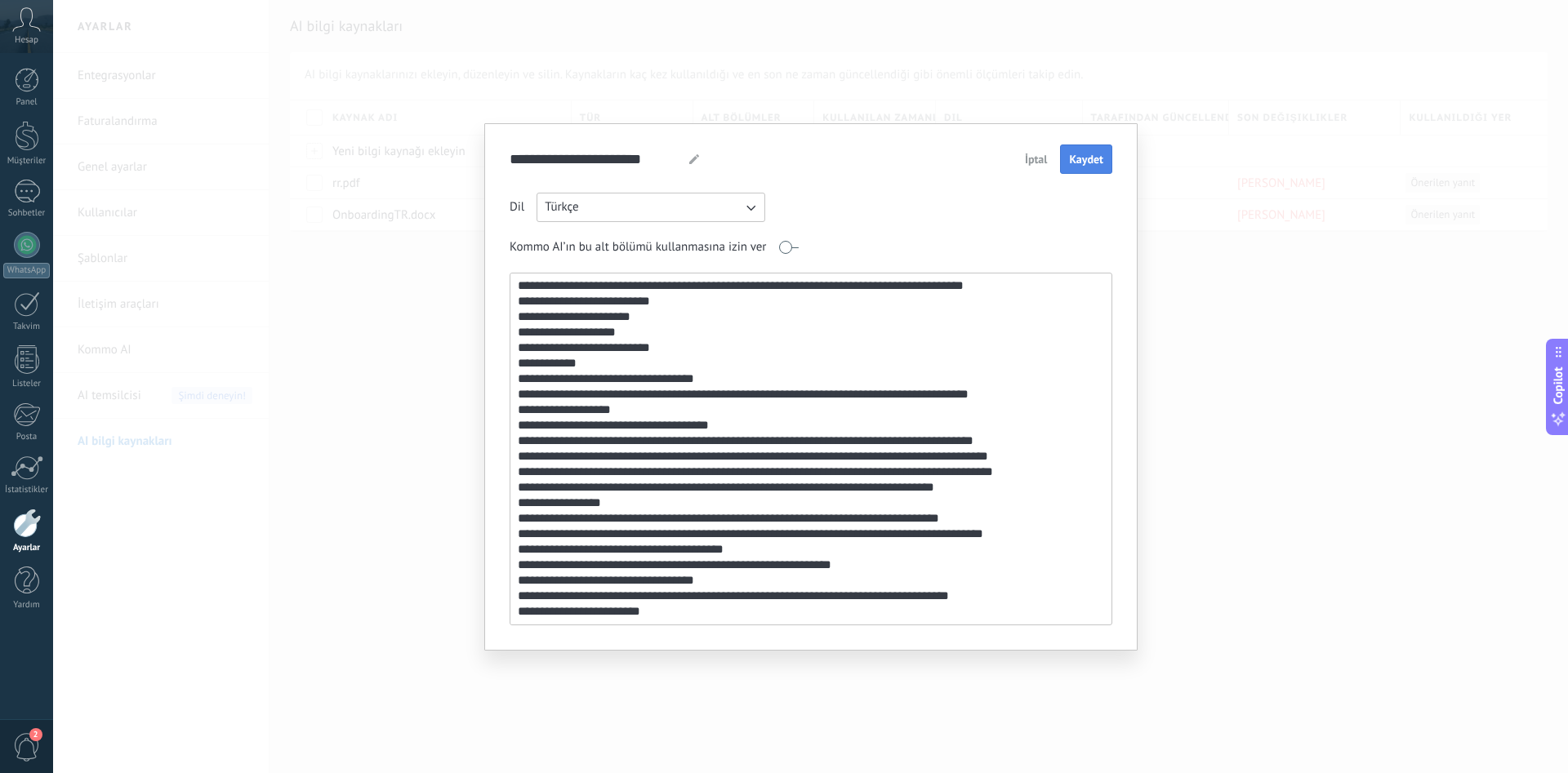
type textarea "**********"
click at [1096, 157] on span "Kaydet" at bounding box center [1087, 159] width 35 height 12
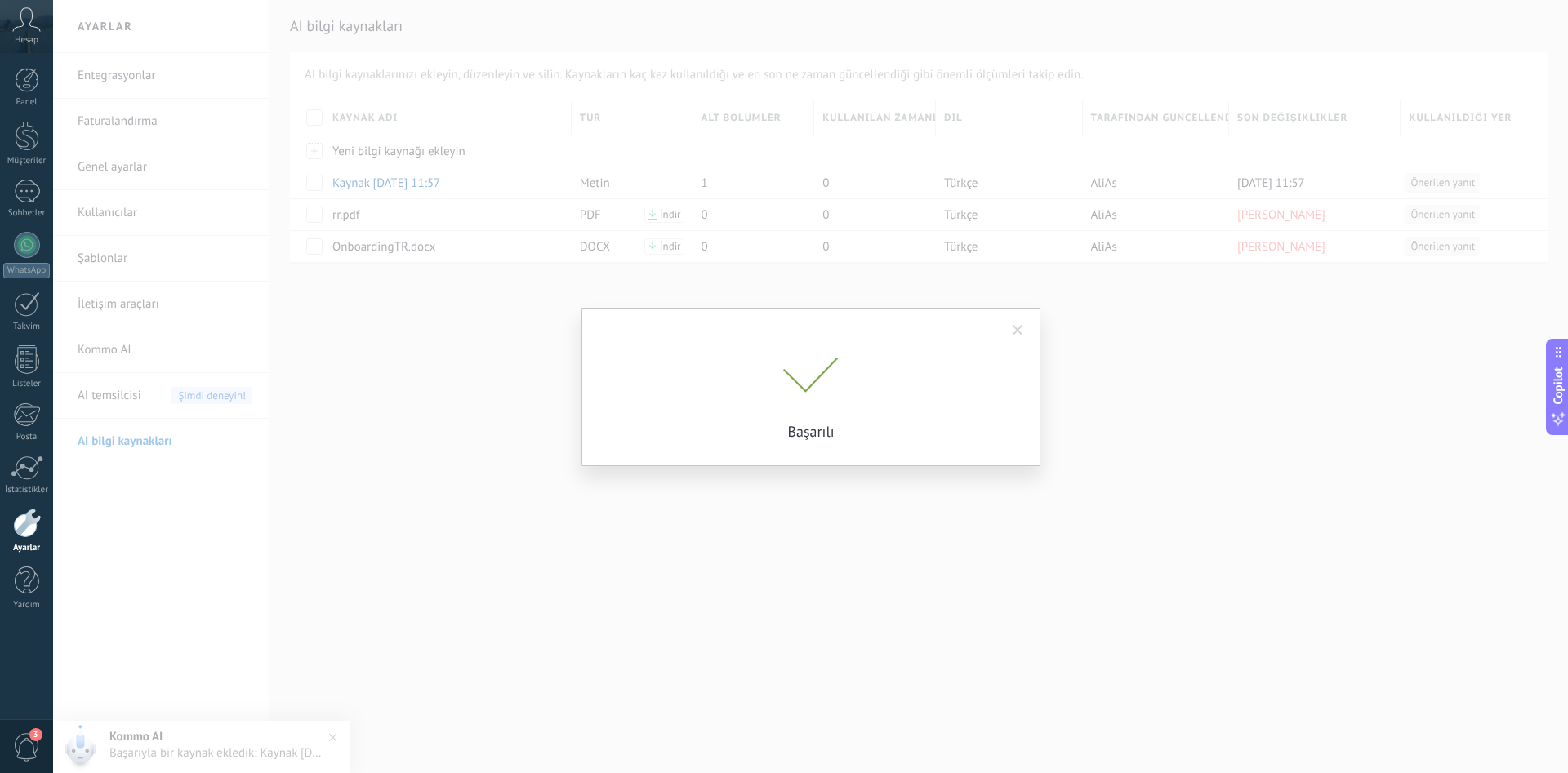
click at [1017, 329] on span at bounding box center [1017, 331] width 11 height 12
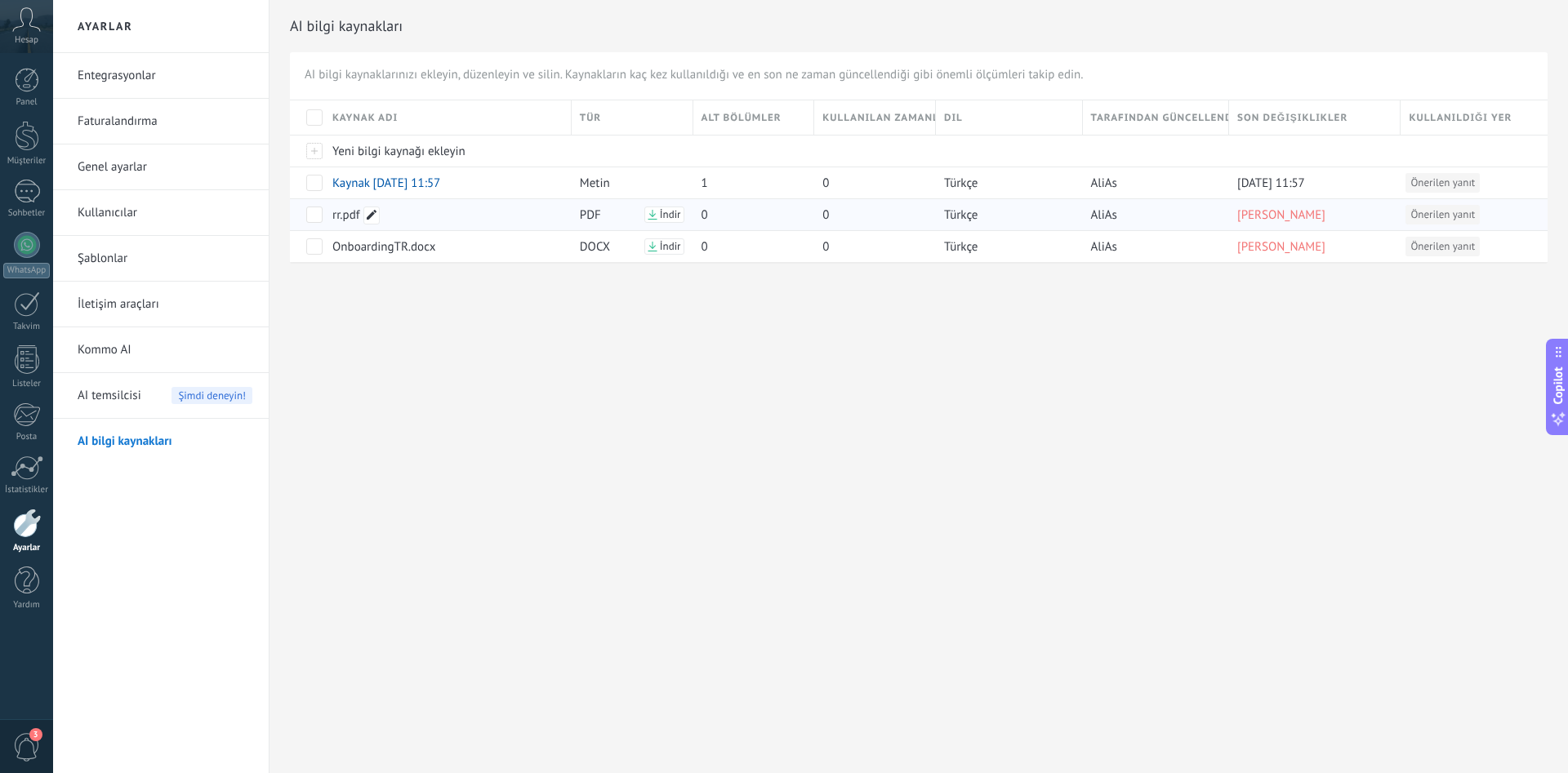
click at [366, 215] on div at bounding box center [372, 216] width 16 height 18
click at [320, 215] on span at bounding box center [314, 215] width 16 height 16
click at [311, 241] on span at bounding box center [314, 246] width 16 height 16
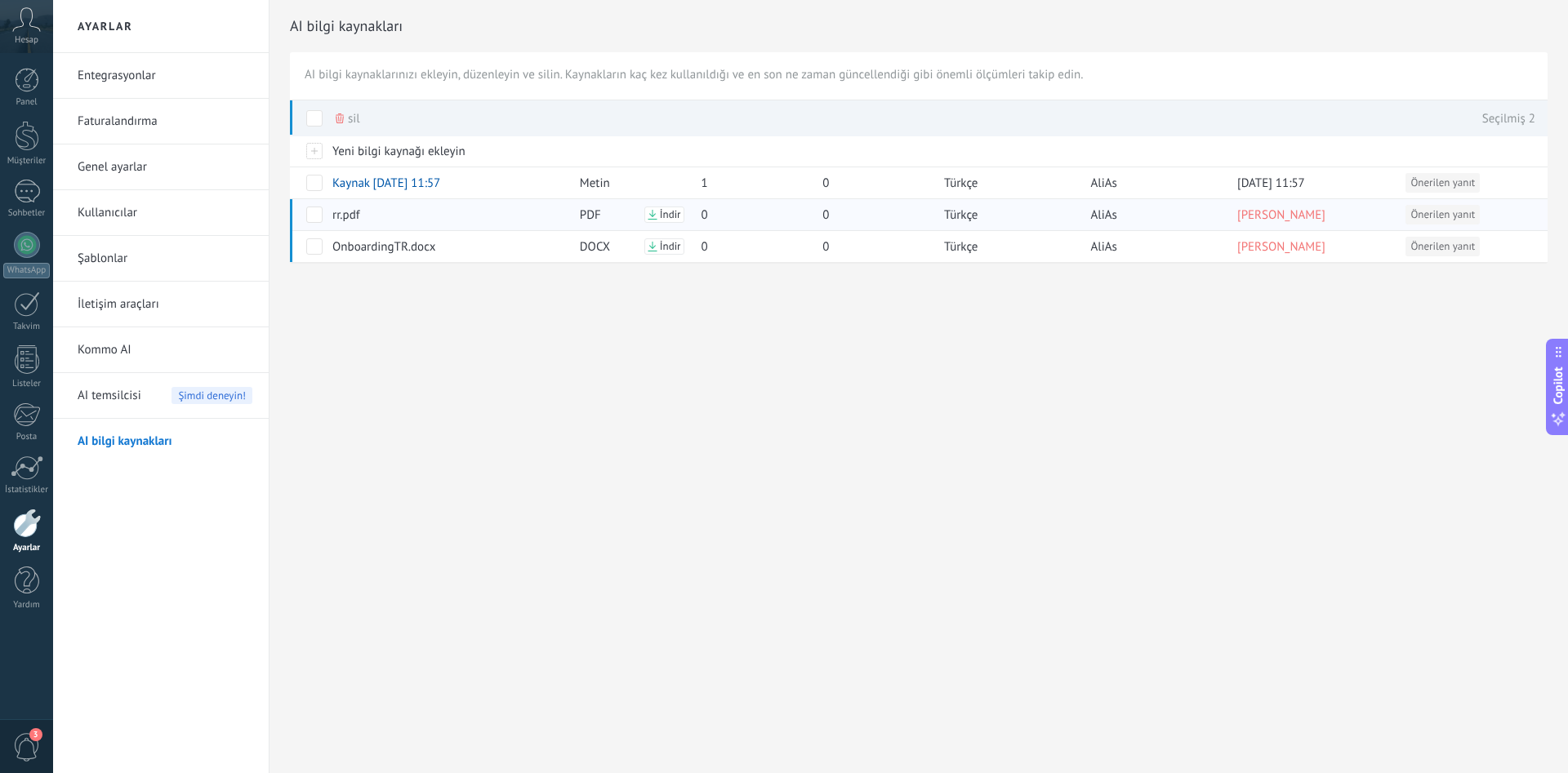
click at [318, 215] on span at bounding box center [314, 215] width 16 height 16
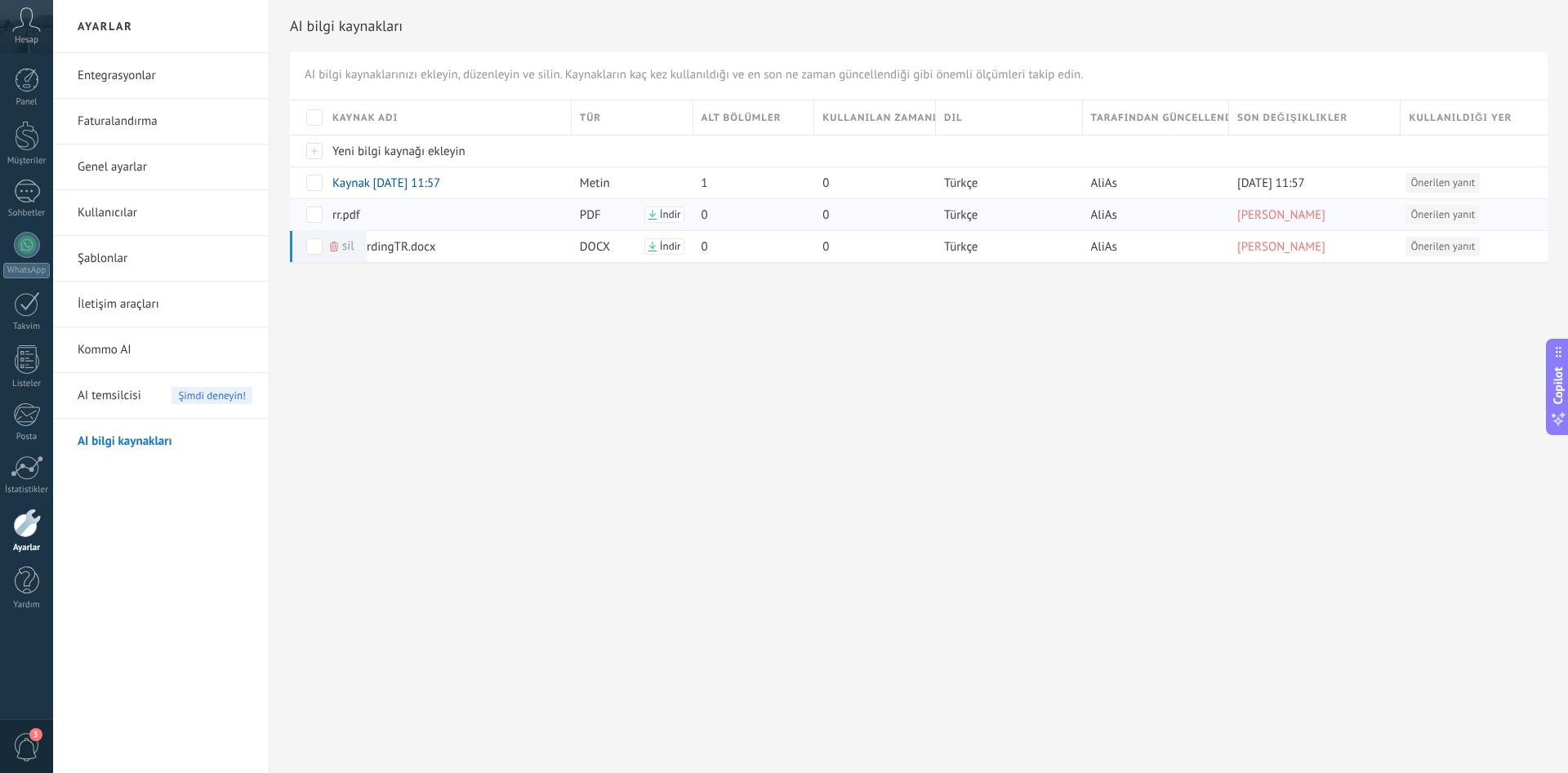
click at [316, 215] on span at bounding box center [314, 215] width 16 height 16
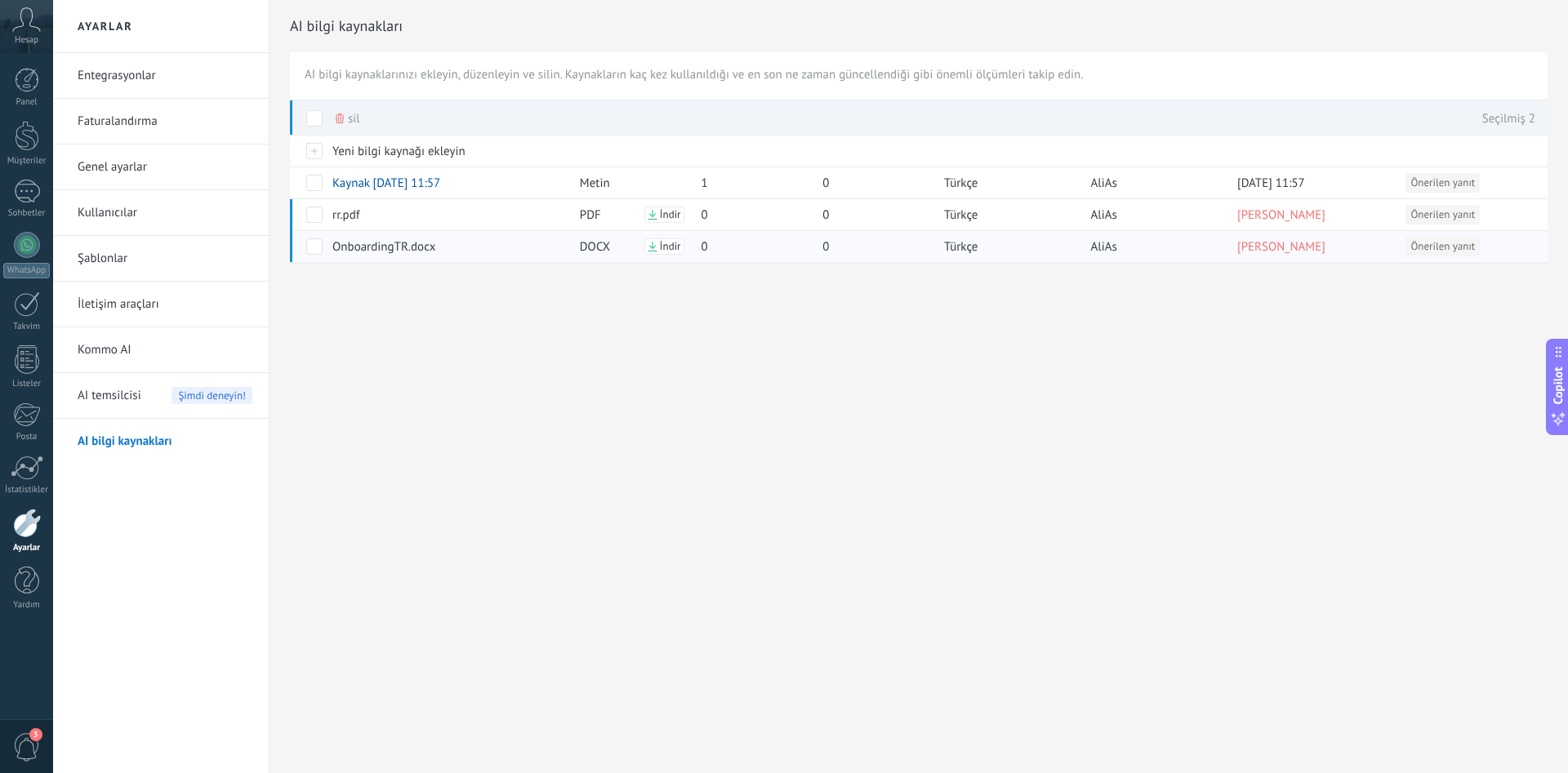
click at [313, 246] on span at bounding box center [314, 246] width 16 height 16
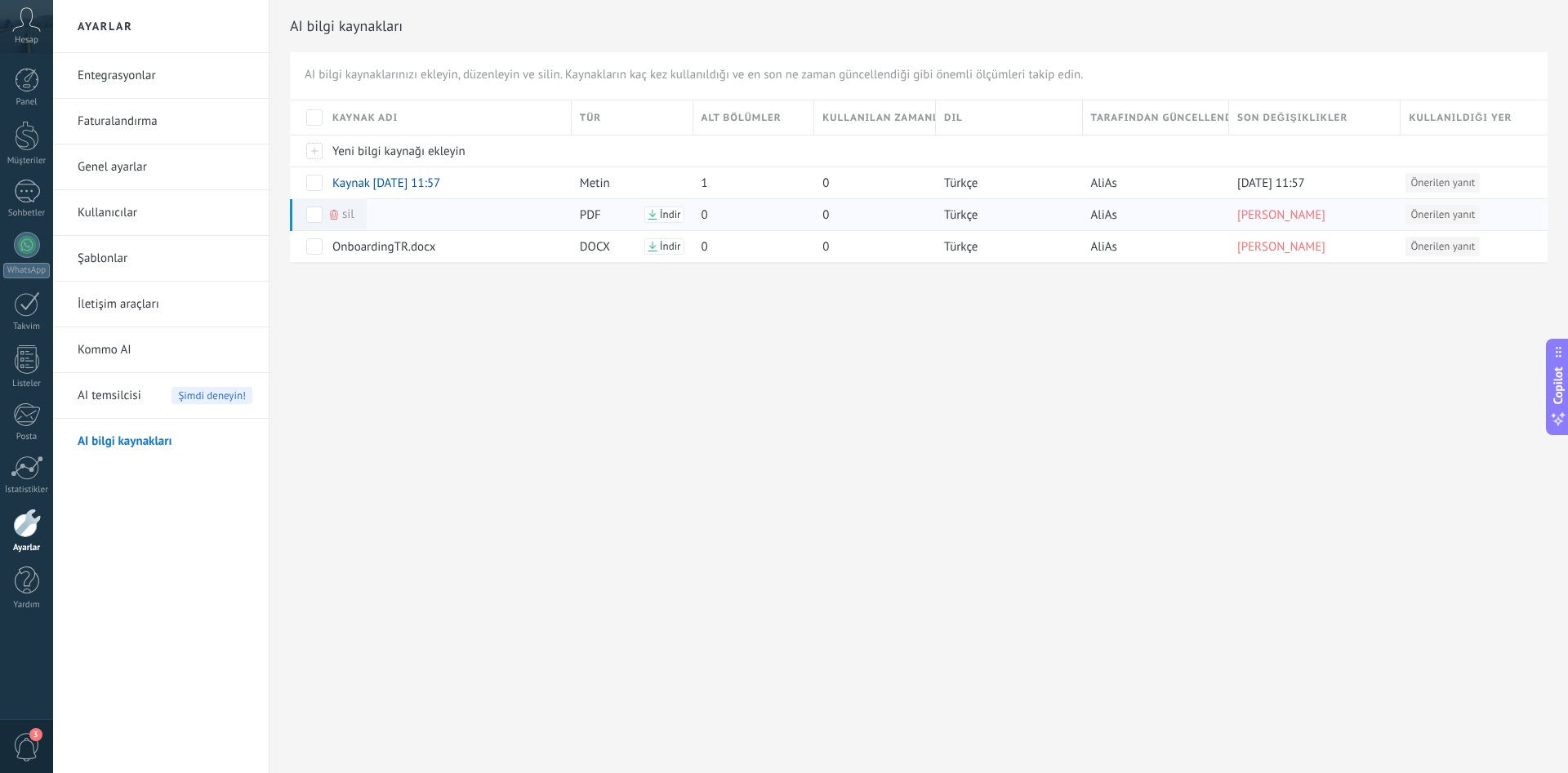
click at [321, 213] on span at bounding box center [314, 215] width 16 height 16
click at [316, 215] on span at bounding box center [314, 215] width 16 height 16
click at [347, 214] on span "Sil" at bounding box center [347, 214] width 13 height 32
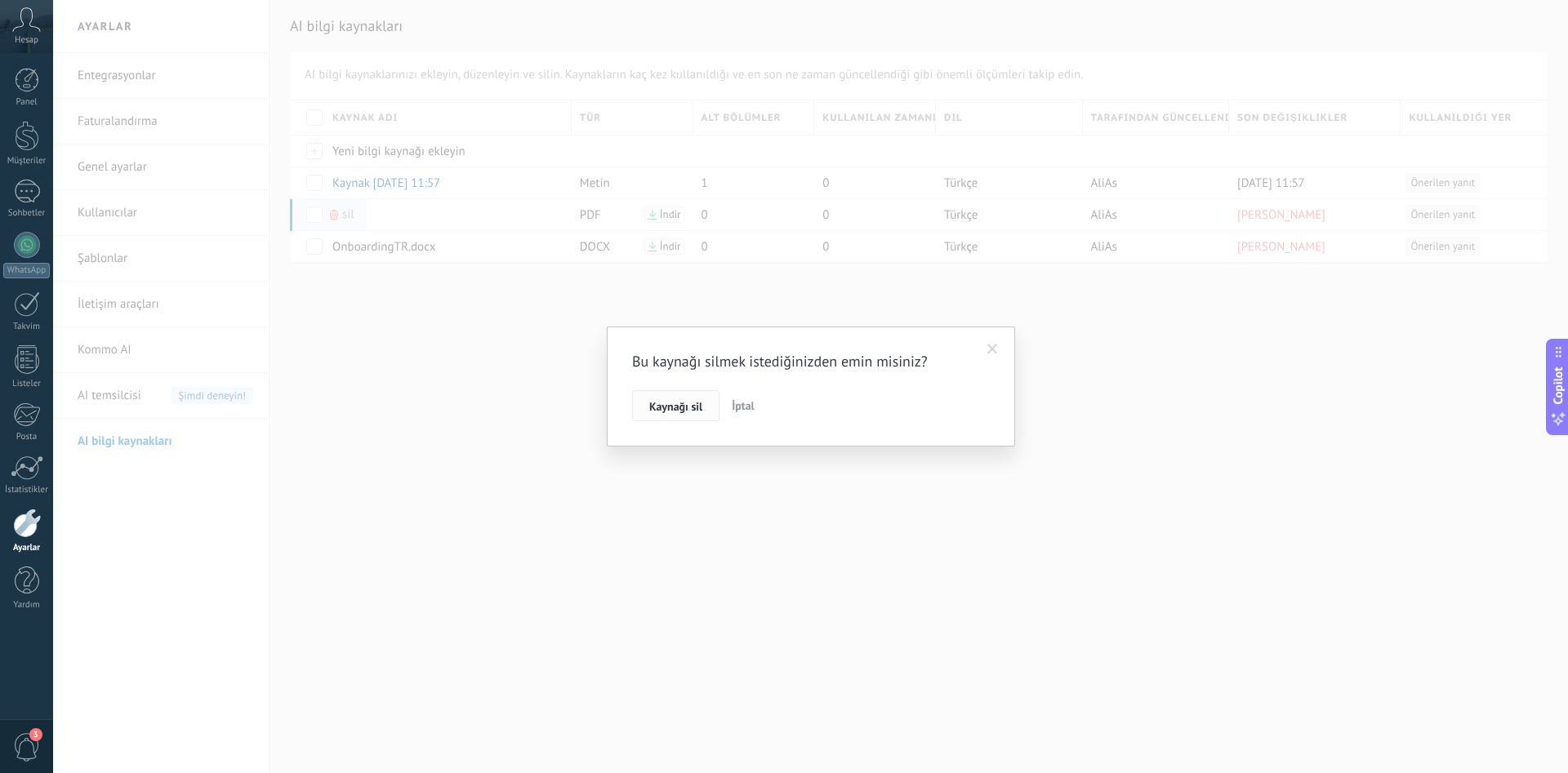
click at [670, 409] on span "Kaynağı sil" at bounding box center [675, 407] width 53 height 12
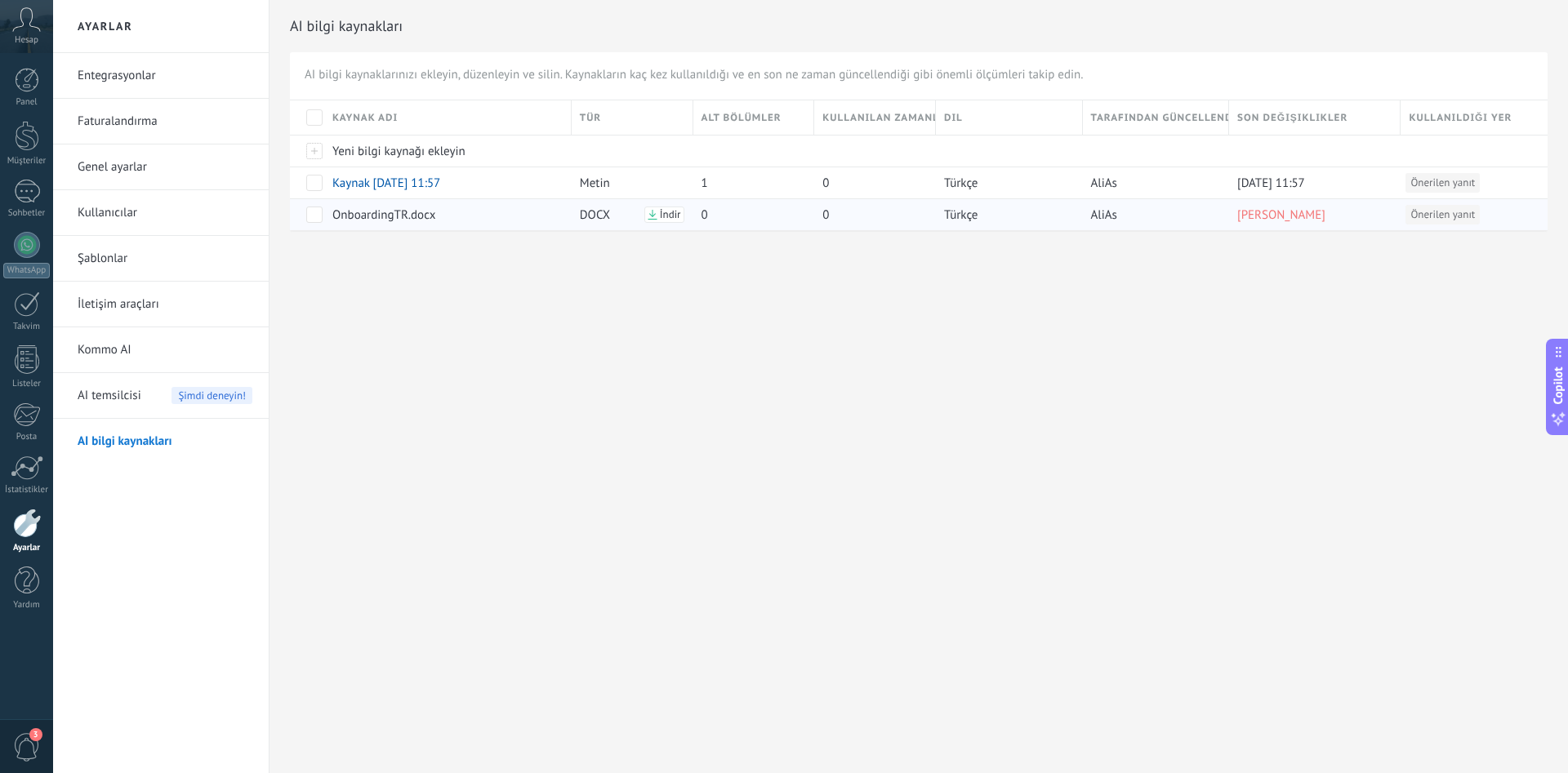
click at [312, 219] on span at bounding box center [314, 215] width 16 height 16
click at [345, 212] on span "Sil" at bounding box center [347, 214] width 13 height 32
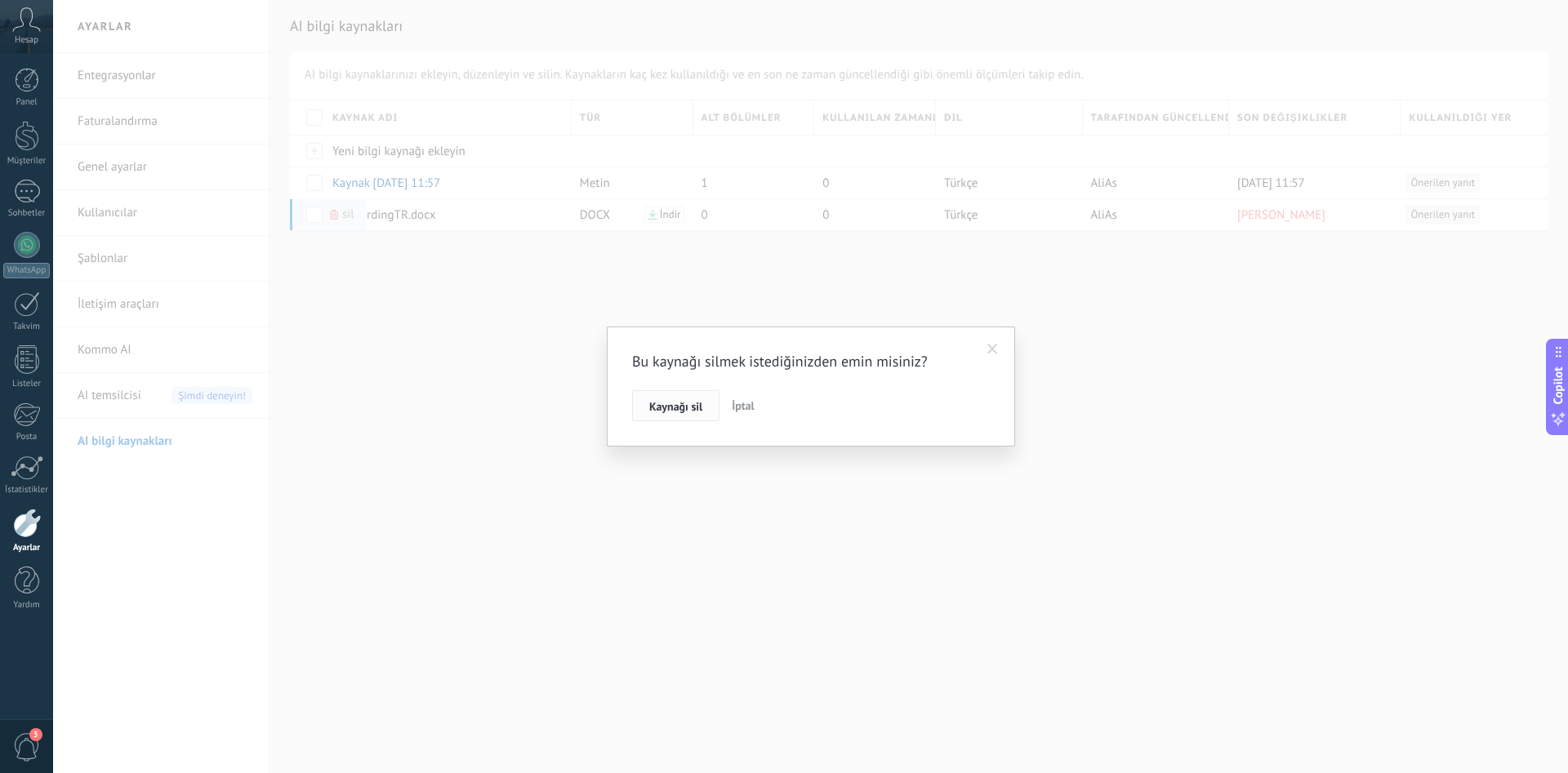
click at [680, 405] on span "Kaynağı sil" at bounding box center [675, 407] width 53 height 12
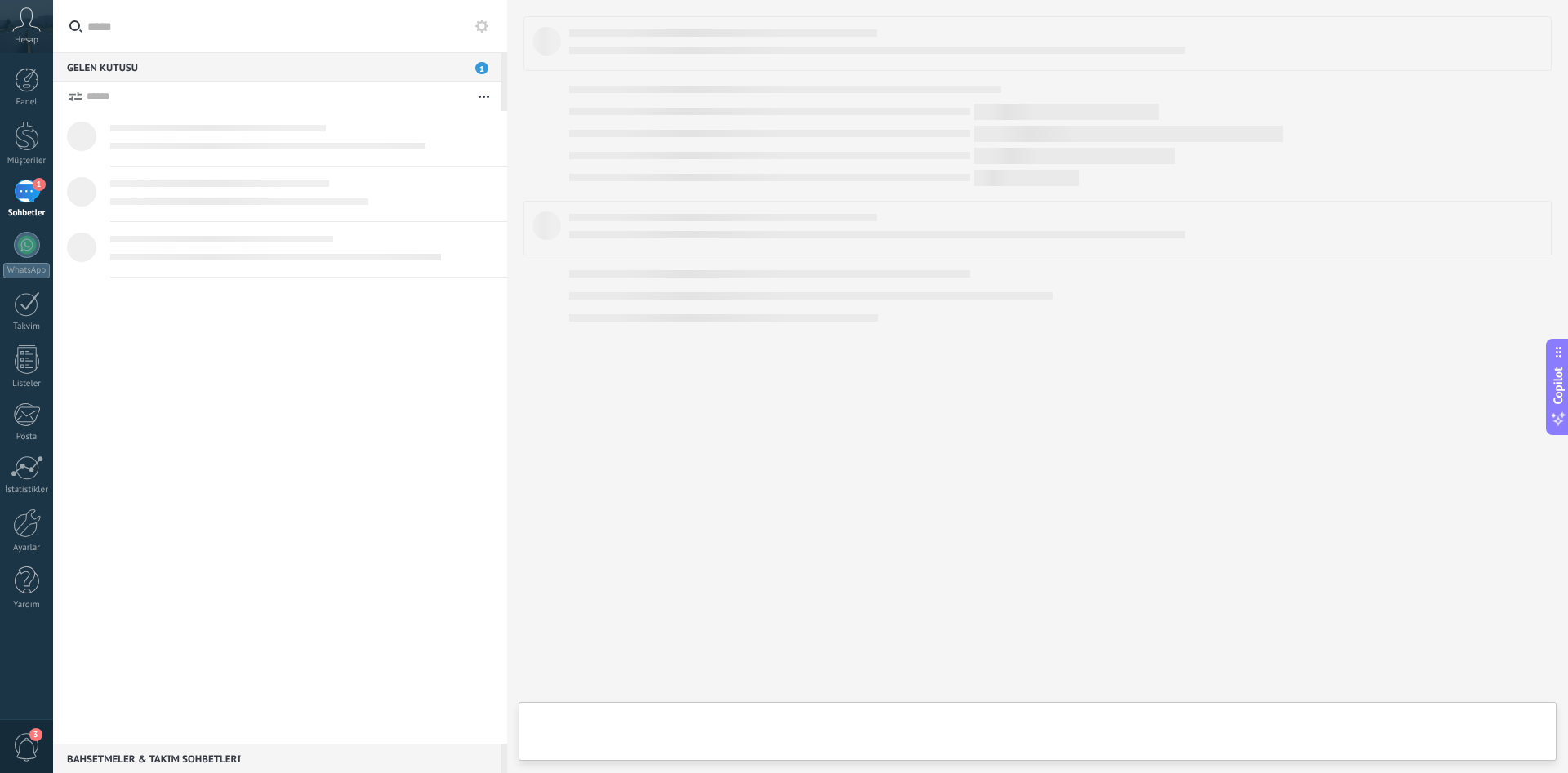
scroll to position [15, 0]
type textarea "**********"
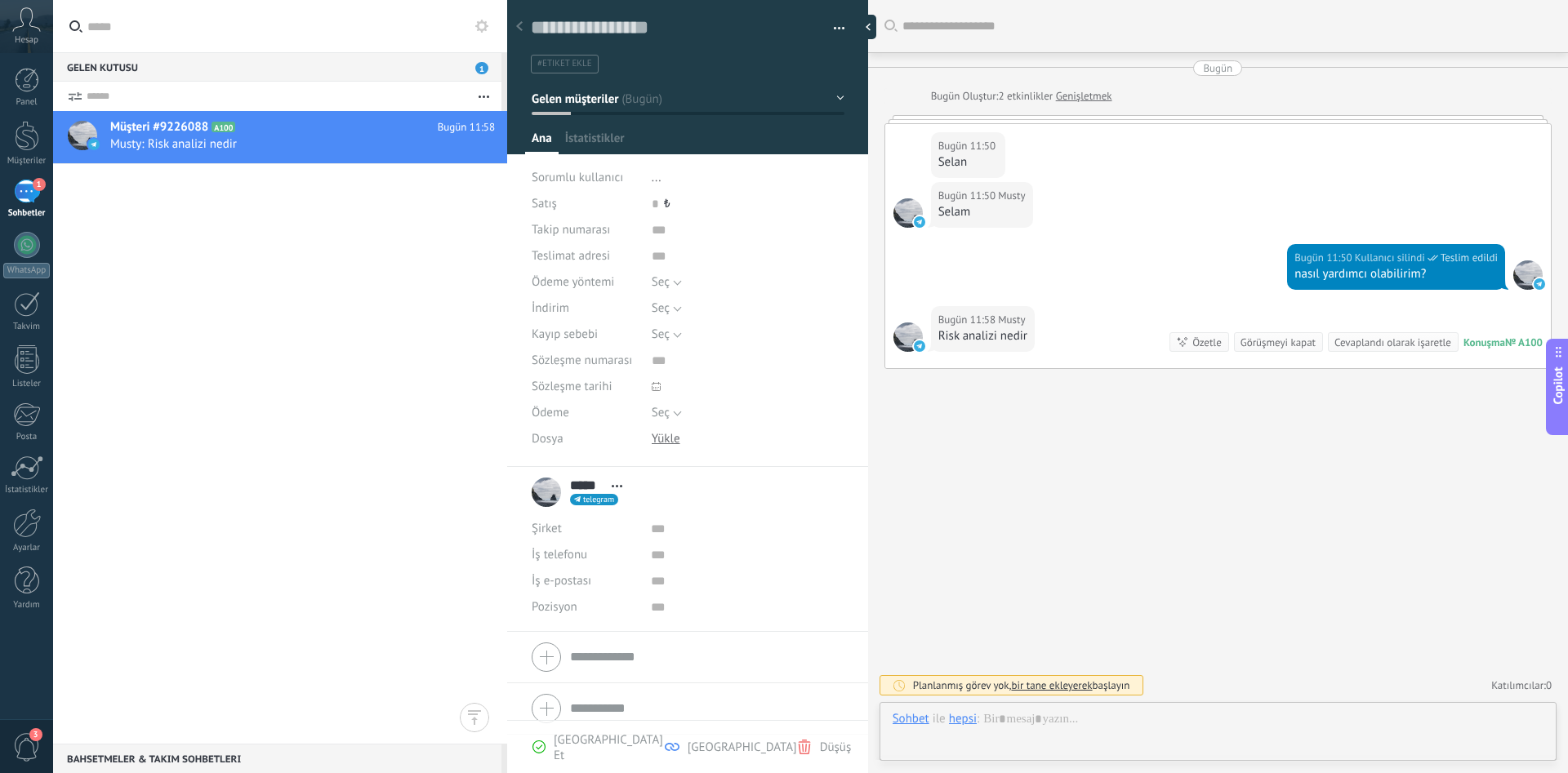
scroll to position [24, 0]
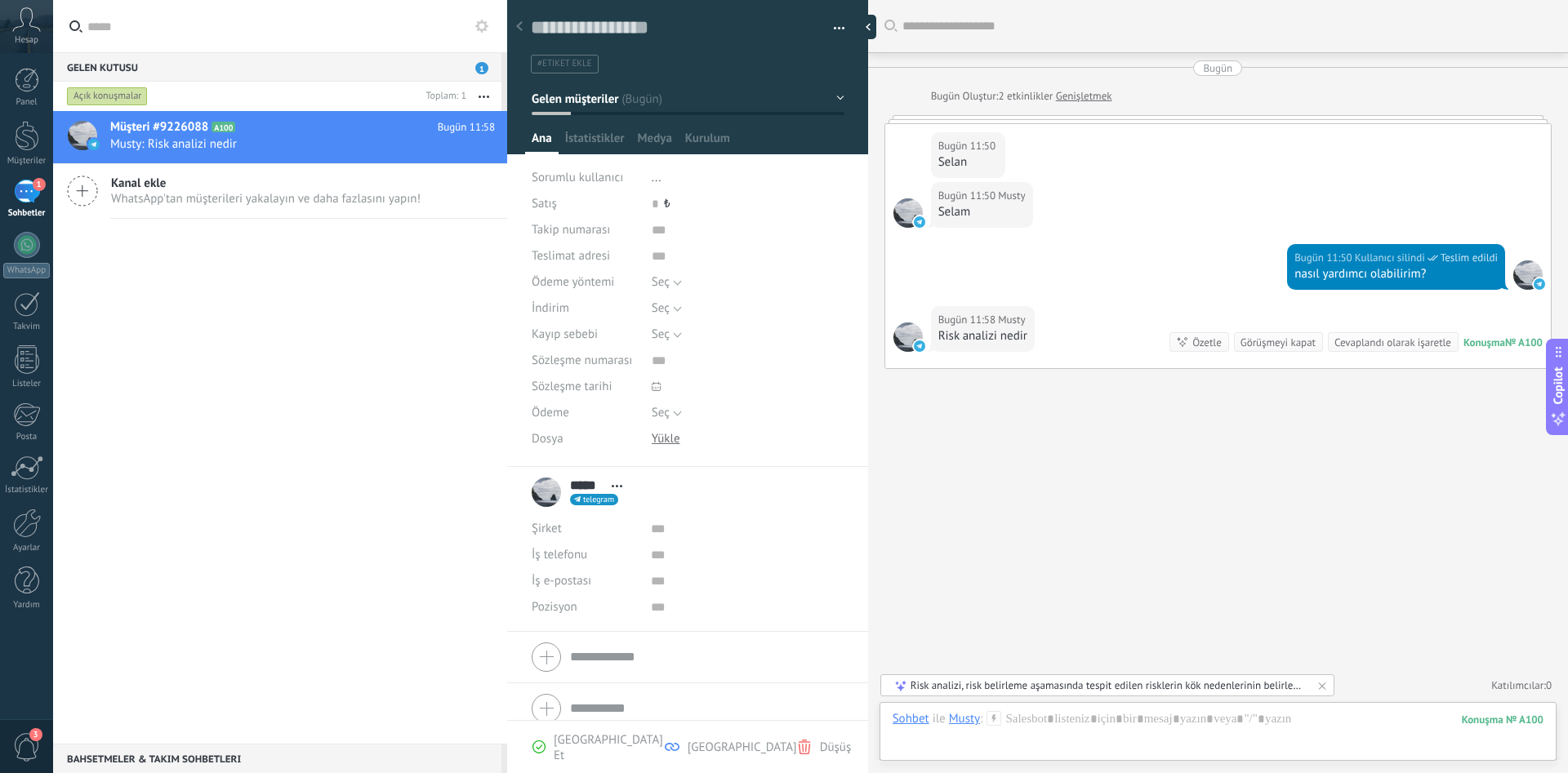
click at [1072, 686] on div "Risk analizi, risk belirleme aşamasında tespit edilen risklerin kök nedenlerini…" at bounding box center [1108, 685] width 396 height 13
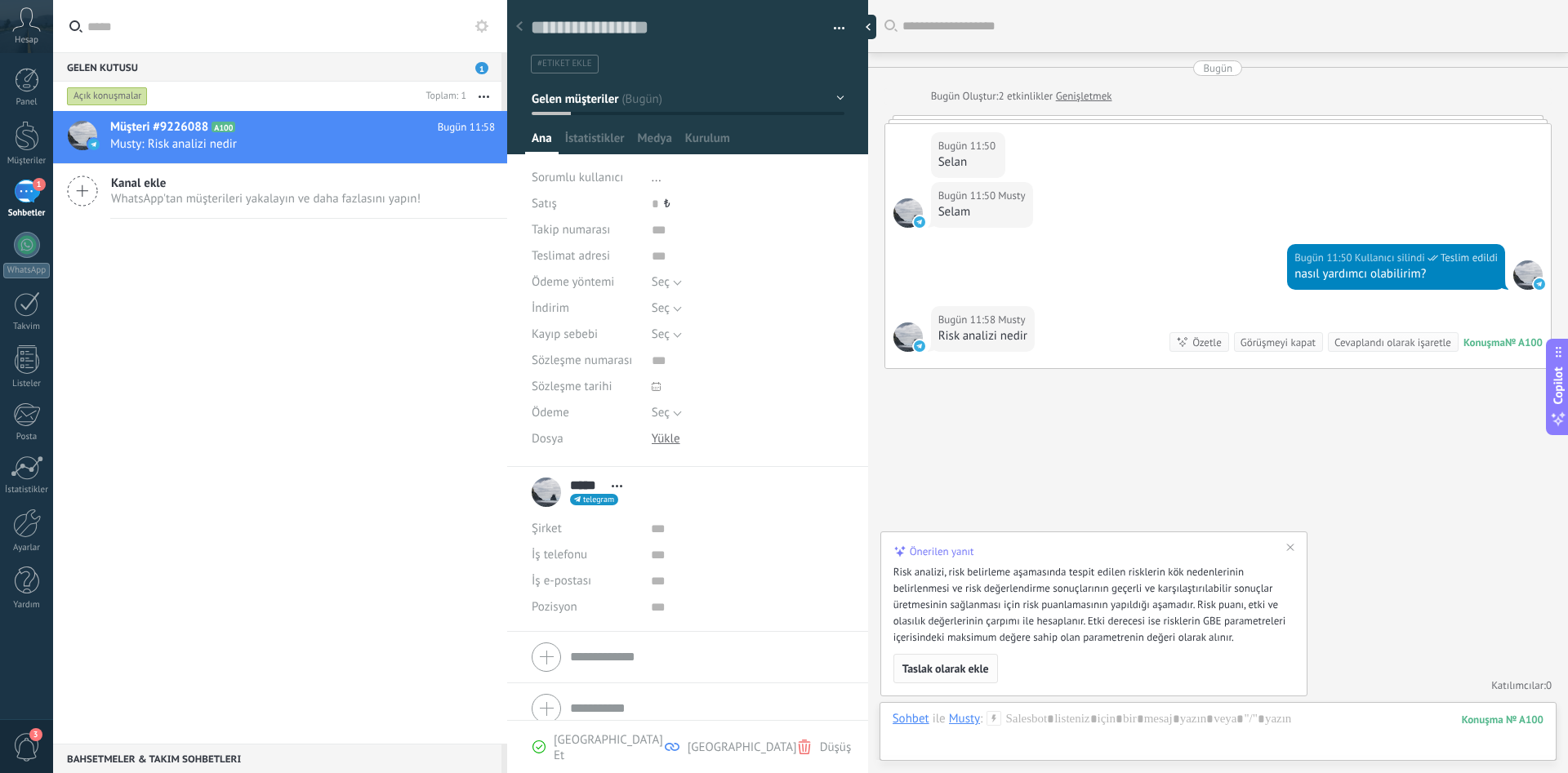
click at [940, 665] on span "Taslak olarak ekle" at bounding box center [945, 669] width 87 height 12
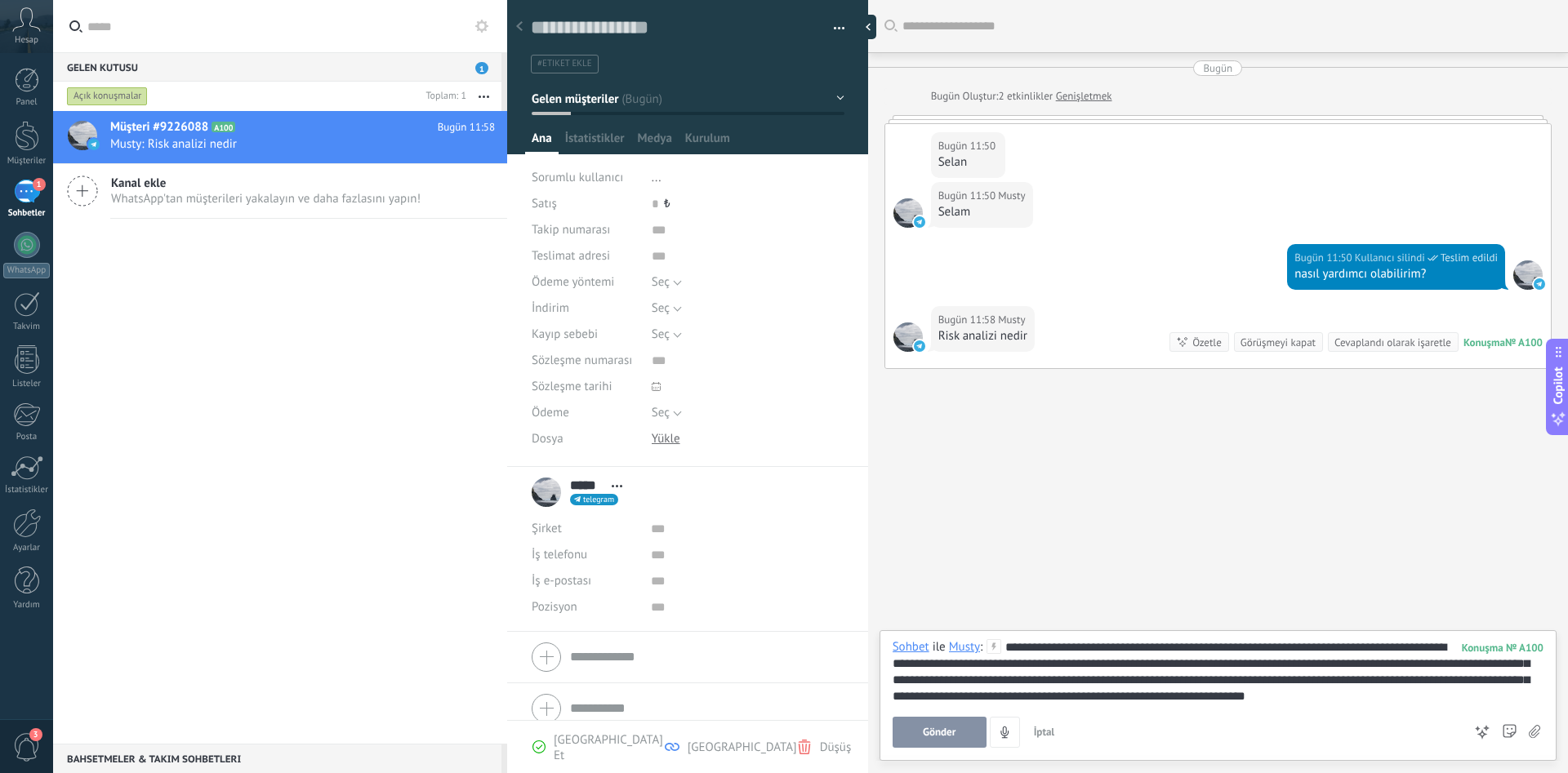
click at [938, 721] on button "Gönder" at bounding box center [939, 733] width 94 height 31
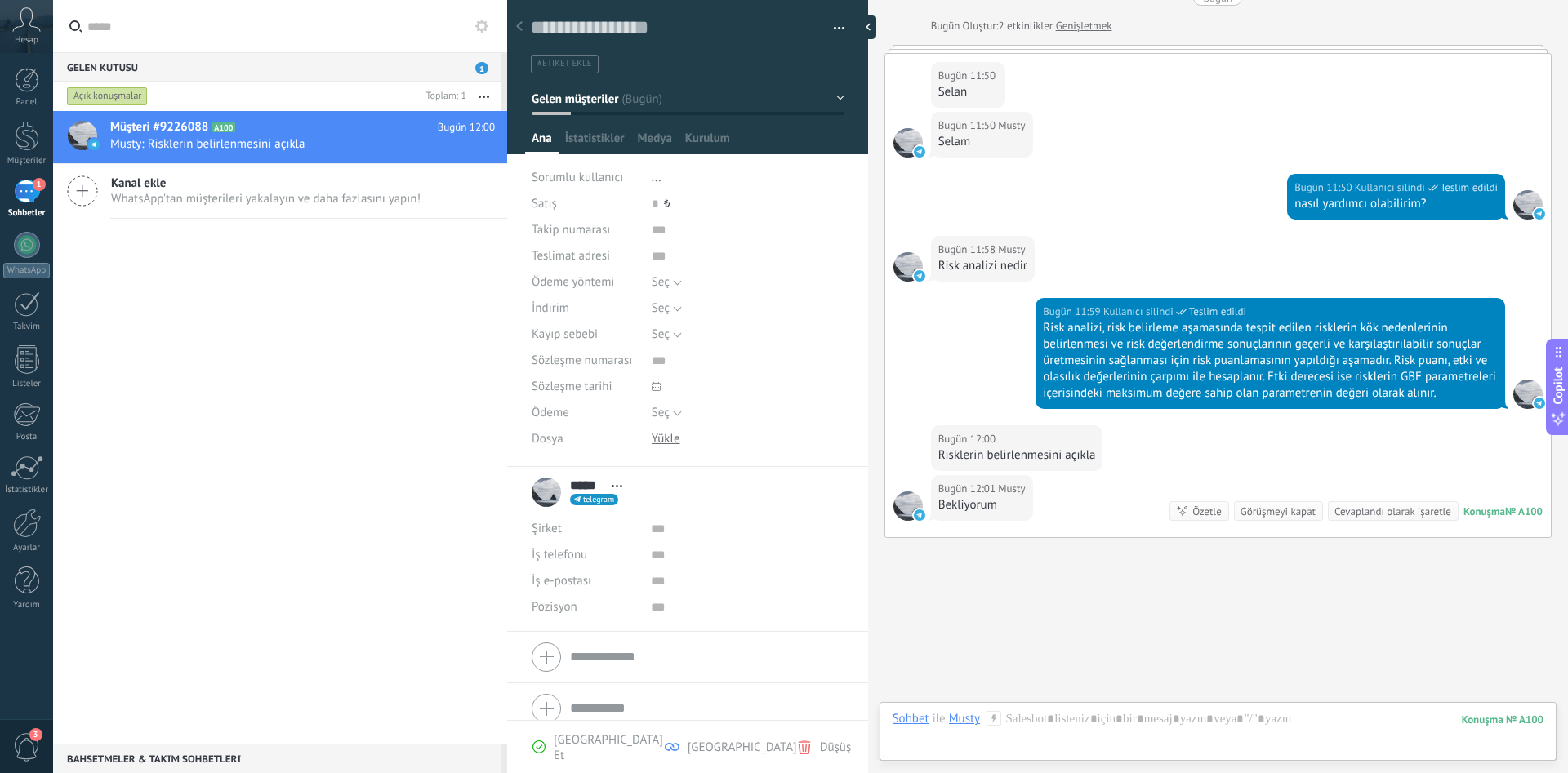
scroll to position [120, 0]
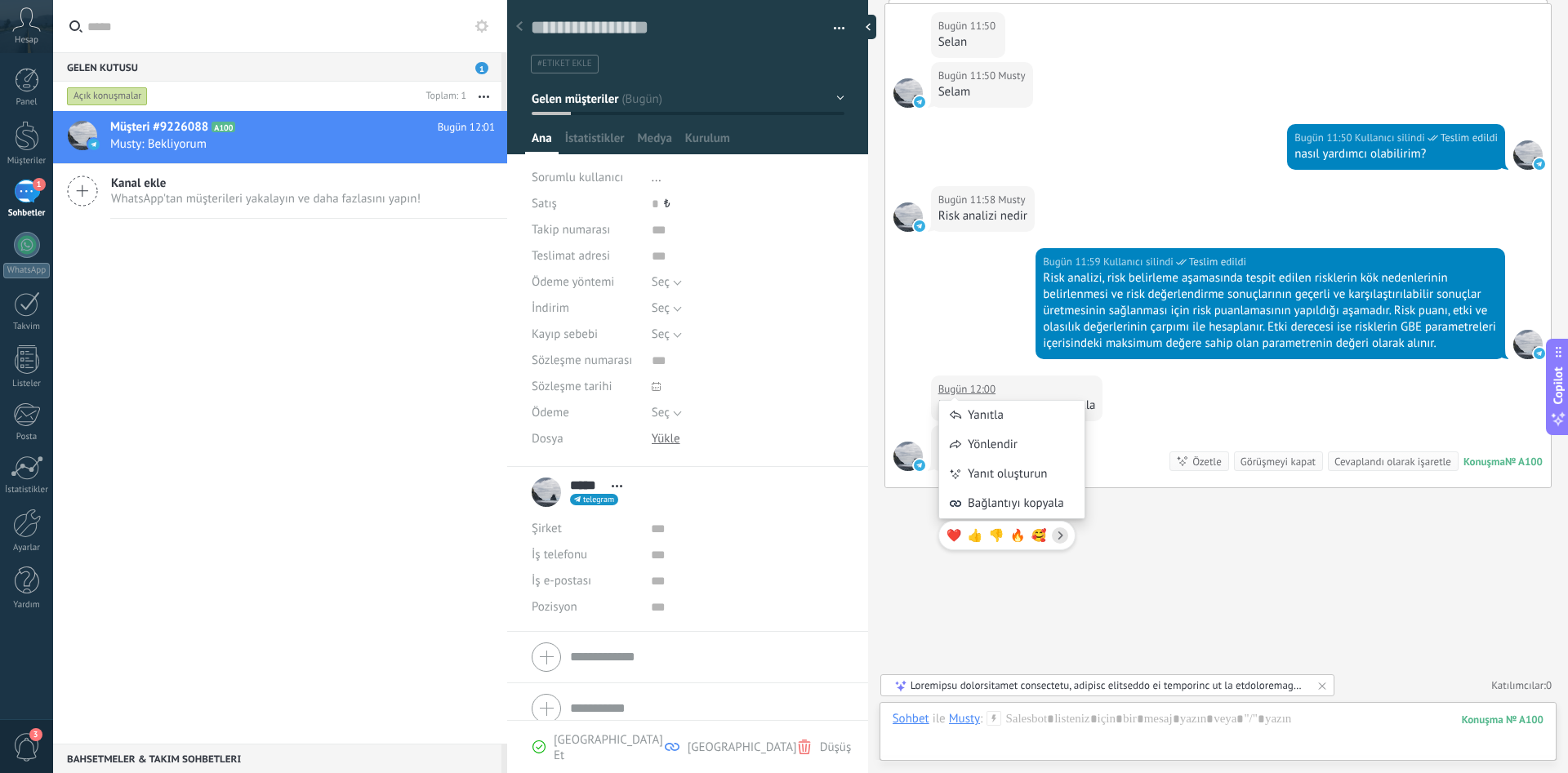
click at [954, 391] on div "Yanıtla Yönlendir Yanıt oluşturun Bağlantıyı kopyala ❤️ 👍 👎 🔥 🥰" at bounding box center [1012, 467] width 147 height 183
click at [935, 334] on div "Bugün 11:59 Kullanıcı silindi Teslim edildi Risk analizi, risk belirleme aşamas…" at bounding box center [1218, 312] width 665 height 127
click at [1000, 687] on div at bounding box center [1108, 685] width 396 height 13
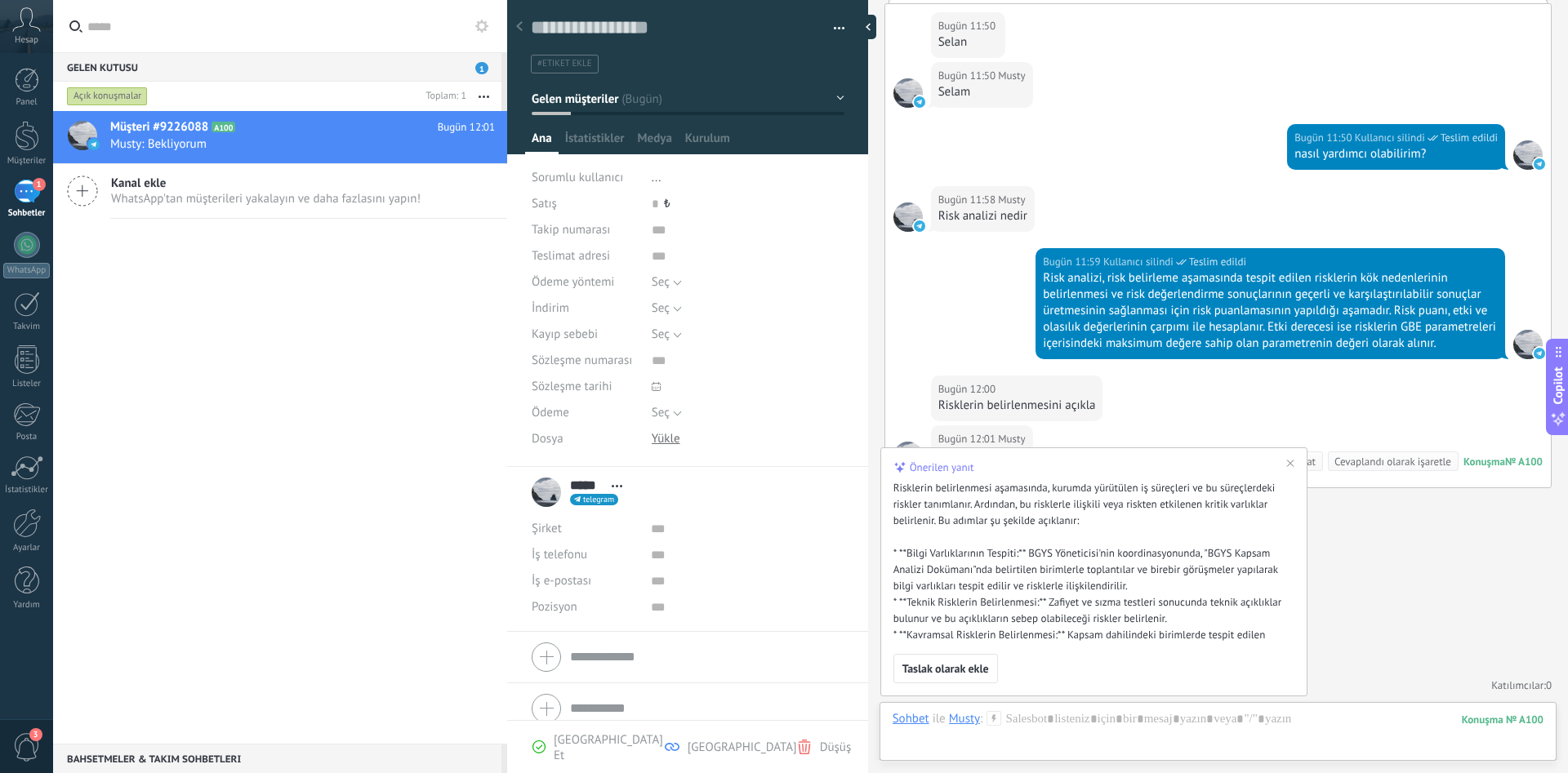
click at [971, 573] on div "Risklerin belirlenmesi aşamasında, kurumda yürütülen iş süreçleri ve bu süreçle…" at bounding box center [1090, 595] width 394 height 229
click at [400, 657] on div "Müşteri #9226088 A100 Bugün 12:01 Musty: Bekliyorum Kanal ekle WhatsApp'tan müş…" at bounding box center [280, 427] width 454 height 633
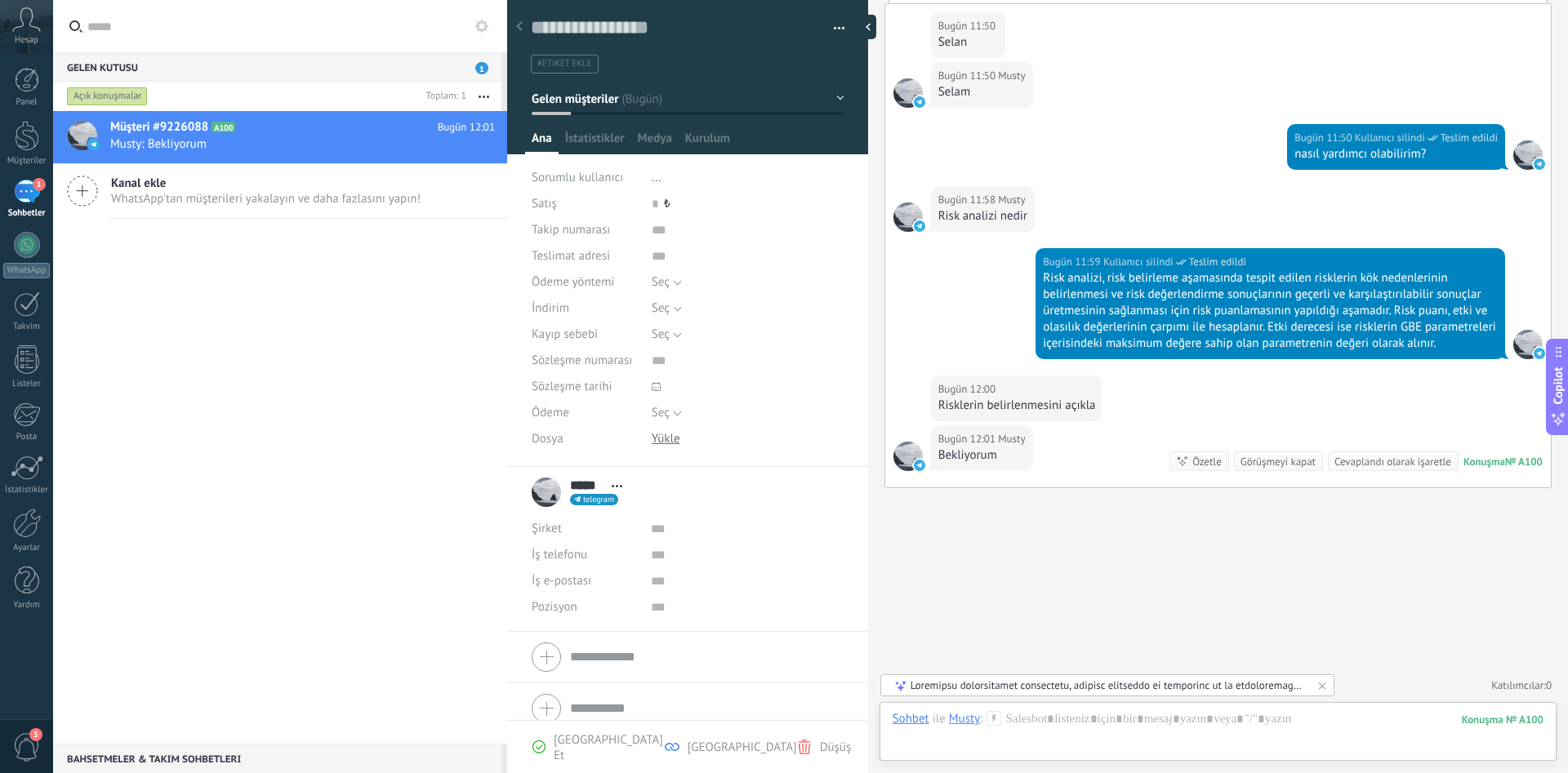
click at [962, 441] on div "Bugün 12:01" at bounding box center [968, 439] width 61 height 16
click at [983, 353] on div "Bugün 11:59 Kullanıcı silindi Teslim edildi Risk analizi, risk belirleme aşamas…" at bounding box center [1218, 312] width 665 height 127
click at [1466, 463] on div "Konuşma" at bounding box center [1483, 462] width 41 height 13
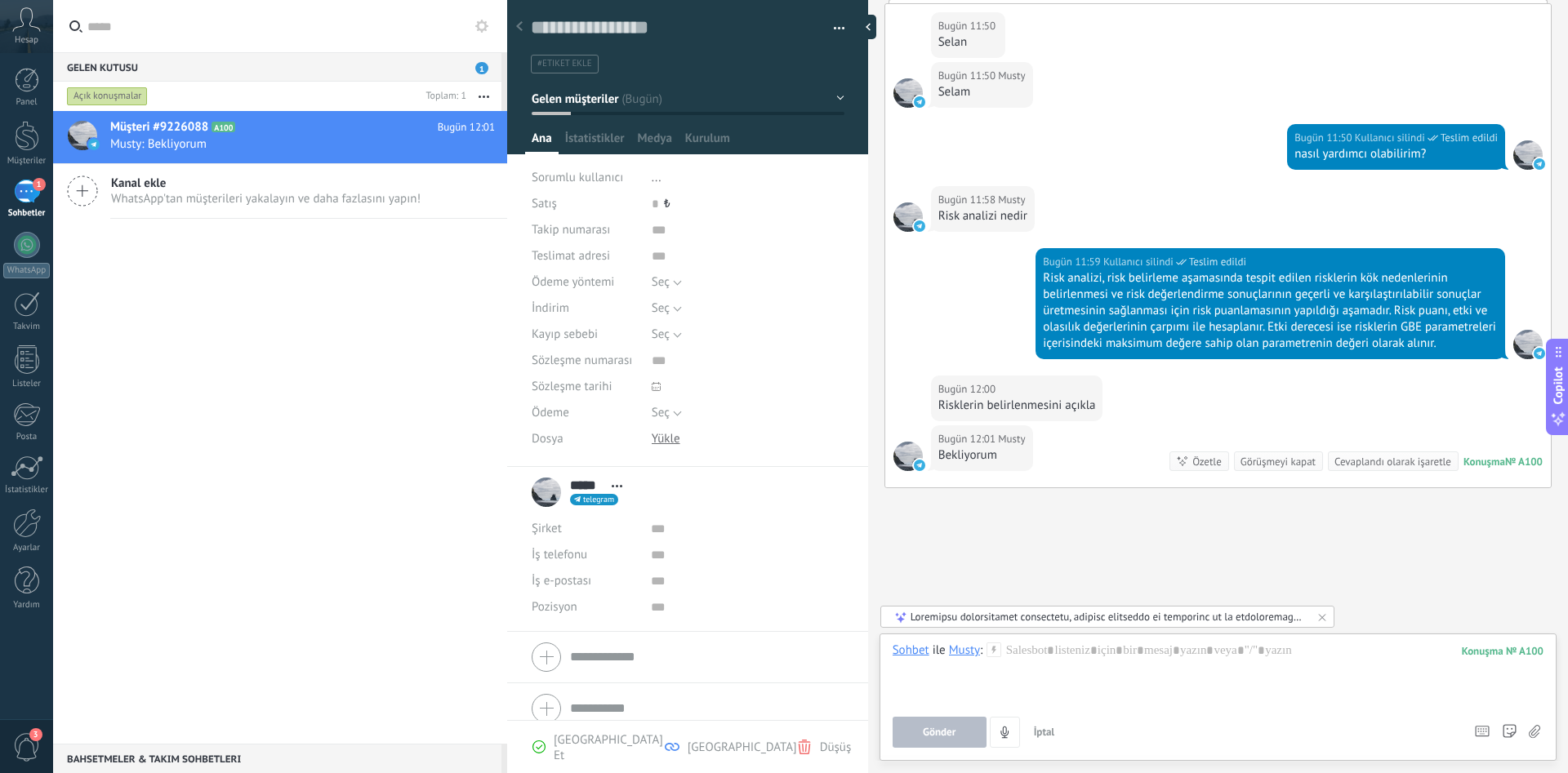
click at [995, 651] on icon at bounding box center [993, 650] width 14 height 14
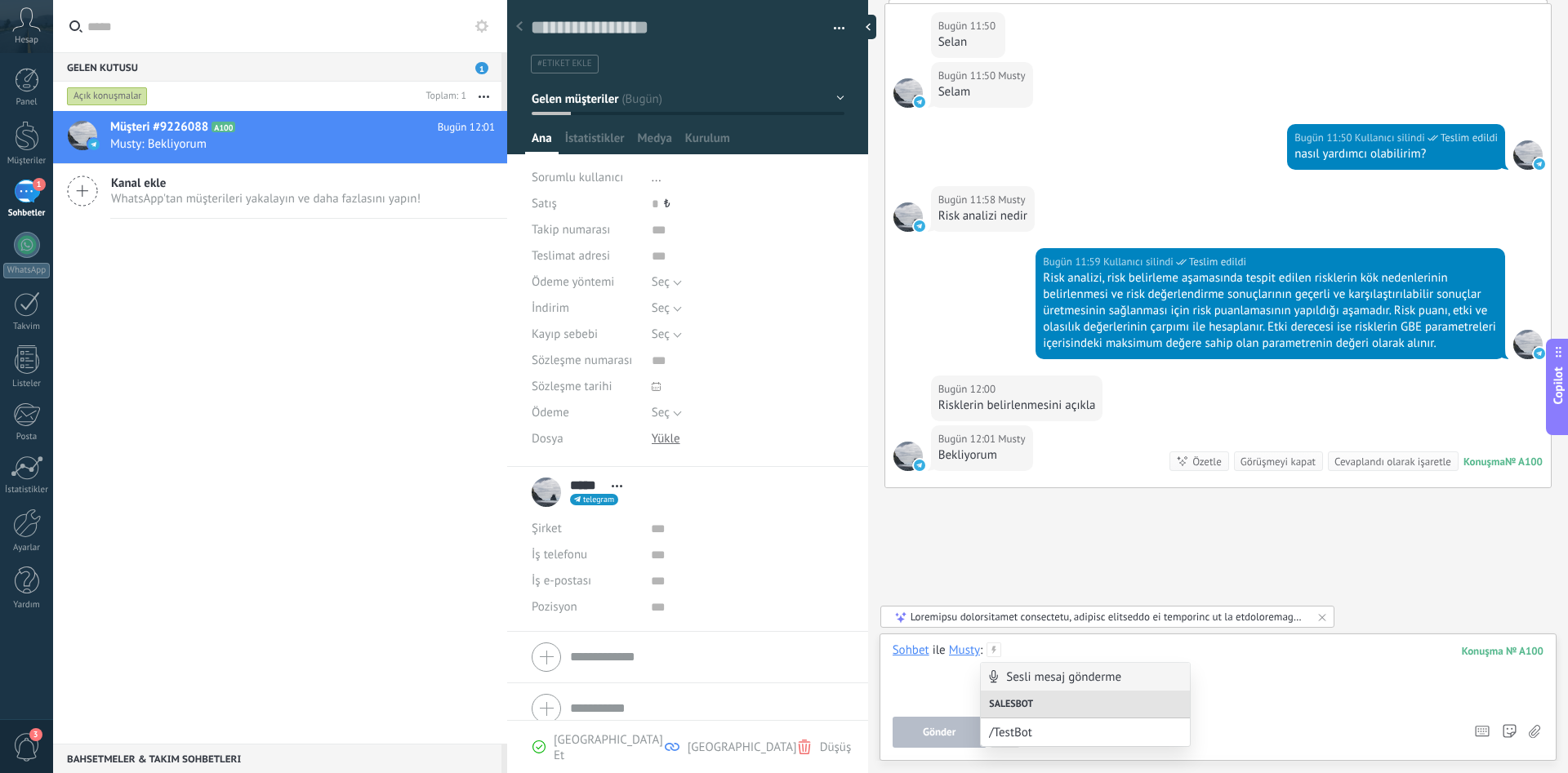
click at [913, 694] on div at bounding box center [1218, 674] width 651 height 62
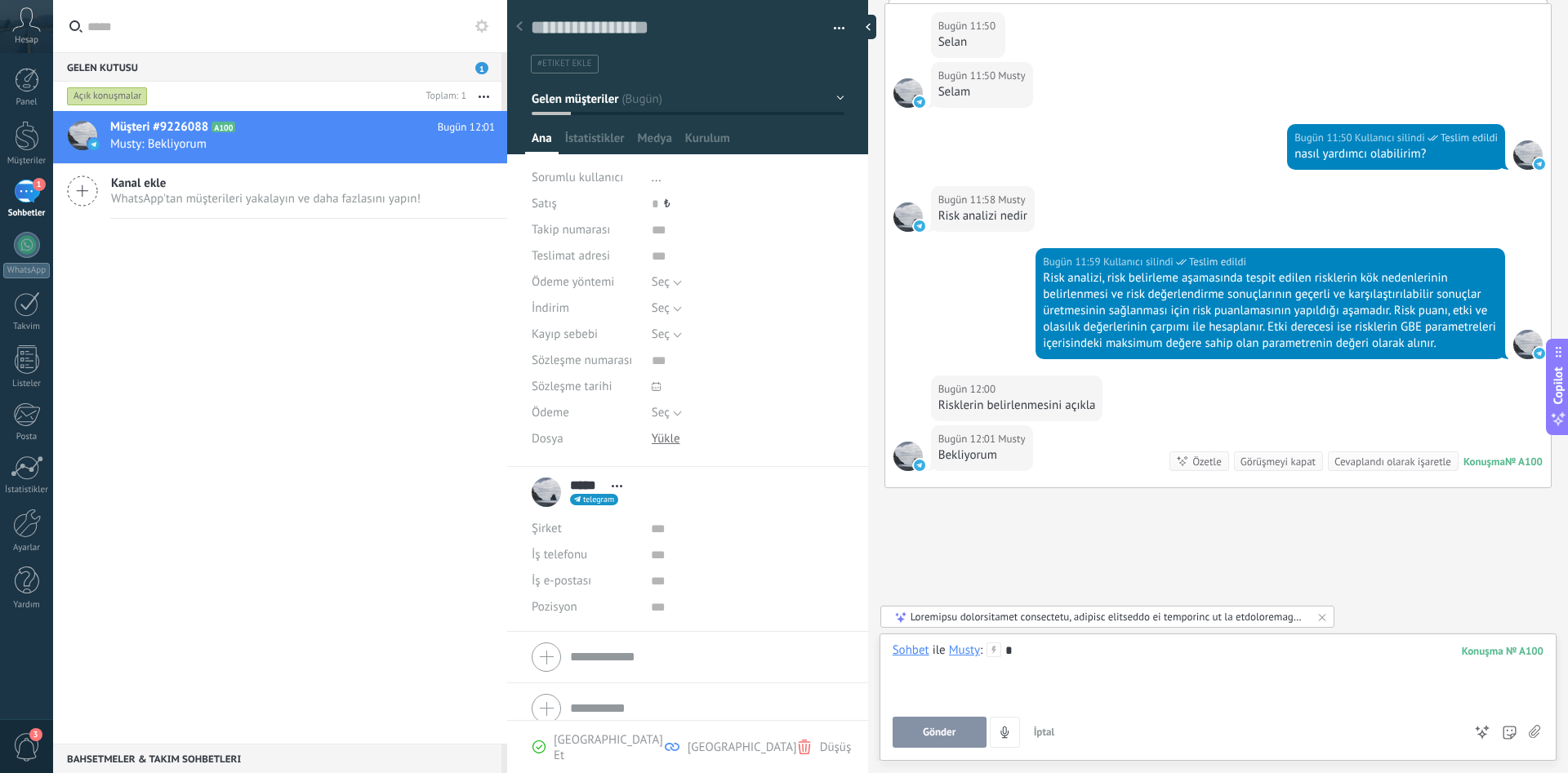
click at [929, 734] on span "Gönder" at bounding box center [939, 733] width 33 height 12
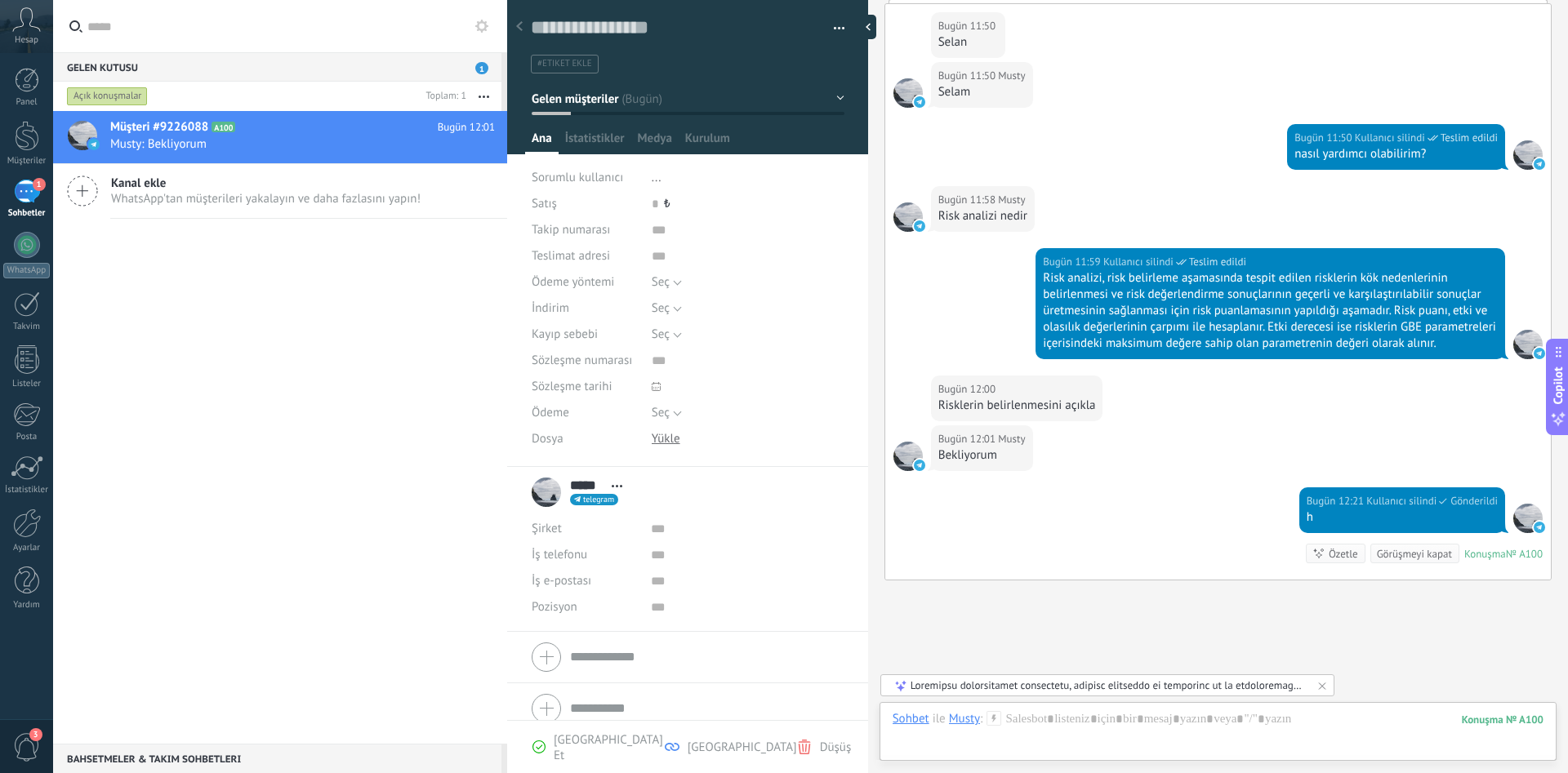
scroll to position [213, 0]
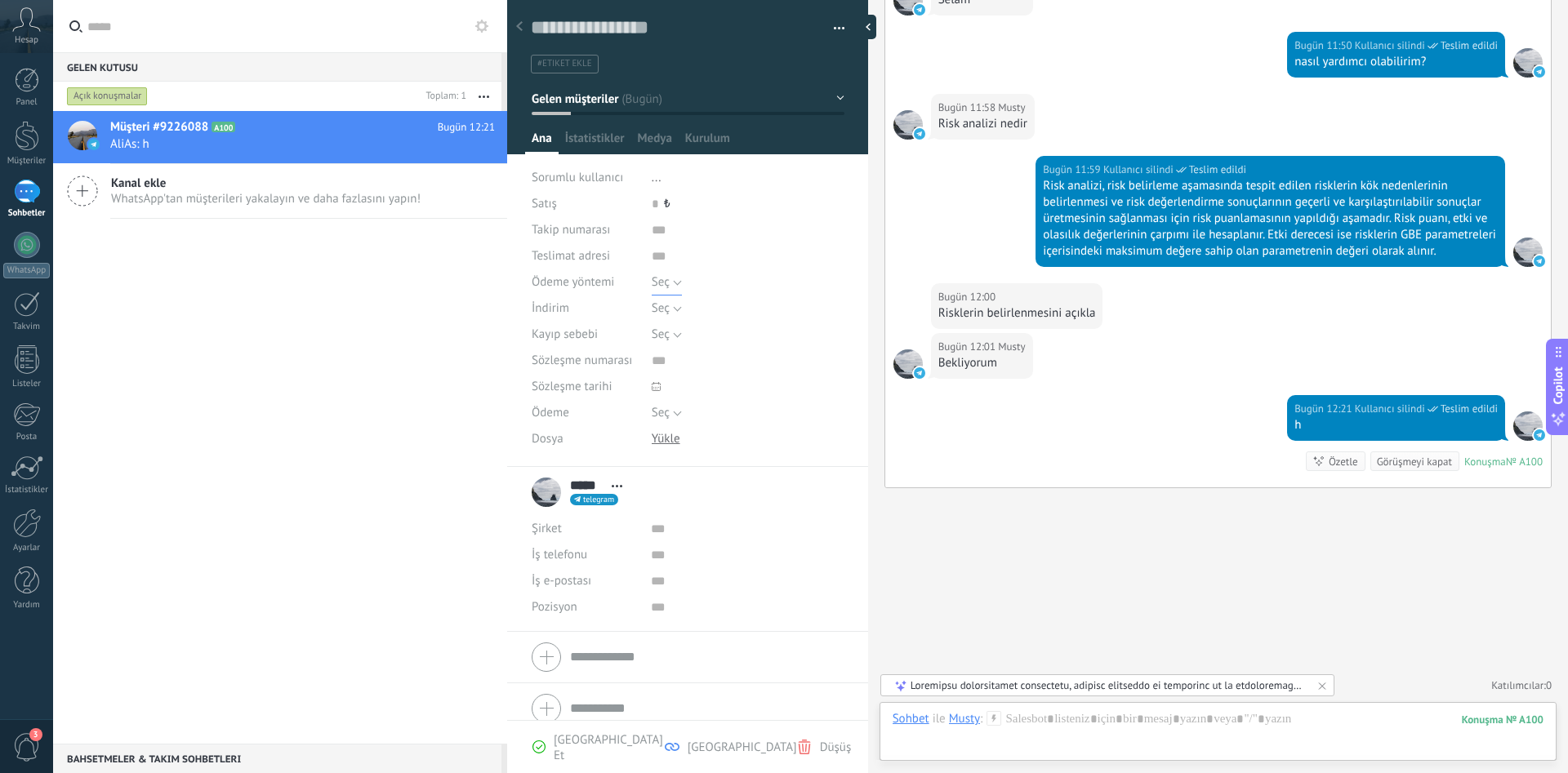
click at [669, 277] on span "Seç" at bounding box center [660, 282] width 18 height 15
click at [675, 307] on span "Fatura" at bounding box center [732, 311] width 196 height 15
click at [667, 286] on span "Fatura" at bounding box center [668, 282] width 34 height 15
click at [665, 282] on span "Seç" at bounding box center [732, 283] width 196 height 15
